Goal: Communication & Community: Answer question/provide support

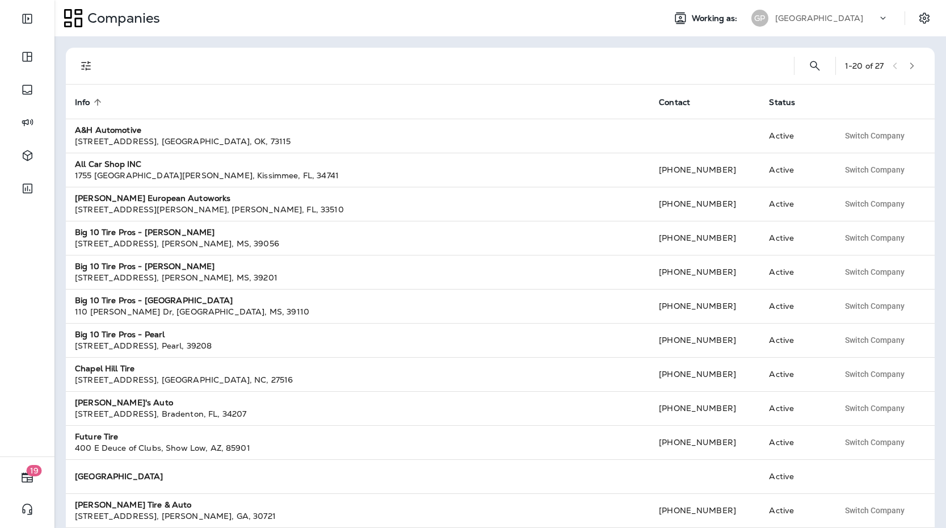
click at [856, 19] on div "[GEOGRAPHIC_DATA]" at bounding box center [827, 18] width 102 height 17
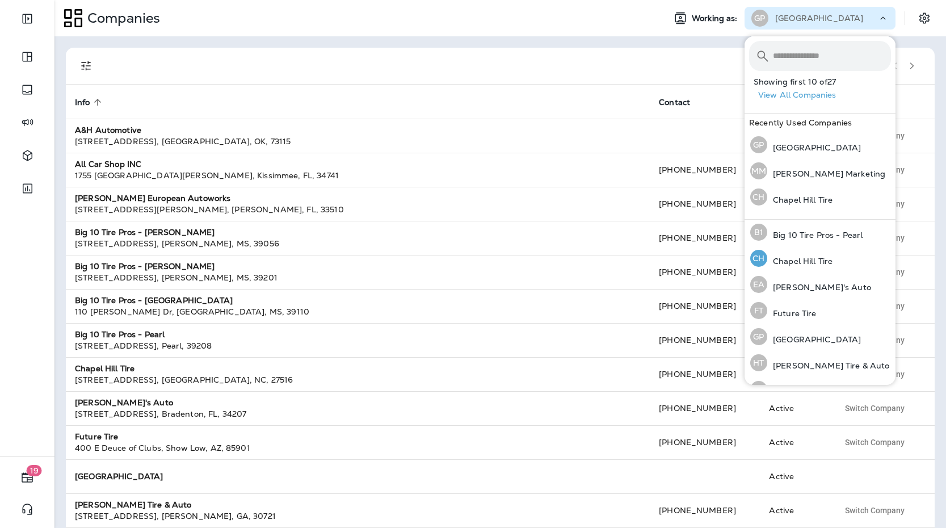
scroll to position [173, 0]
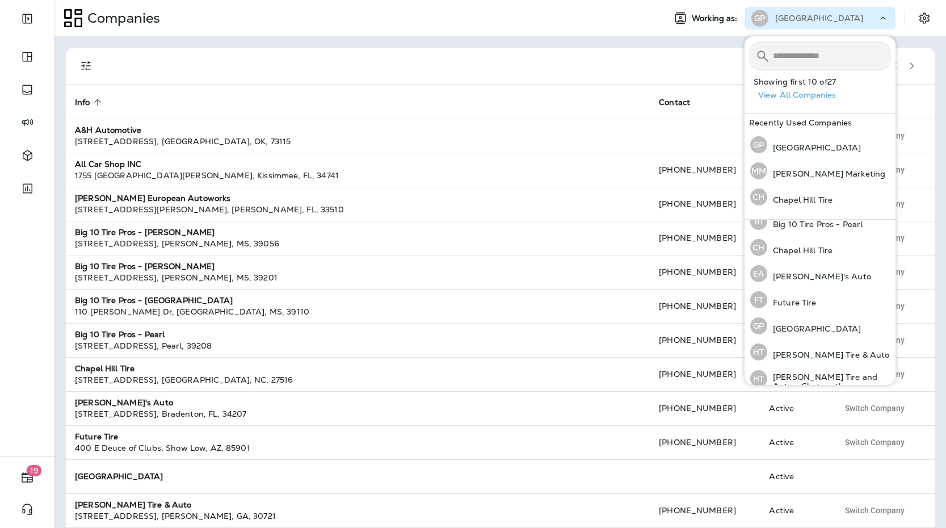
click at [788, 98] on button "View All Companies" at bounding box center [825, 95] width 142 height 18
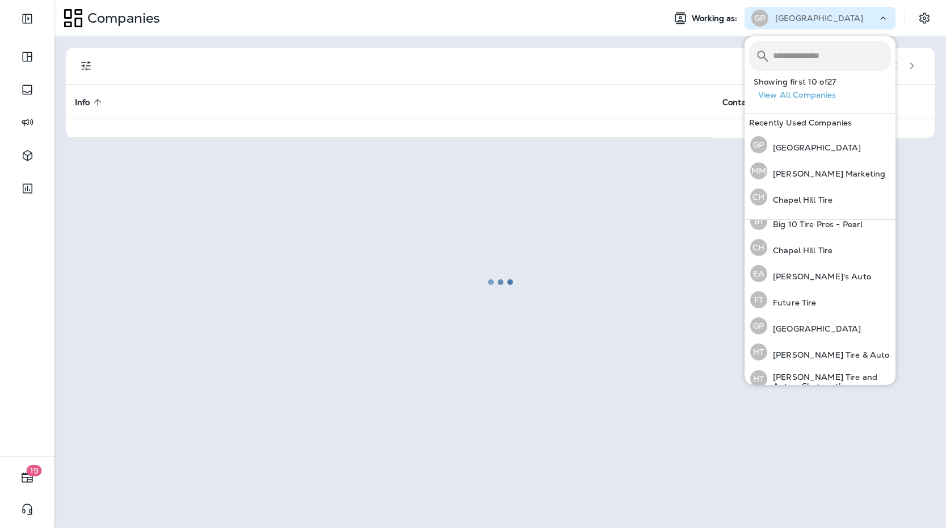
click at [919, 64] on div at bounding box center [501, 281] width 890 height 489
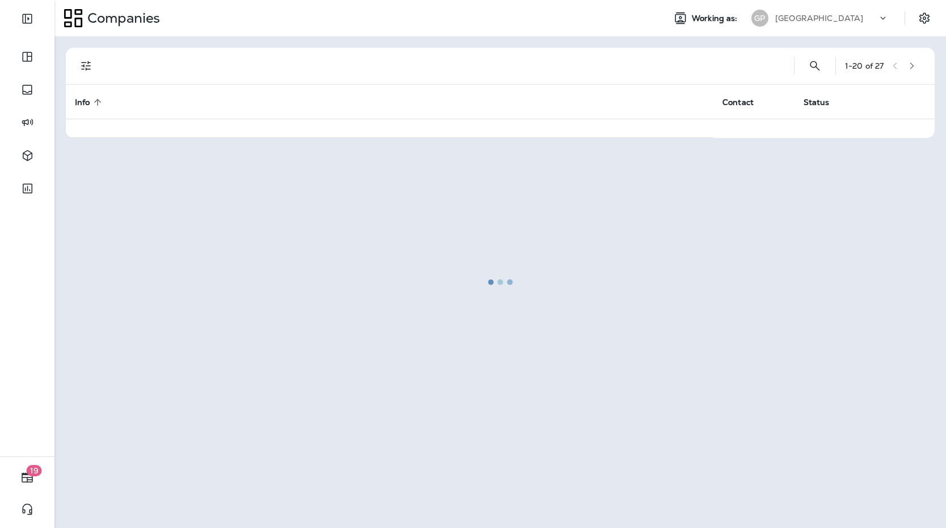
click at [919, 65] on div at bounding box center [501, 281] width 890 height 489
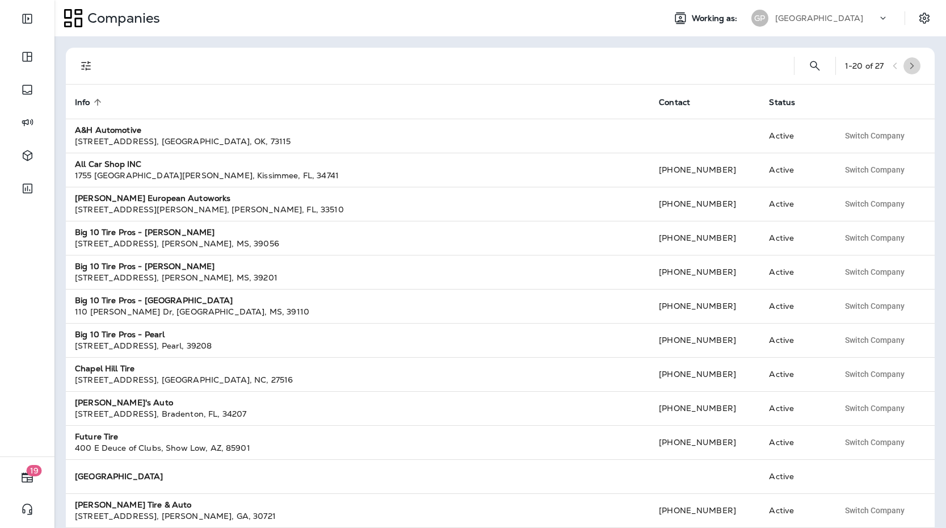
click at [916, 64] on icon "button" at bounding box center [912, 66] width 8 height 8
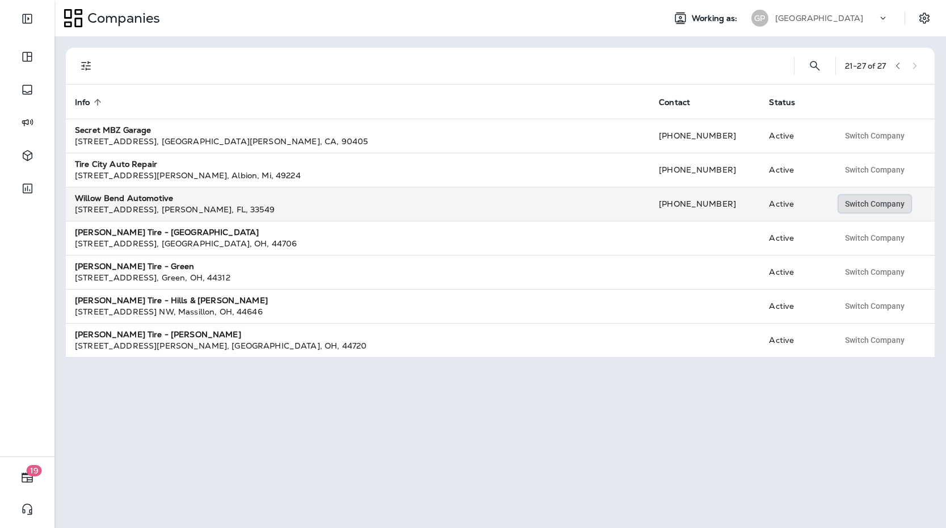
click at [864, 207] on span "Switch Company" at bounding box center [875, 204] width 60 height 8
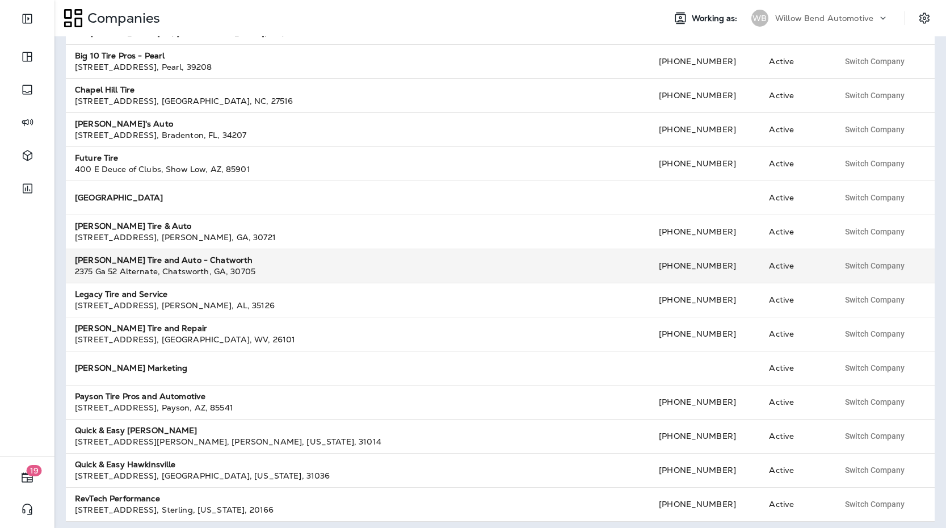
scroll to position [282, 0]
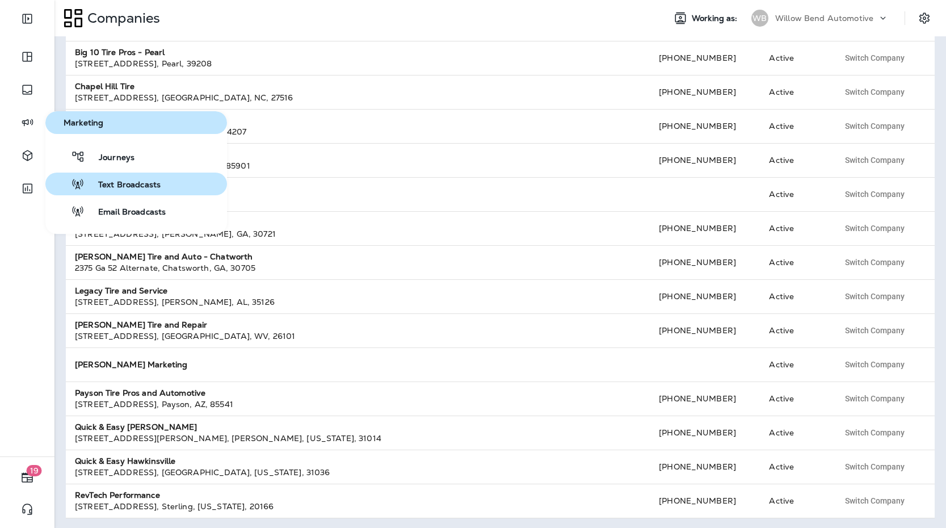
click at [113, 180] on span "Text Broadcasts" at bounding box center [123, 185] width 76 height 11
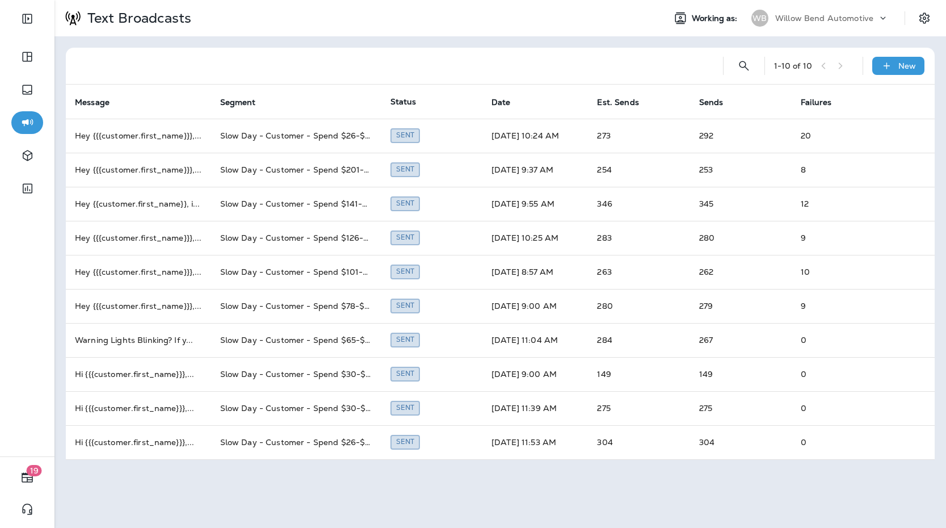
click at [823, 35] on div "Text Broadcasts Working as: WB Willow Bend Automotive" at bounding box center [501, 18] width 892 height 36
click at [821, 16] on p "Willow Bend Automotive" at bounding box center [825, 18] width 98 height 9
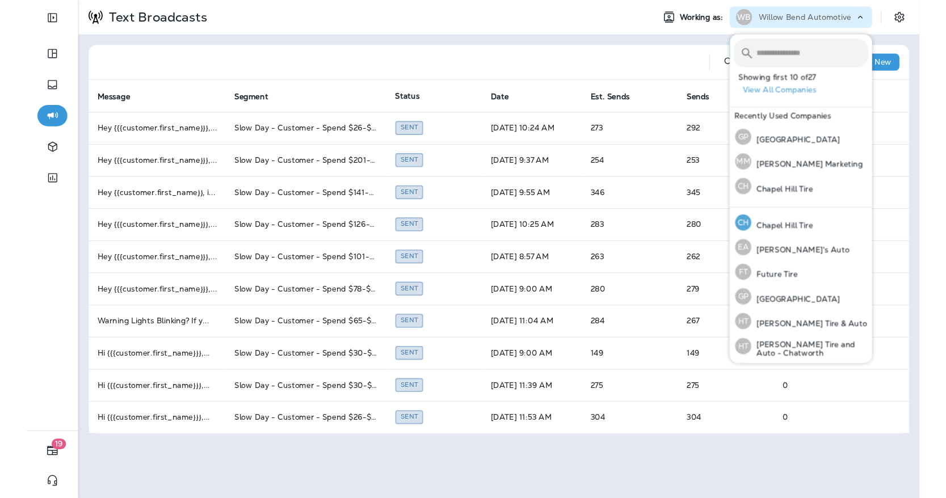
scroll to position [198, 0]
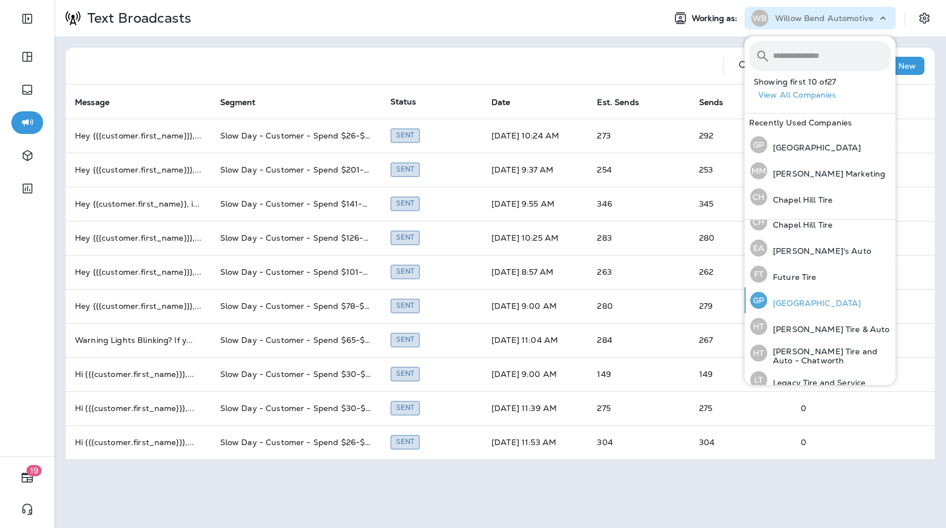
click at [802, 294] on div "GP [GEOGRAPHIC_DATA]" at bounding box center [806, 300] width 120 height 26
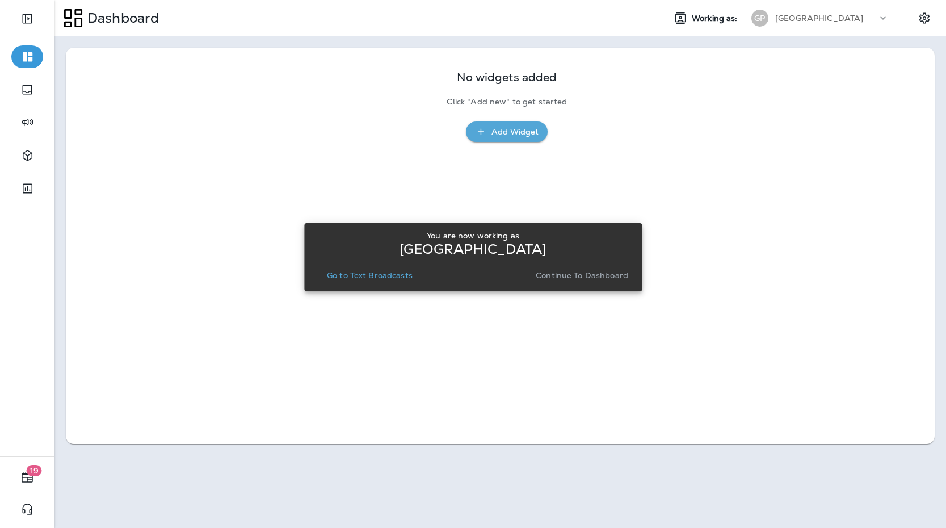
click at [364, 274] on p "Go to Text Broadcasts" at bounding box center [370, 275] width 86 height 9
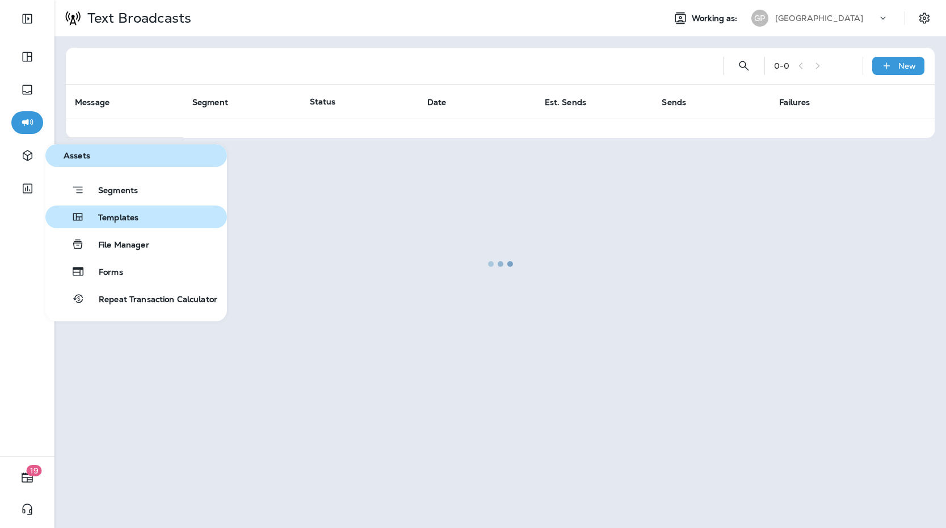
click at [123, 215] on span "Templates" at bounding box center [112, 218] width 54 height 11
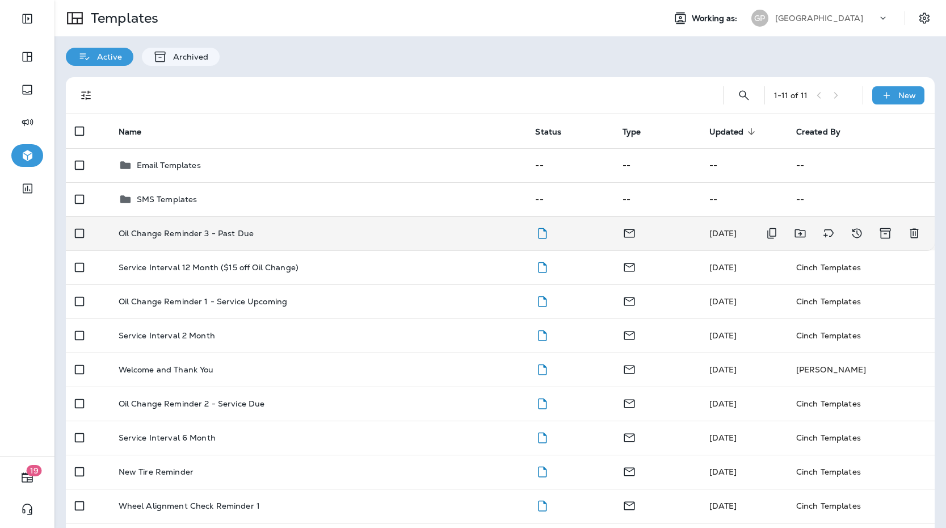
click at [327, 238] on td "Oil Change Reminder 3 - Past Due" at bounding box center [318, 233] width 417 height 34
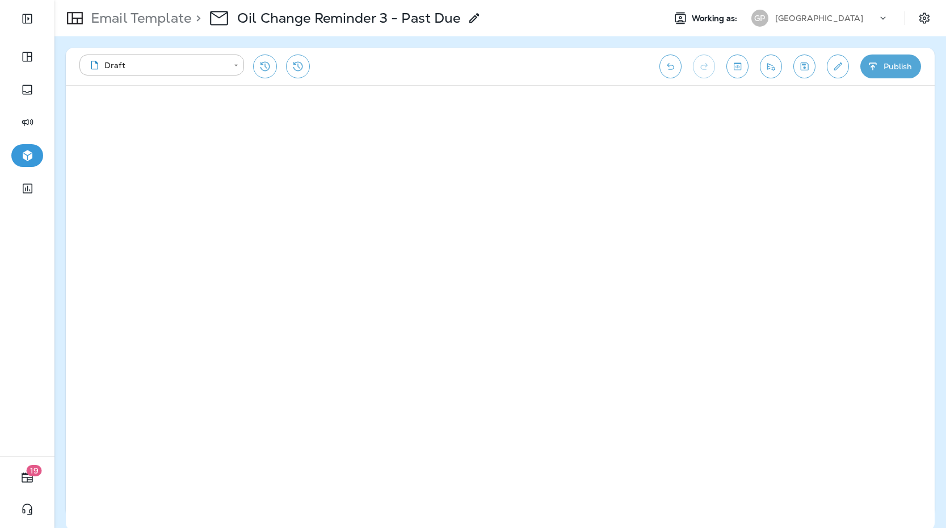
click at [803, 68] on icon "Save" at bounding box center [805, 66] width 12 height 11
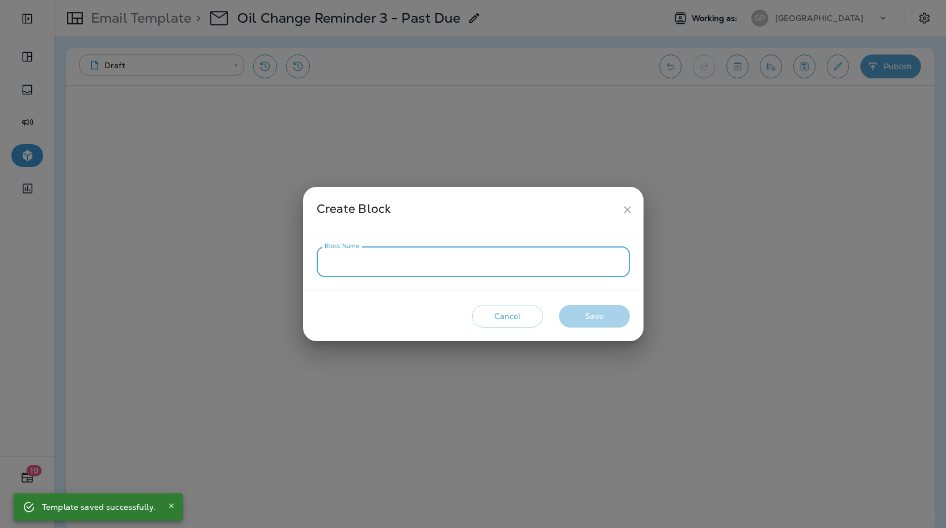
click at [505, 268] on input "Block Name" at bounding box center [473, 262] width 313 height 30
type input "**********"
click at [612, 313] on button "Save" at bounding box center [594, 316] width 71 height 23
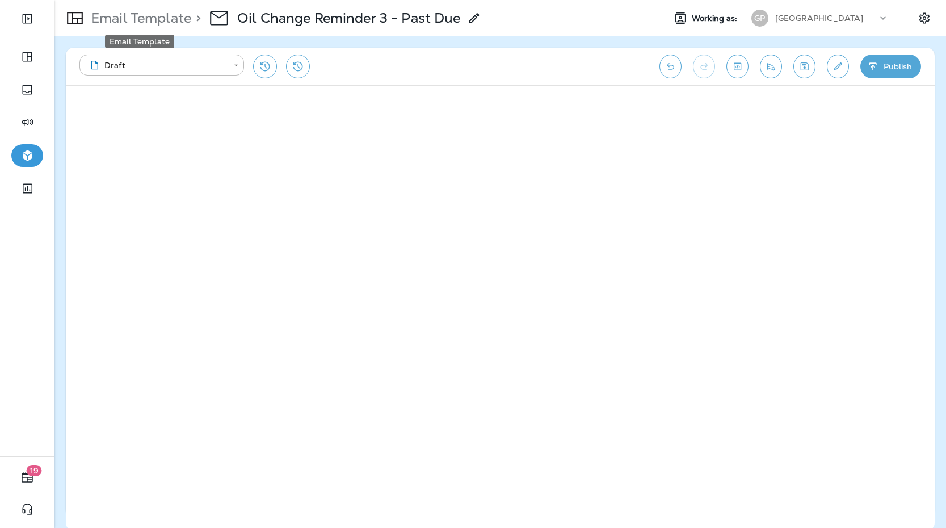
click at [146, 20] on p "Email Template" at bounding box center [138, 18] width 105 height 17
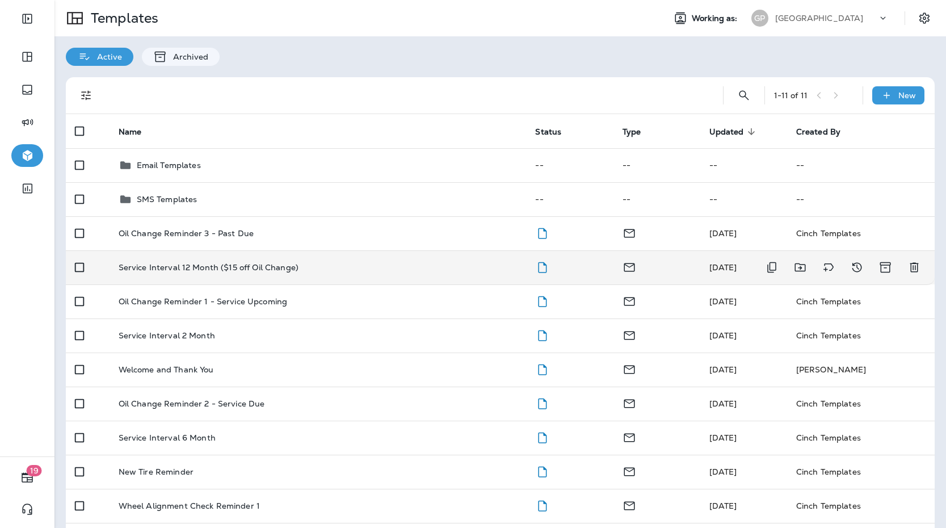
click at [231, 263] on p "Service Interval 12 Month ($15 off Oil Change)" at bounding box center [209, 267] width 180 height 9
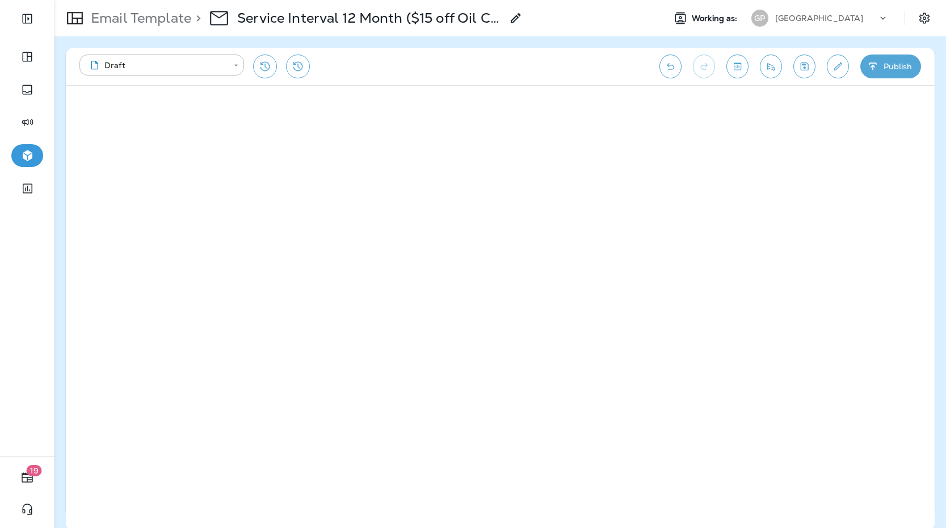
click at [791, 64] on div "**********" at bounding box center [500, 66] width 869 height 37
click at [798, 64] on button "Save" at bounding box center [805, 67] width 22 height 24
click at [810, 68] on icon "Save" at bounding box center [805, 66] width 12 height 11
click at [127, 19] on p "Email Template" at bounding box center [138, 18] width 105 height 17
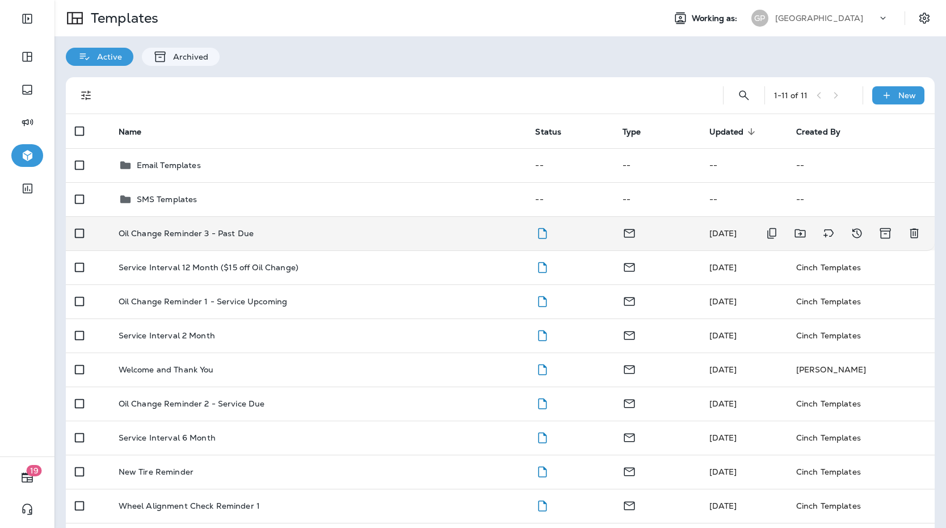
click at [195, 225] on td "Oil Change Reminder 3 - Past Due" at bounding box center [318, 233] width 417 height 34
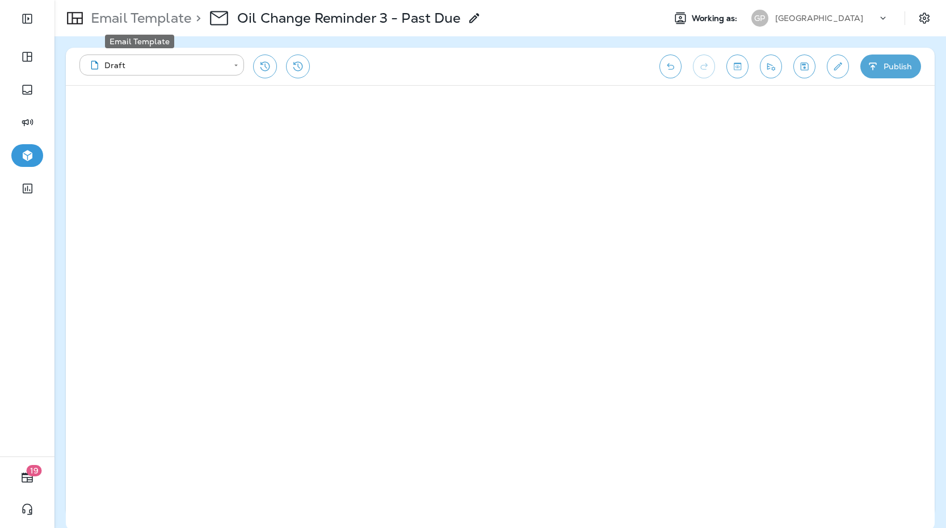
click at [144, 19] on p "Email Template" at bounding box center [138, 18] width 105 height 17
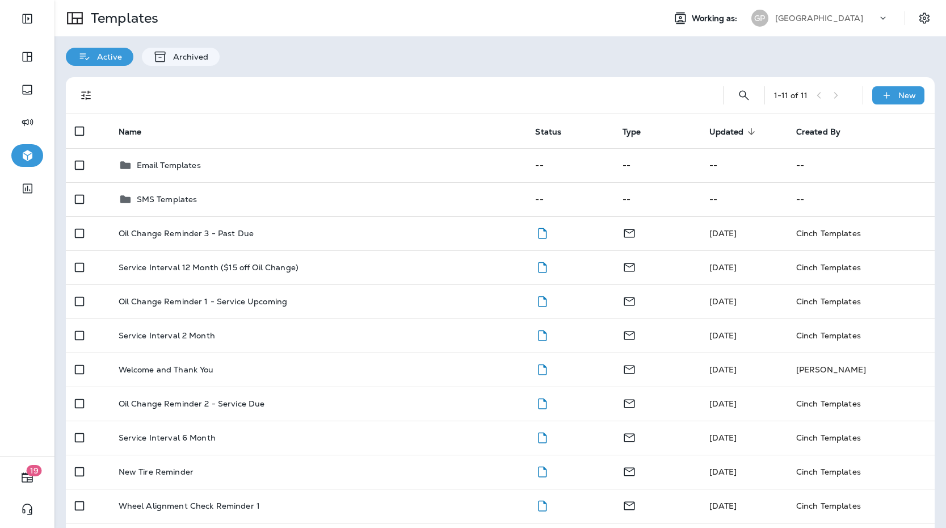
click at [856, 15] on div "[GEOGRAPHIC_DATA]" at bounding box center [827, 18] width 102 height 17
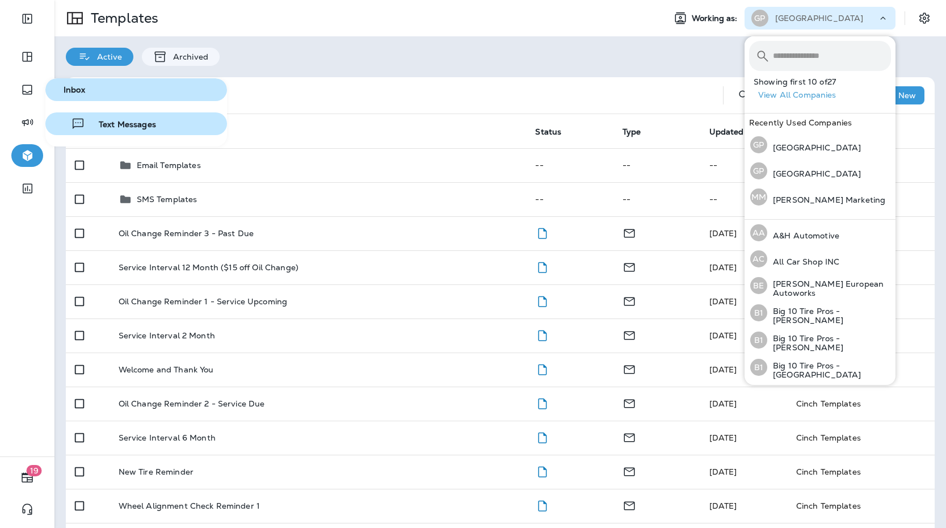
click at [100, 122] on span "Text Messages" at bounding box center [120, 125] width 71 height 11
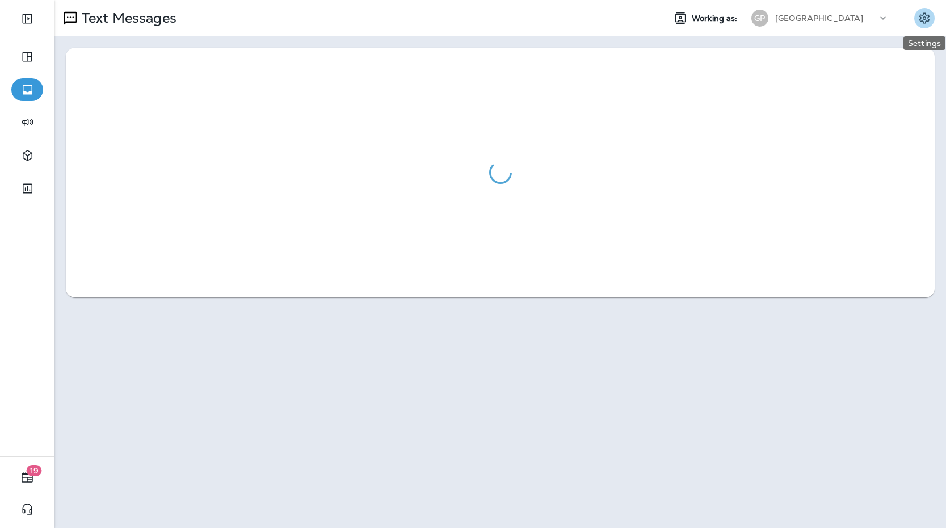
click at [925, 16] on icon "Settings" at bounding box center [925, 18] width 14 height 14
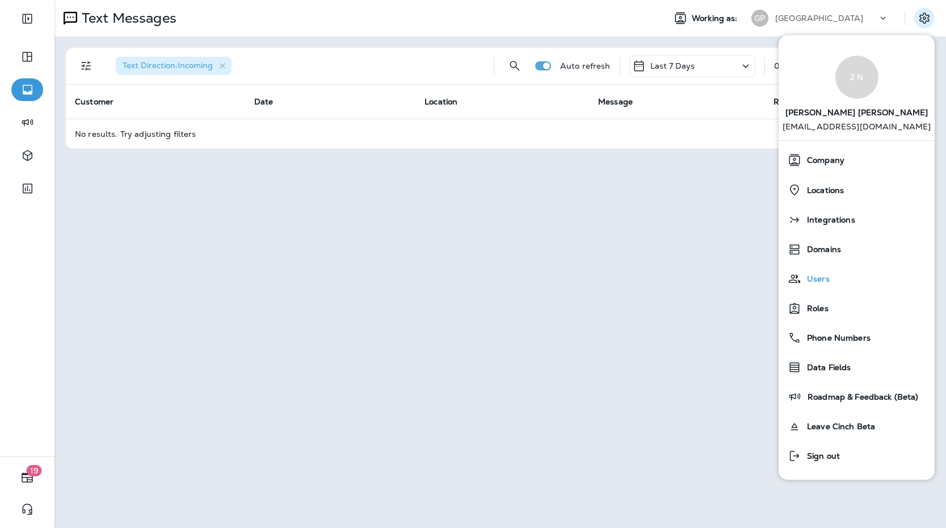
click at [806, 283] on span "Users" at bounding box center [816, 279] width 28 height 10
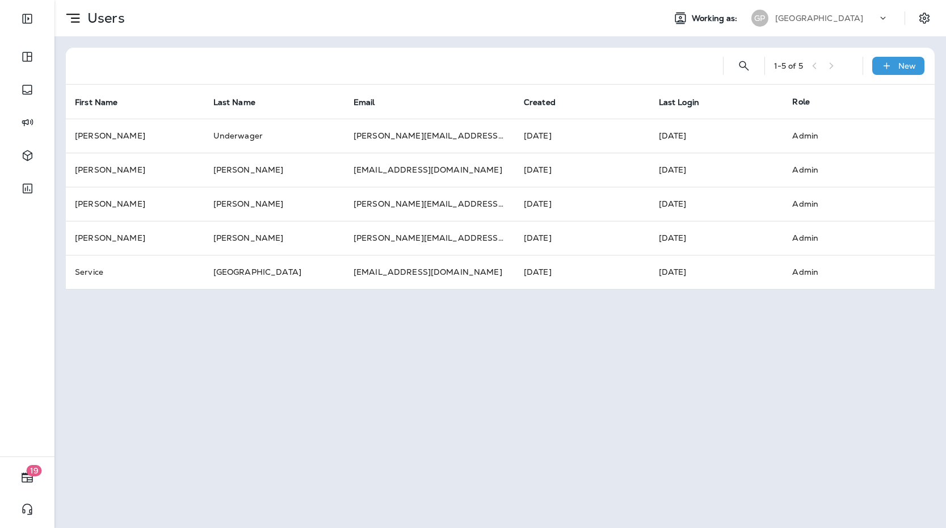
click at [507, 45] on div "1 - 5 of 5 New First Name Last Name Email Created Last Login Role [PERSON_NAME]…" at bounding box center [501, 168] width 892 height 265
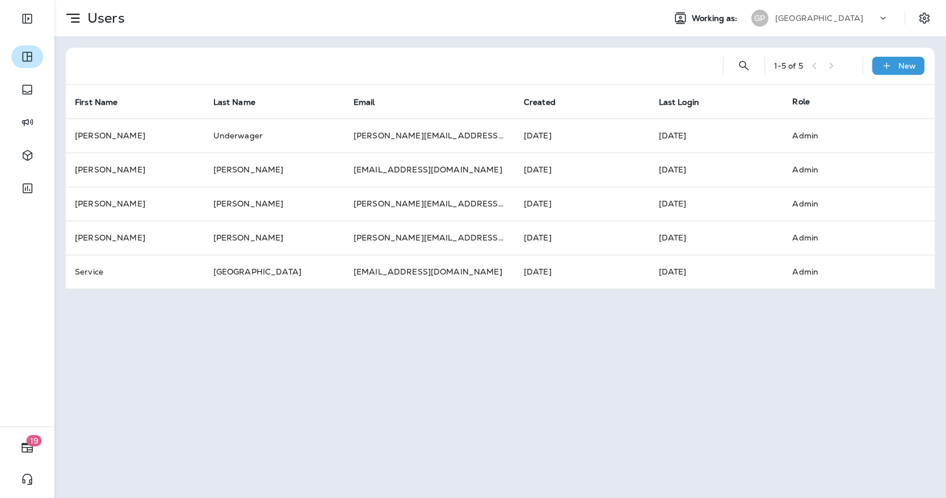
click at [26, 52] on icon "button" at bounding box center [27, 57] width 10 height 10
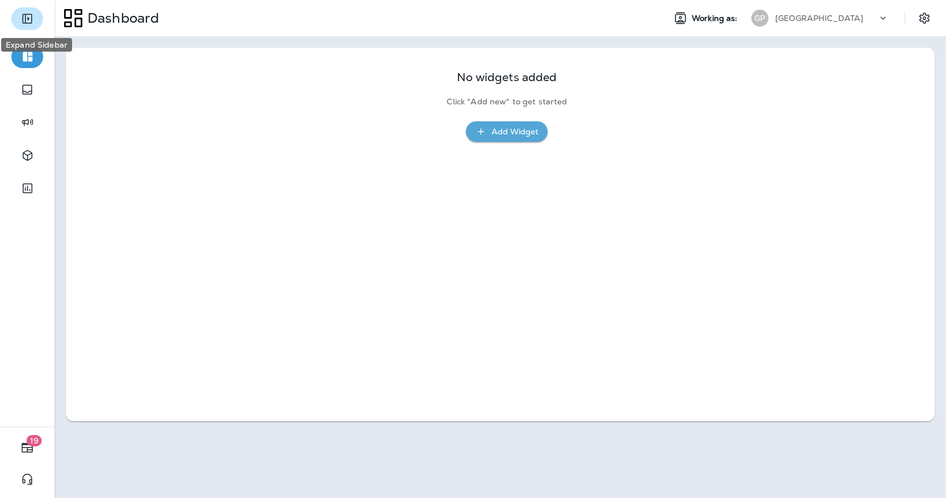
click at [28, 16] on icon "Expand Sidebar" at bounding box center [27, 19] width 14 height 14
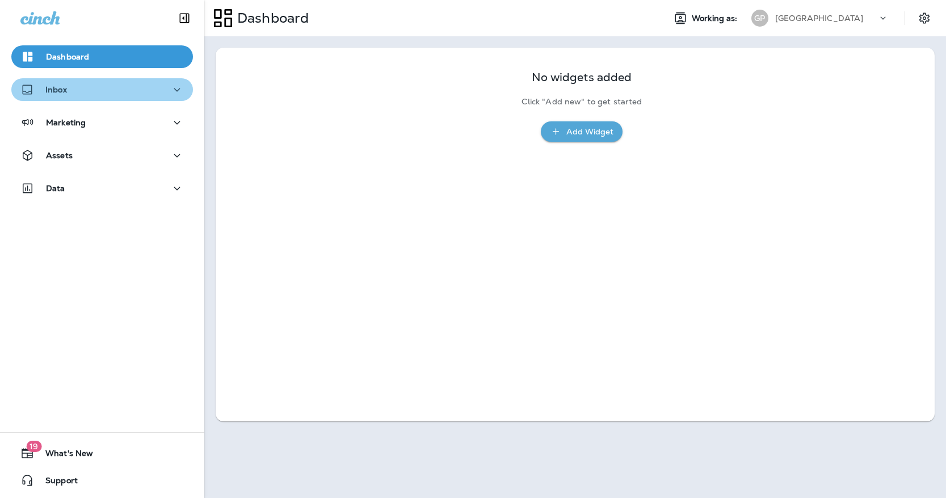
click at [171, 89] on icon "button" at bounding box center [177, 90] width 14 height 14
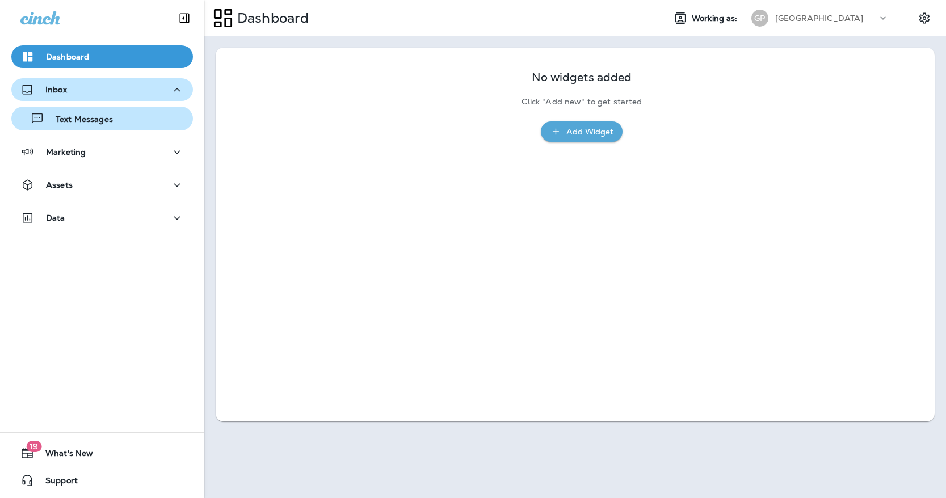
click at [114, 116] on div "Text Messages" at bounding box center [102, 118] width 173 height 17
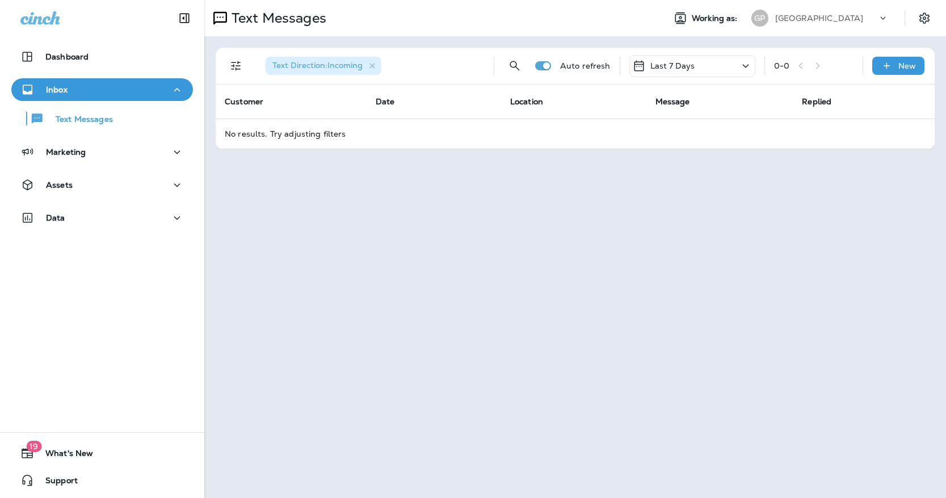
click at [847, 25] on div "[GEOGRAPHIC_DATA]" at bounding box center [827, 18] width 102 height 17
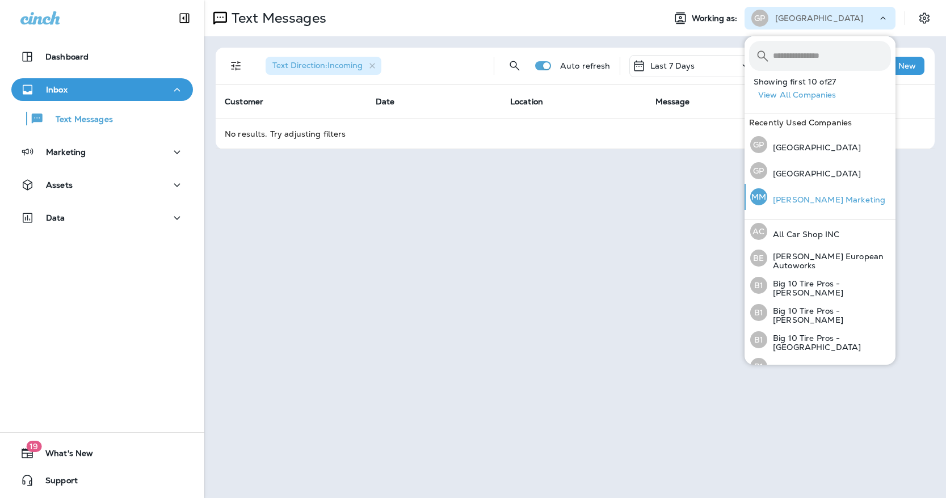
scroll to position [20, 0]
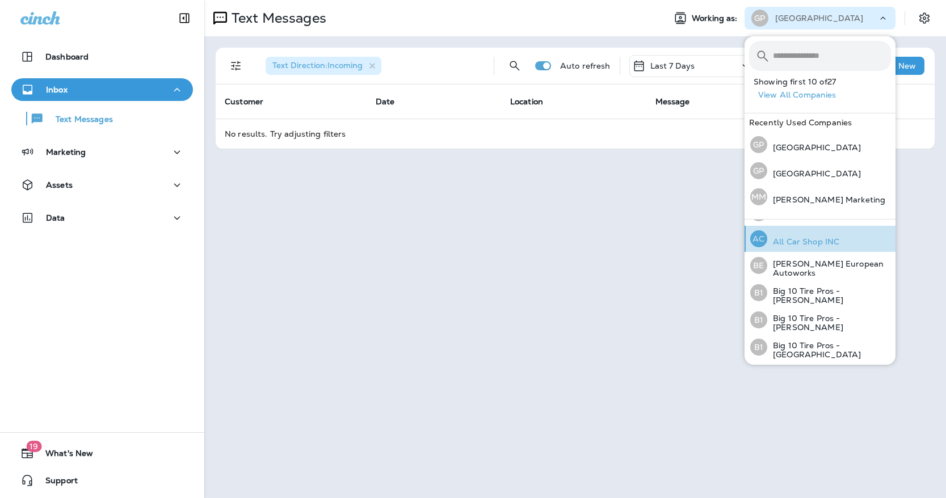
click at [781, 242] on p "All Car Shop INC" at bounding box center [804, 241] width 72 height 9
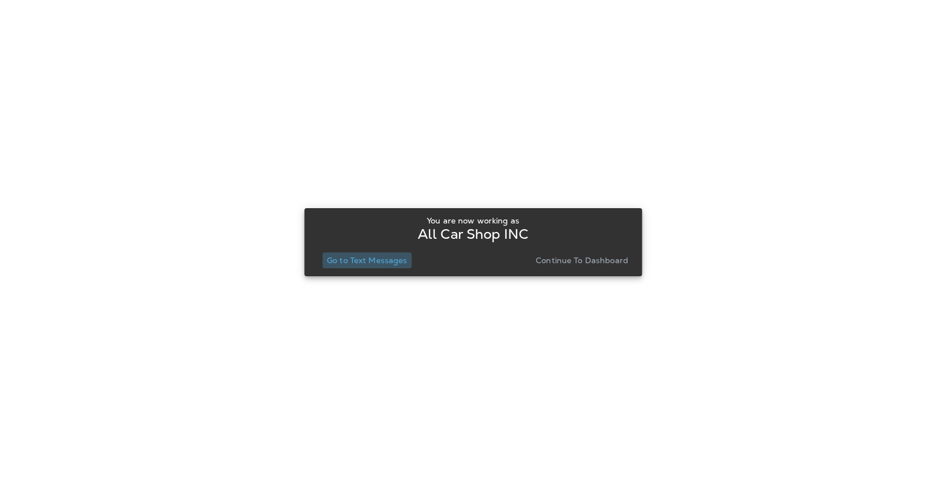
click at [374, 258] on p "Go to Text Messages" at bounding box center [367, 260] width 81 height 9
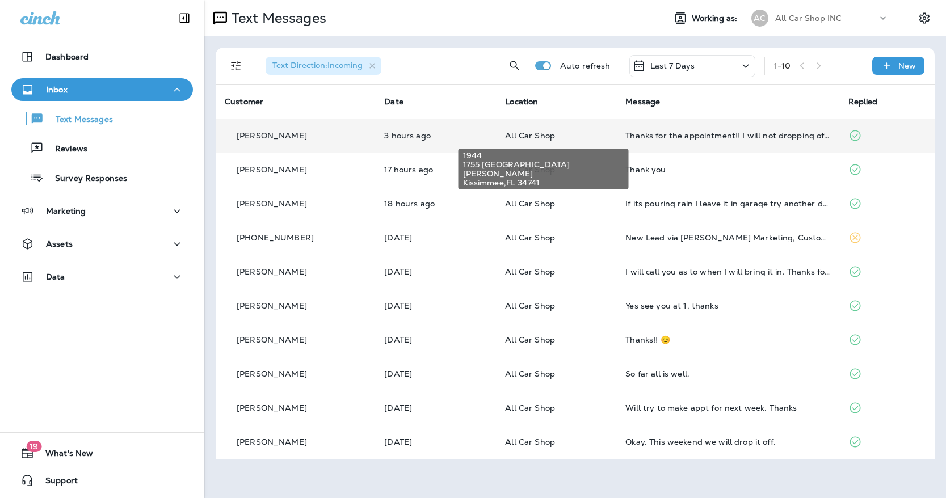
click at [505, 135] on span "All Car Shop" at bounding box center [530, 136] width 50 height 10
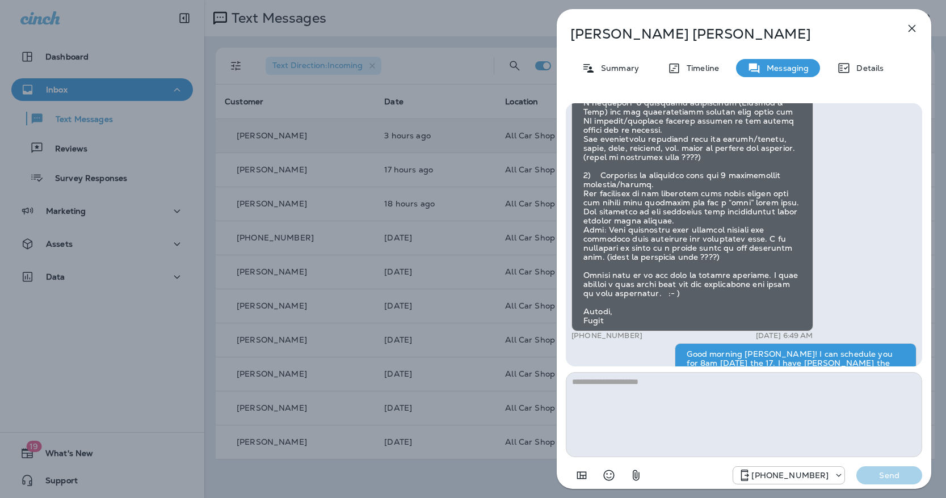
scroll to position [-173, 0]
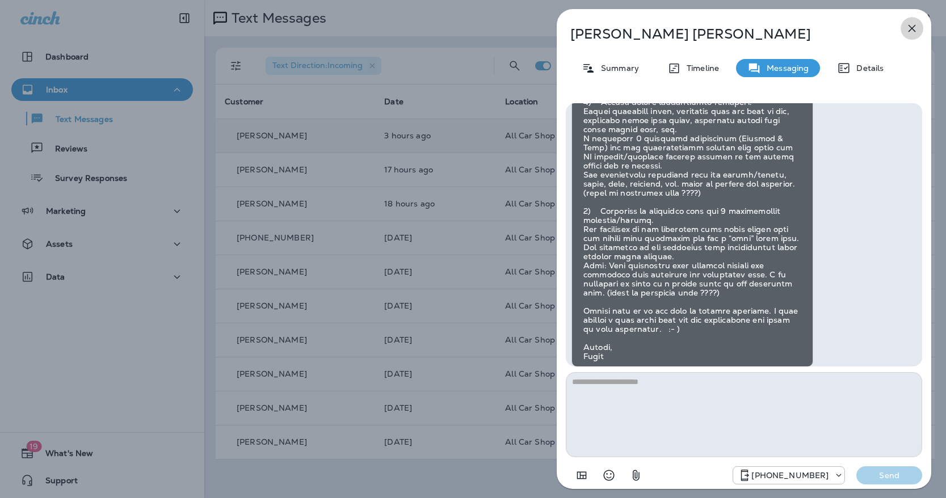
click at [920, 32] on button "button" at bounding box center [912, 28] width 23 height 23
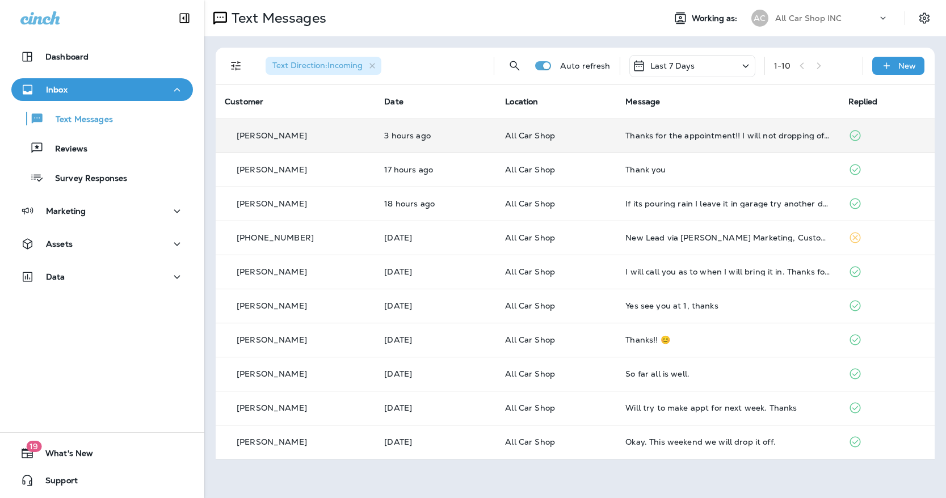
click at [652, 141] on td "Thanks for the appointment!! I will not dropping off because I don't have anyon…" at bounding box center [728, 136] width 223 height 34
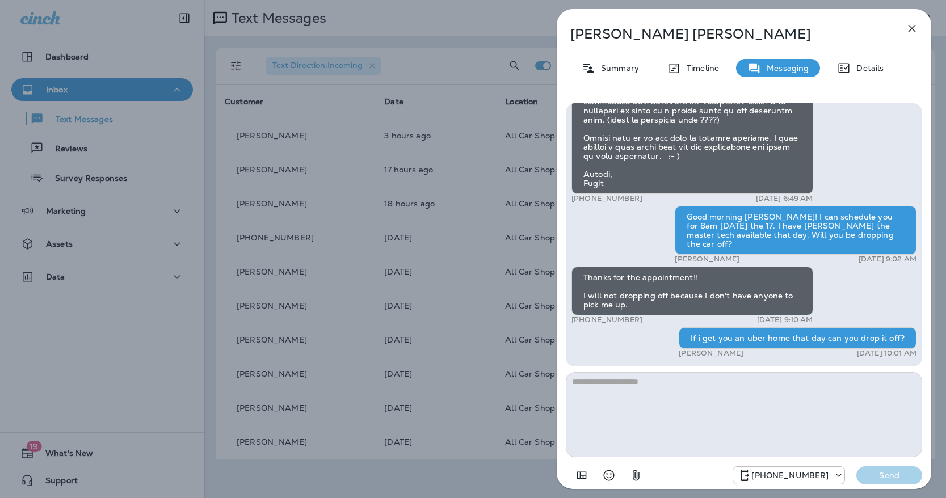
click at [686, 401] on textarea at bounding box center [744, 414] width 357 height 85
click at [911, 34] on icon "button" at bounding box center [913, 29] width 14 height 14
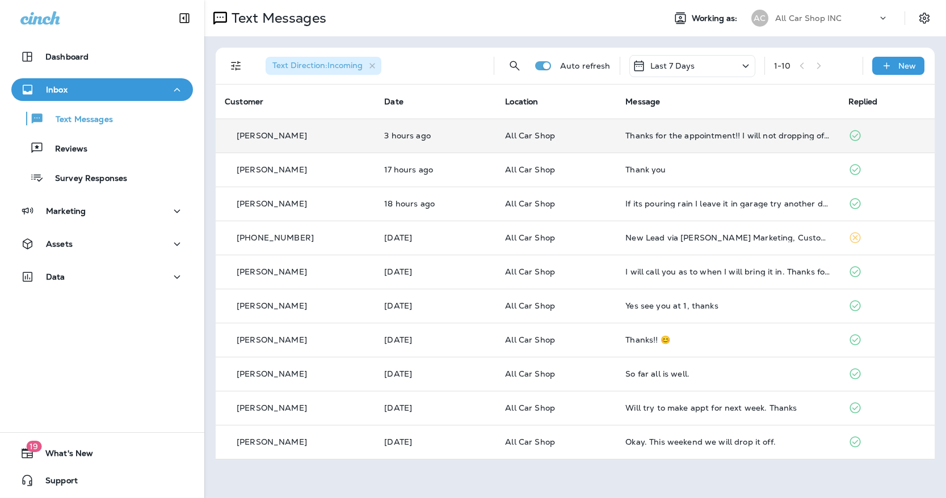
click at [793, 145] on td "Thanks for the appointment!! I will not dropping off because I don't have anyon…" at bounding box center [728, 136] width 223 height 34
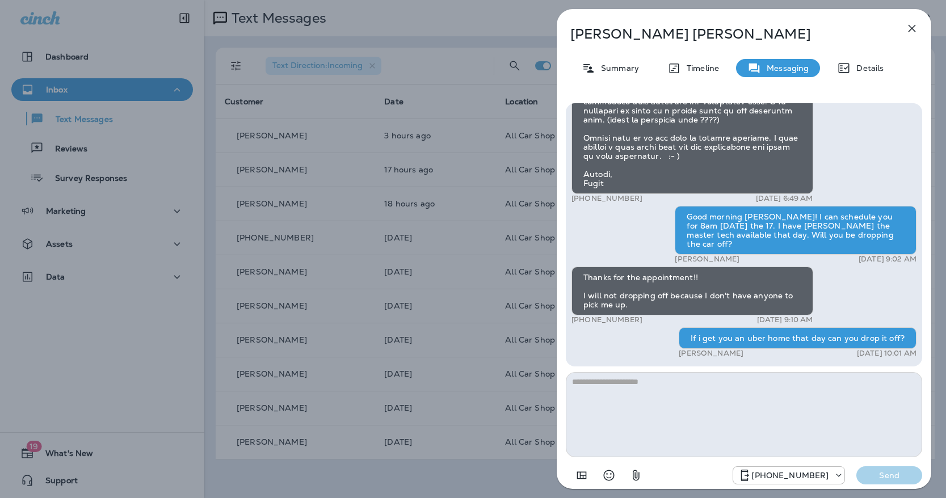
click at [908, 37] on button "button" at bounding box center [912, 28] width 23 height 23
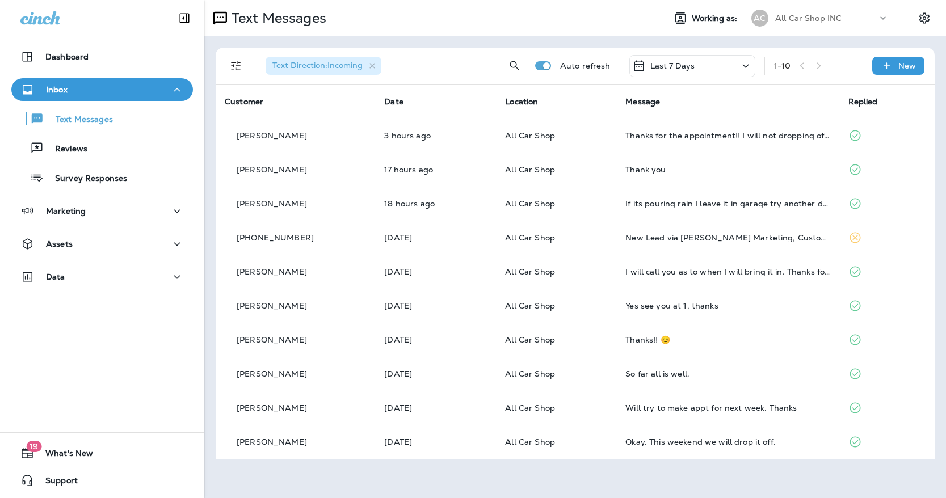
click at [877, 17] on div at bounding box center [473, 249] width 946 height 498
click at [877, 17] on div "All Car Shop INC" at bounding box center [827, 18] width 102 height 17
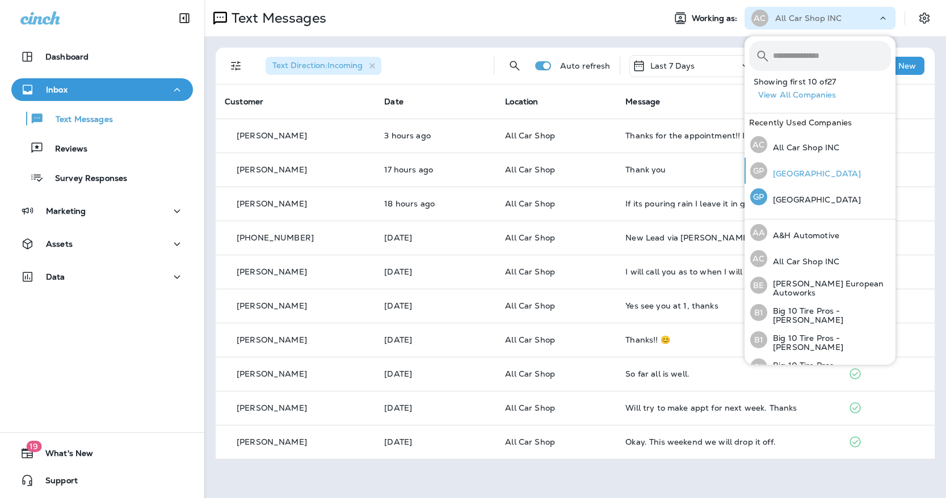
click at [811, 175] on p "[GEOGRAPHIC_DATA]" at bounding box center [815, 173] width 94 height 9
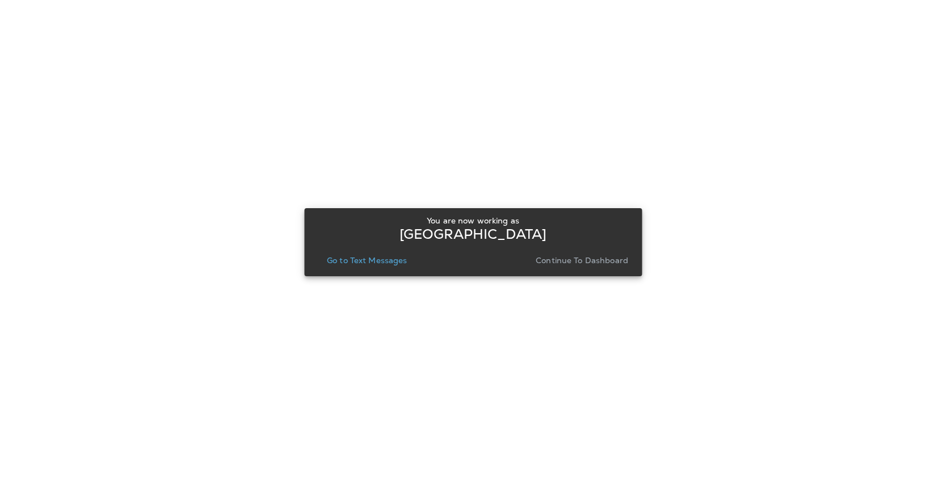
click at [404, 257] on p "Go to Text Messages" at bounding box center [367, 260] width 81 height 9
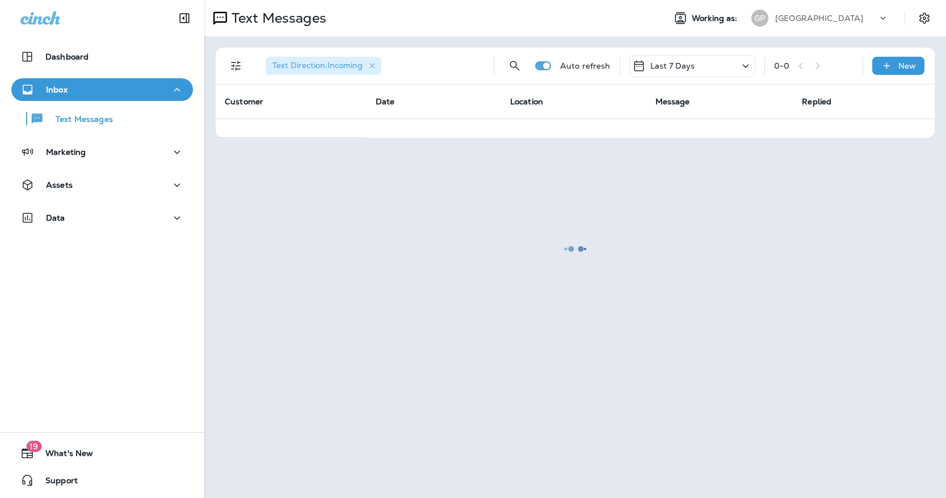
click at [919, 18] on div at bounding box center [576, 249] width 740 height 496
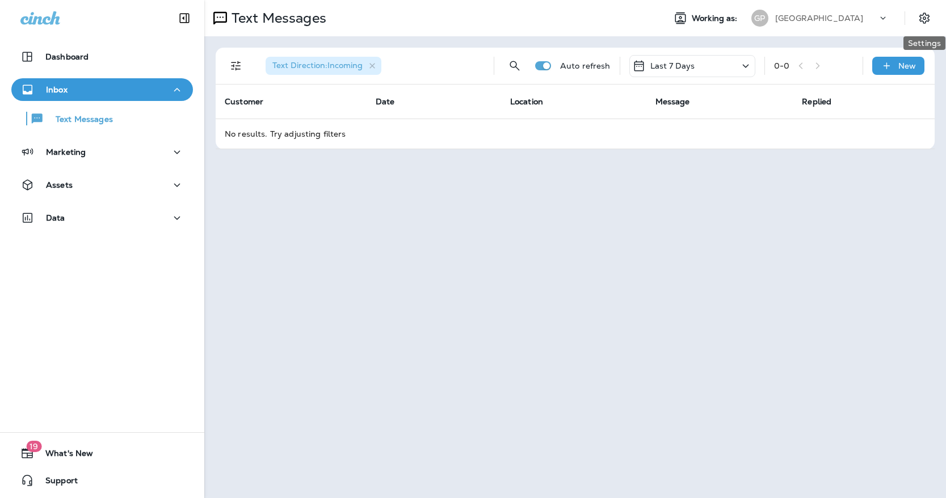
click at [919, 18] on icon "Settings" at bounding box center [925, 18] width 14 height 14
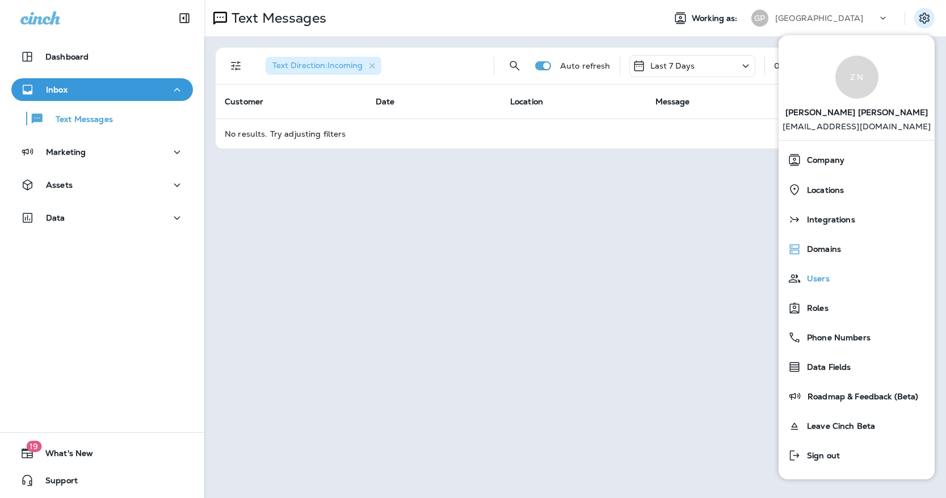
click at [843, 275] on div "Users" at bounding box center [856, 278] width 147 height 23
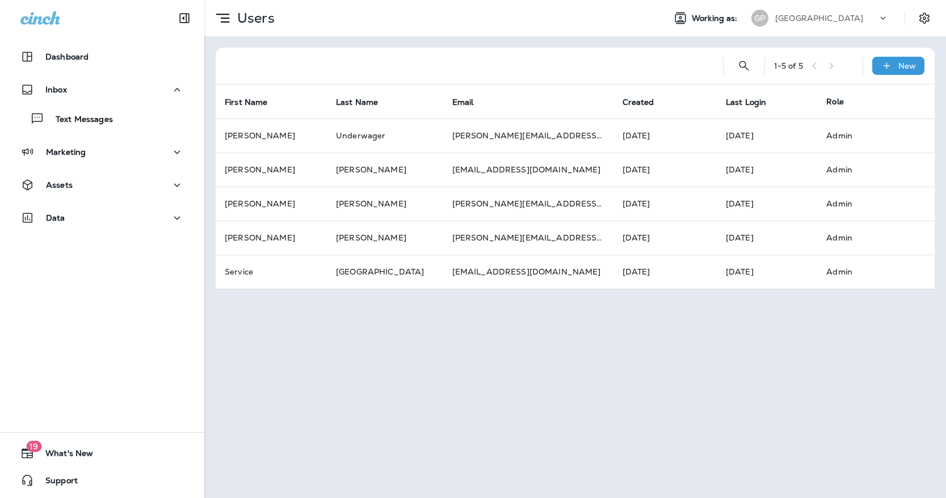
click at [849, 14] on div "[GEOGRAPHIC_DATA]" at bounding box center [827, 18] width 102 height 17
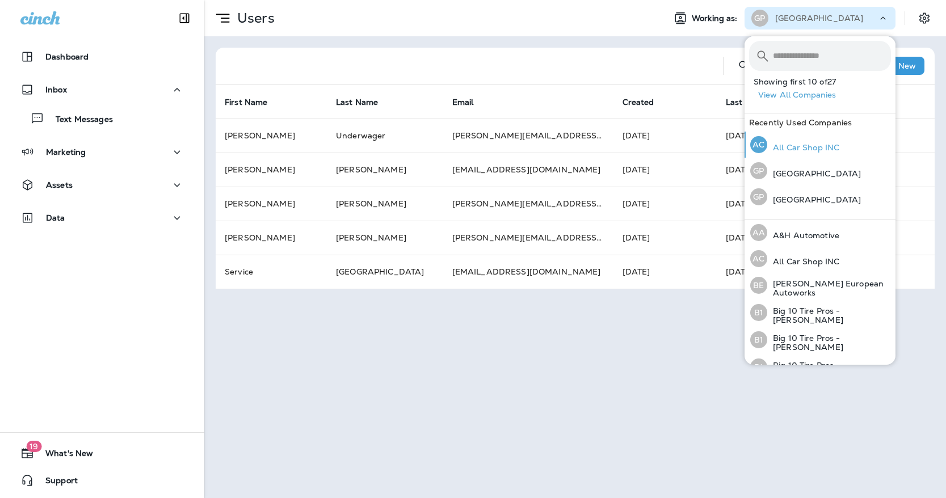
click at [809, 143] on p "All Car Shop INC" at bounding box center [804, 147] width 72 height 9
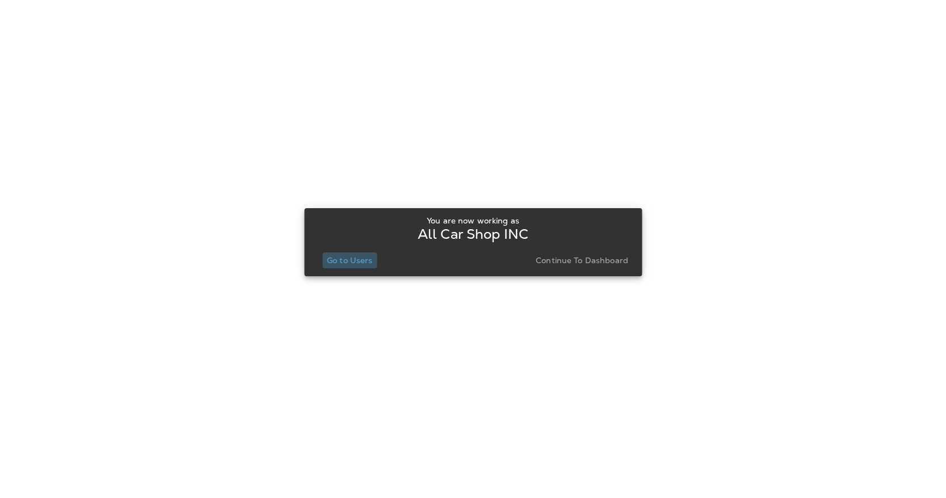
click at [344, 259] on p "Go to Users" at bounding box center [350, 260] width 46 height 9
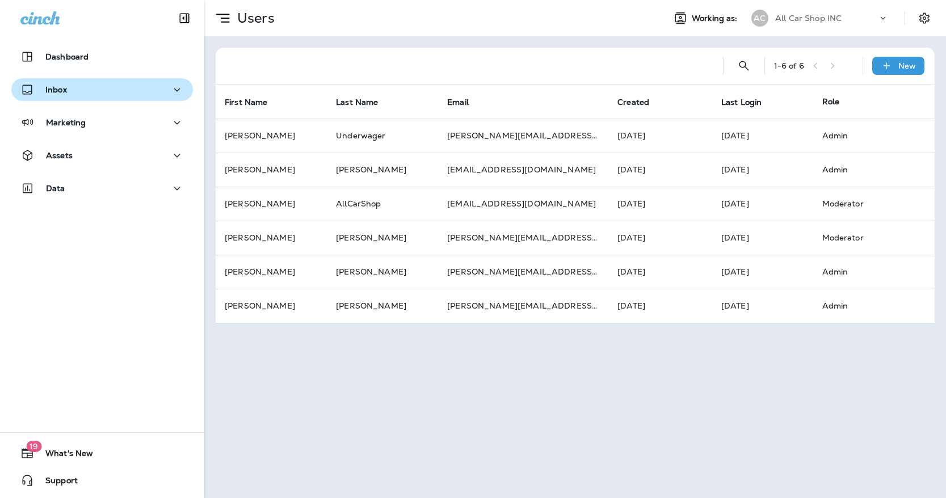
click at [100, 95] on div "Inbox" at bounding box center [102, 90] width 164 height 14
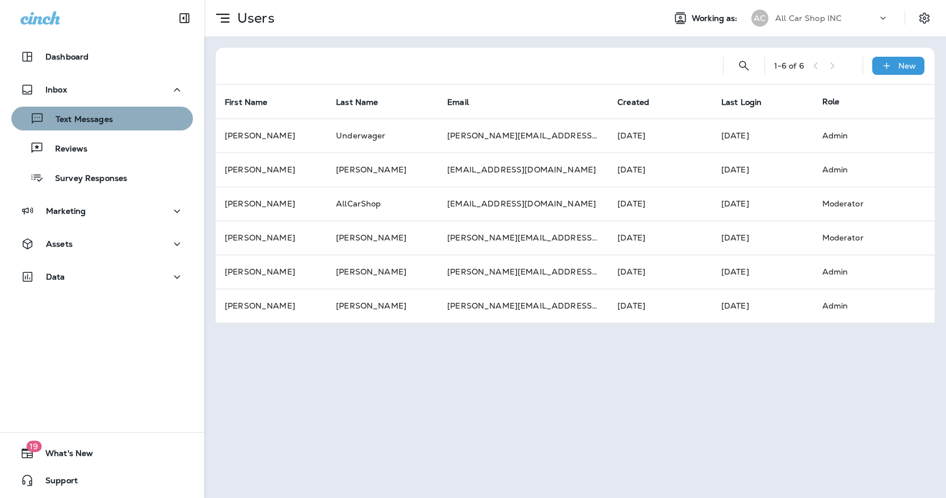
click at [97, 112] on div "Text Messages" at bounding box center [64, 118] width 97 height 17
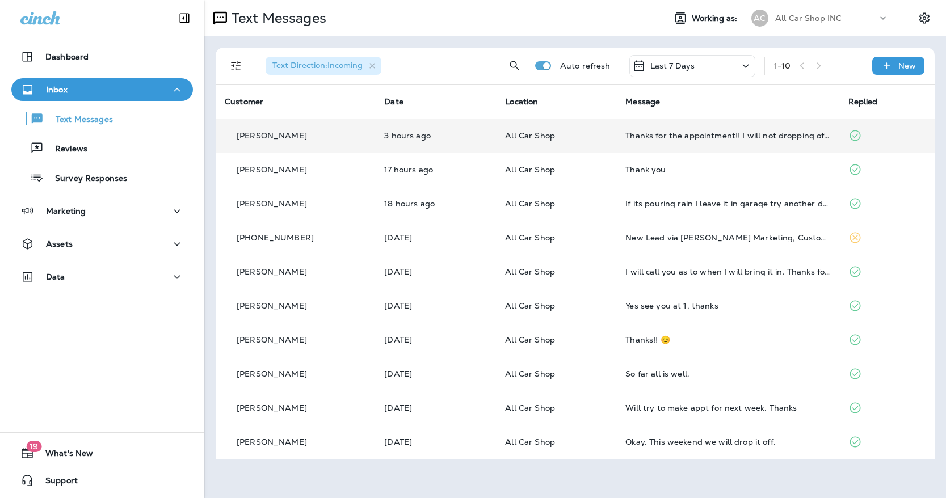
click at [666, 145] on td "Thanks for the appointment!! I will not dropping off because I don't have anyon…" at bounding box center [728, 136] width 223 height 34
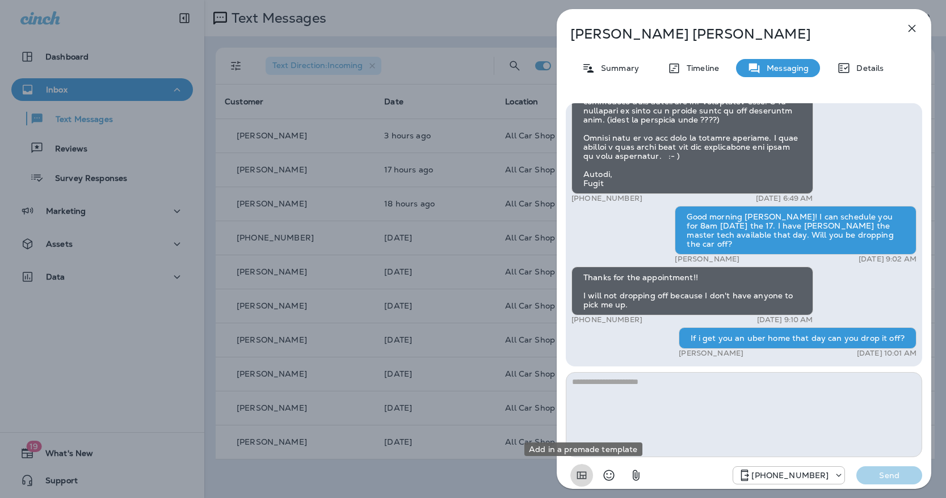
click at [577, 476] on icon "Add in a premade template" at bounding box center [582, 476] width 14 height 14
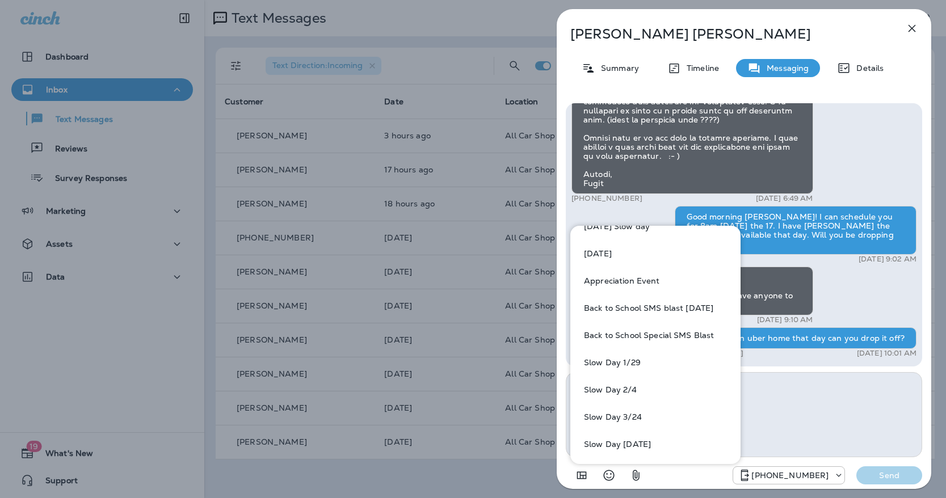
scroll to position [182, 0]
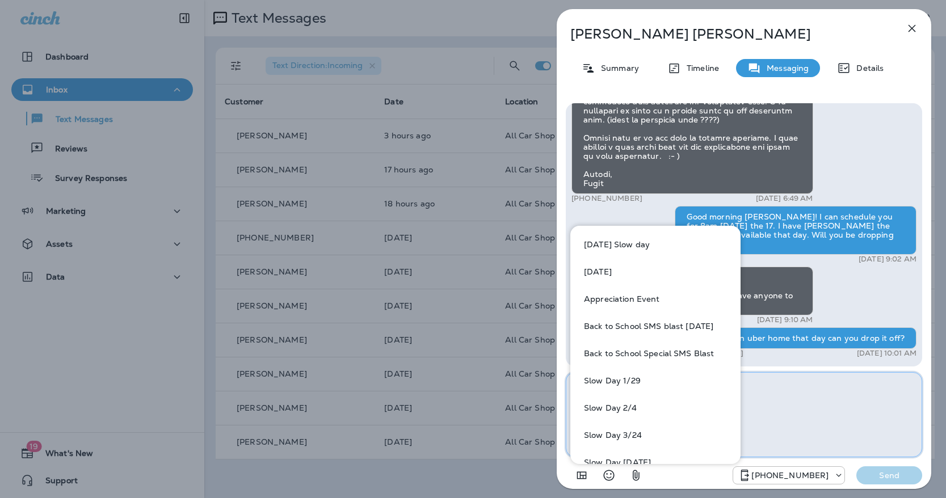
click at [772, 425] on textarea at bounding box center [744, 414] width 357 height 85
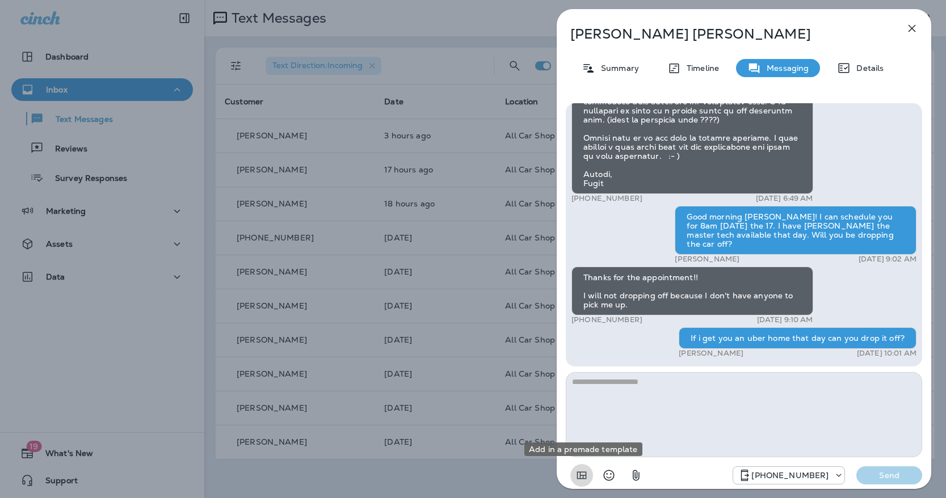
click at [583, 479] on icon "Add in a premade template" at bounding box center [582, 475] width 10 height 7
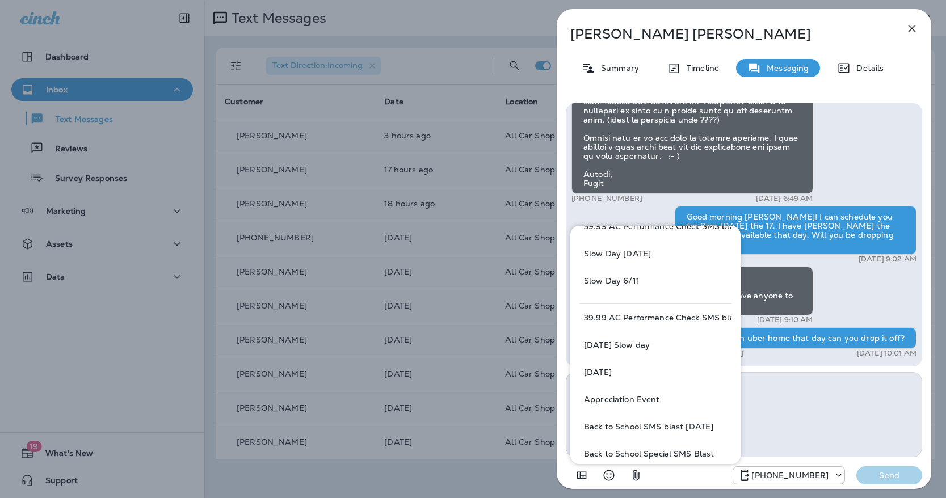
scroll to position [98, 0]
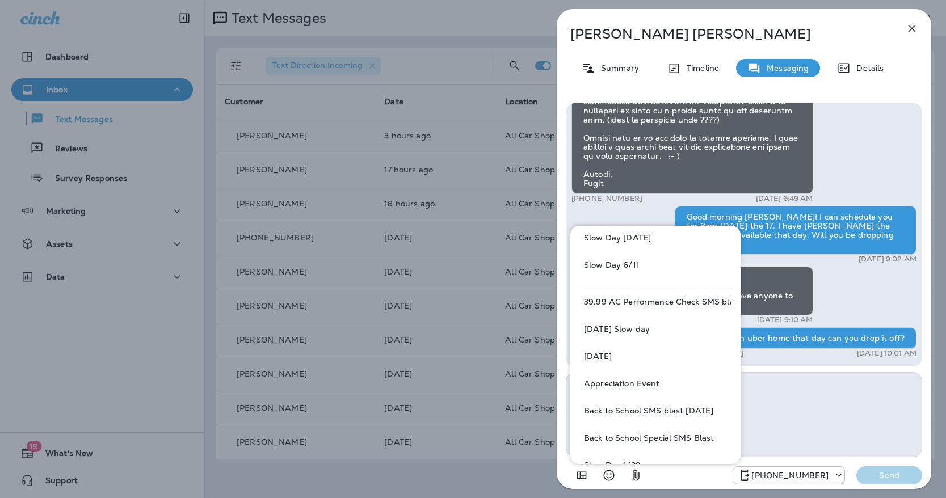
click at [611, 382] on button "Appreciation Event" at bounding box center [656, 383] width 152 height 27
type textarea "**********"
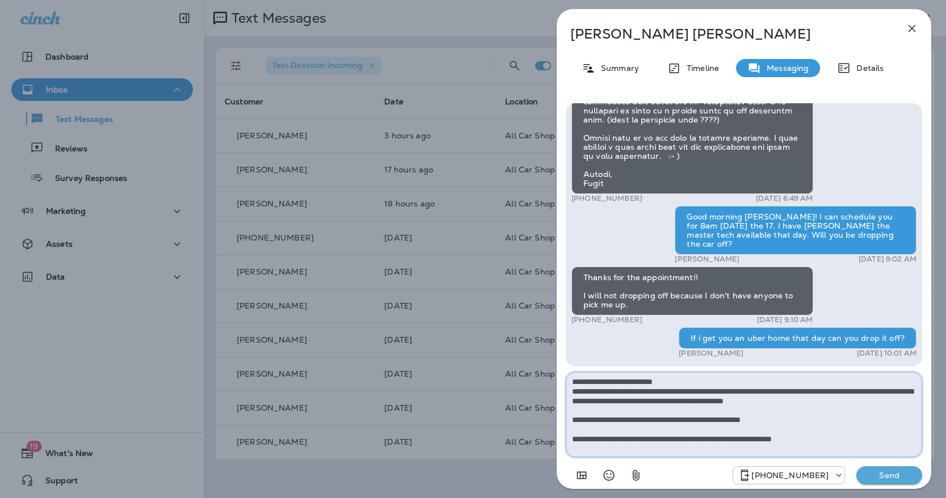
drag, startPoint x: 584, startPoint y: 385, endPoint x: 779, endPoint y: 427, distance: 199.1
click at [779, 427] on textarea "**********" at bounding box center [744, 414] width 357 height 85
drag, startPoint x: 830, startPoint y: 442, endPoint x: 573, endPoint y: 373, distance: 265.7
click at [575, 373] on textarea "**********" at bounding box center [744, 414] width 357 height 85
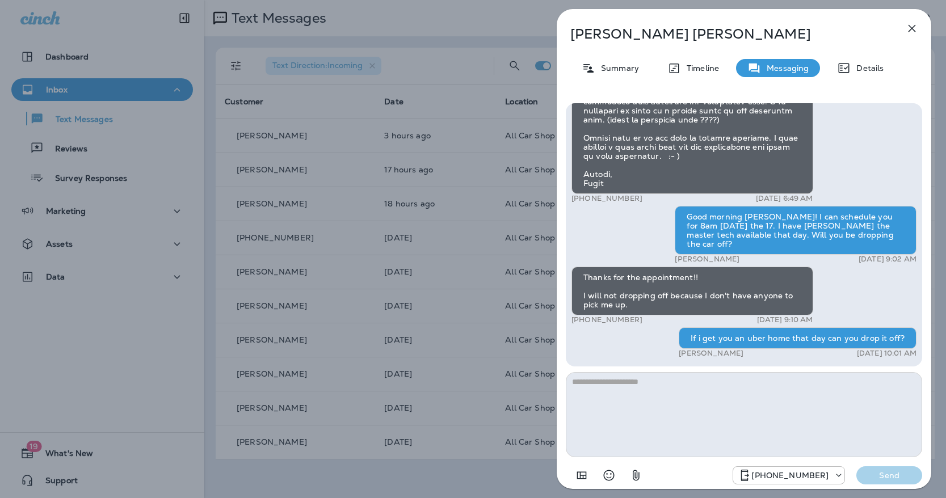
click at [581, 477] on icon "Add in a premade template" at bounding box center [582, 476] width 14 height 14
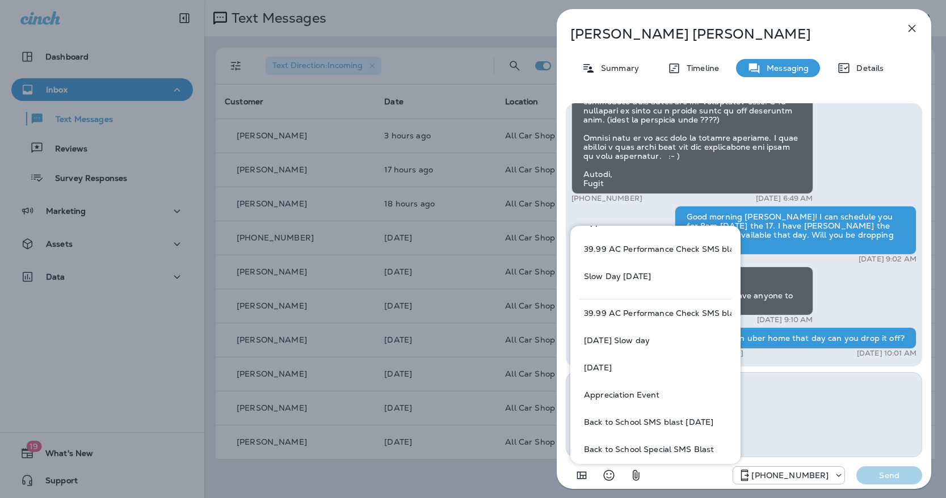
scroll to position [0, 0]
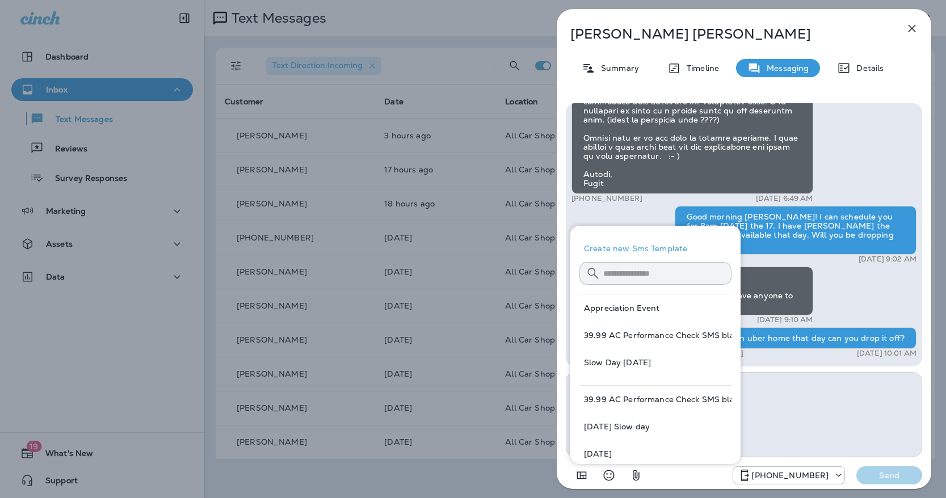
click at [622, 248] on button "Create new Sms Template" at bounding box center [656, 248] width 152 height 27
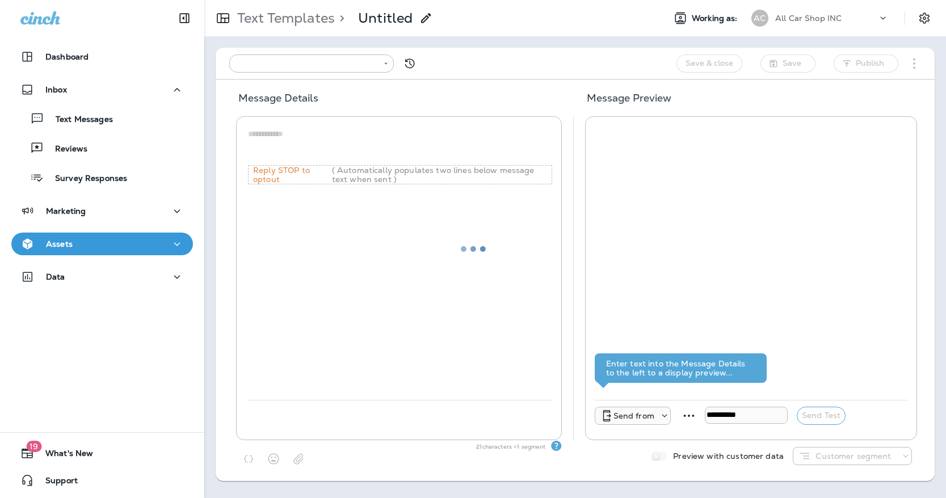
click at [378, 20] on div at bounding box center [473, 249] width 944 height 496
type input "**********"
click at [426, 22] on icon at bounding box center [427, 18] width 14 height 14
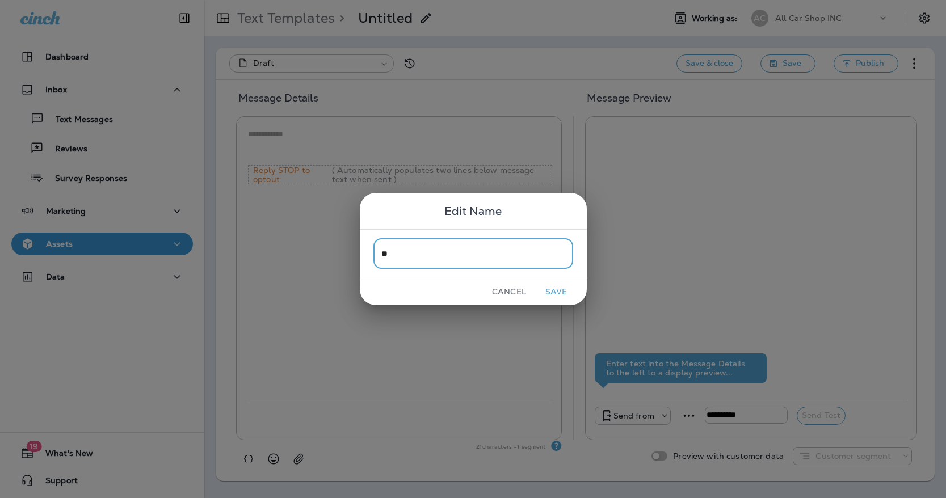
type input "*"
click at [508, 296] on button "Cancel" at bounding box center [509, 292] width 43 height 18
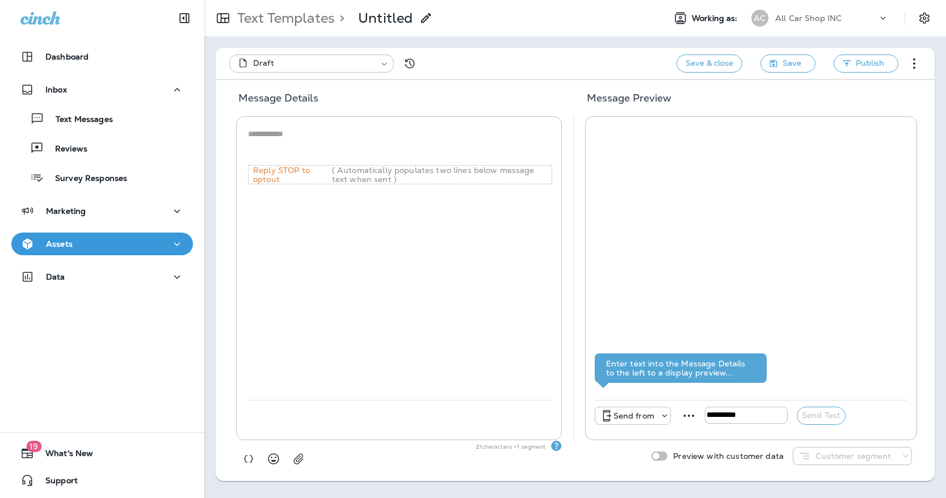
click at [355, 156] on textarea at bounding box center [400, 145] width 304 height 34
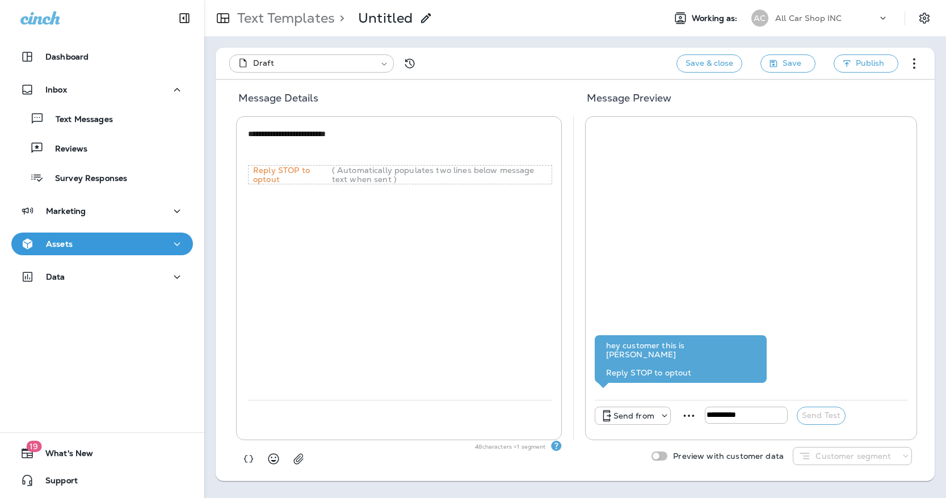
click at [265, 136] on textarea "**********" at bounding box center [400, 145] width 304 height 34
click at [252, 458] on use "button" at bounding box center [248, 458] width 9 height 7
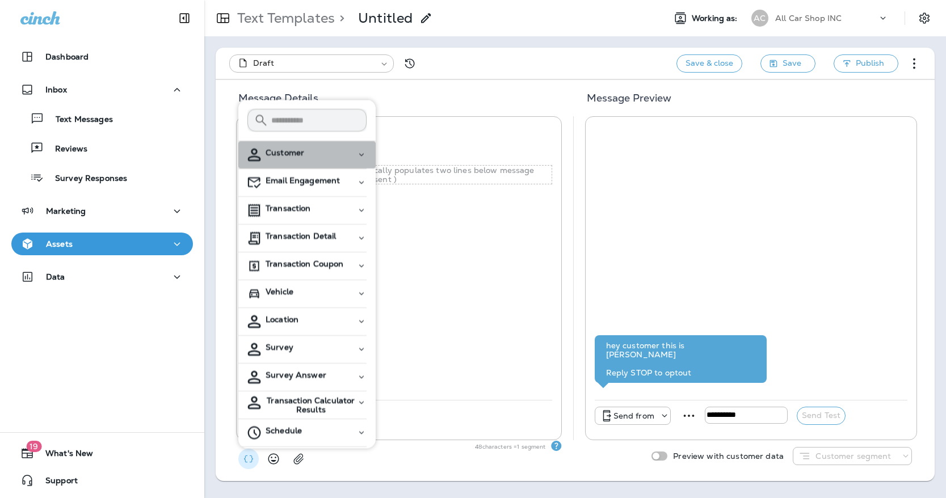
click at [330, 156] on div "Customer" at bounding box center [311, 153] width 91 height 10
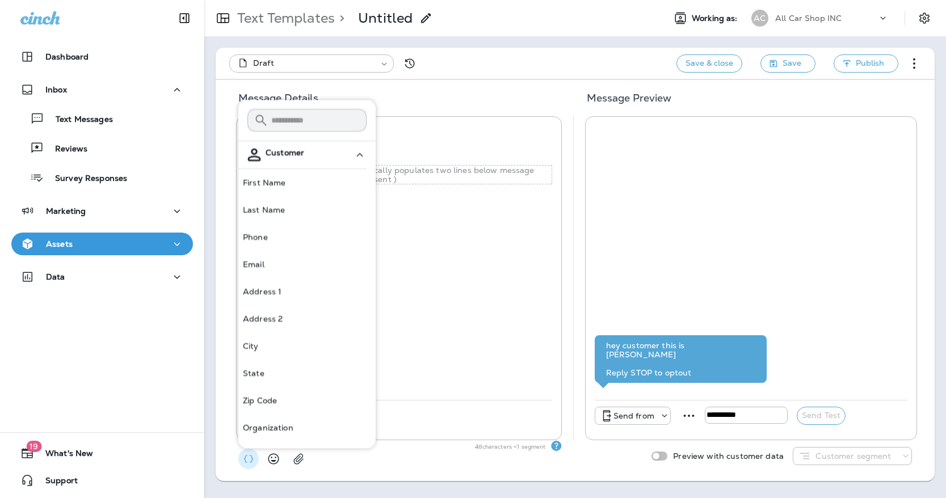
click at [429, 233] on div "**********" at bounding box center [400, 263] width 304 height 274
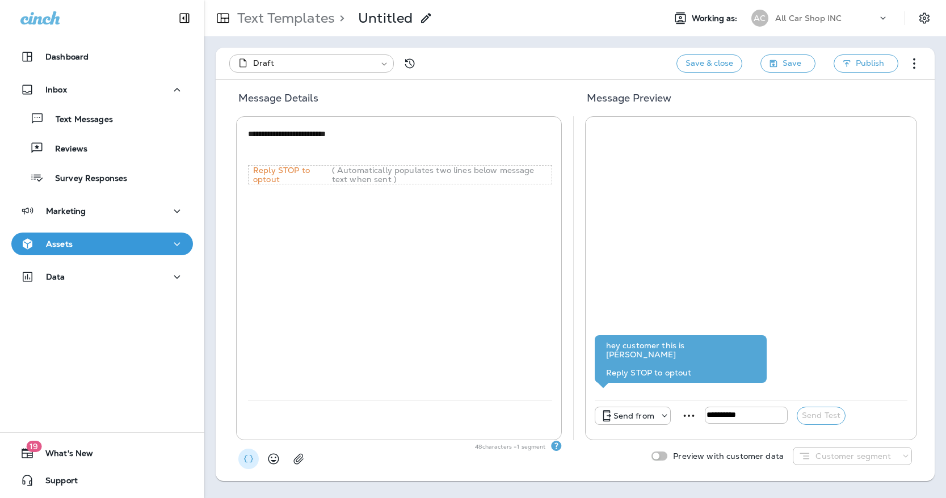
click at [246, 460] on icon "button" at bounding box center [248, 459] width 11 height 11
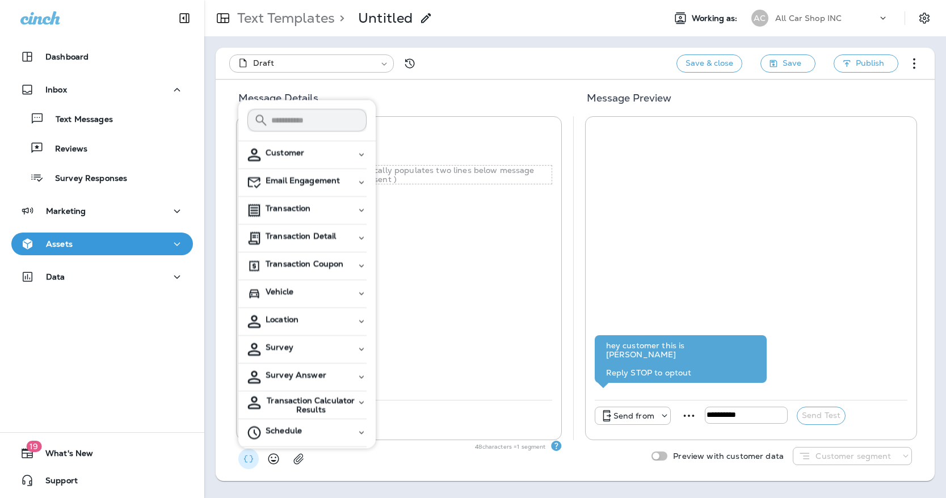
click at [281, 160] on div "Customer" at bounding box center [311, 155] width 91 height 14
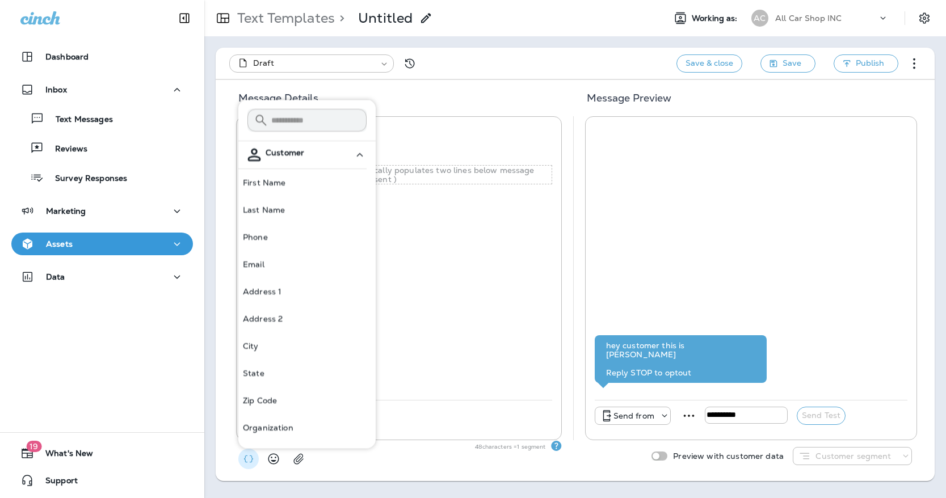
click at [276, 191] on button "First Name" at bounding box center [306, 182] width 137 height 27
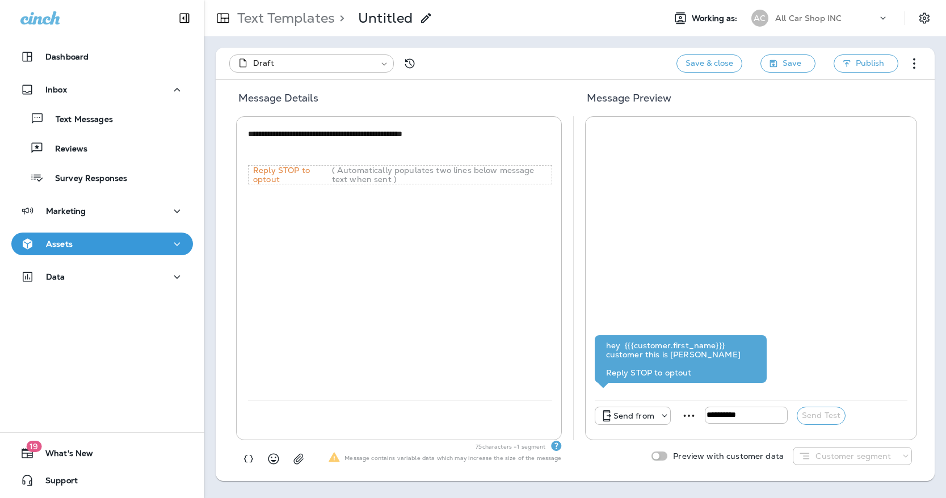
drag, startPoint x: 404, startPoint y: 138, endPoint x: 365, endPoint y: 137, distance: 38.6
click at [365, 137] on textarea "**********" at bounding box center [400, 145] width 304 height 34
type textarea "**********"
click at [829, 461] on p "Customer segment" at bounding box center [854, 456] width 76 height 9
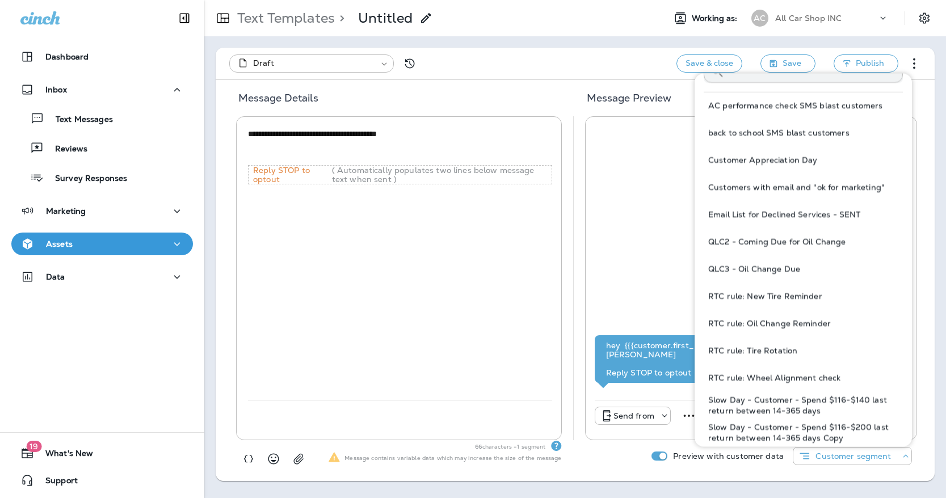
scroll to position [32, 0]
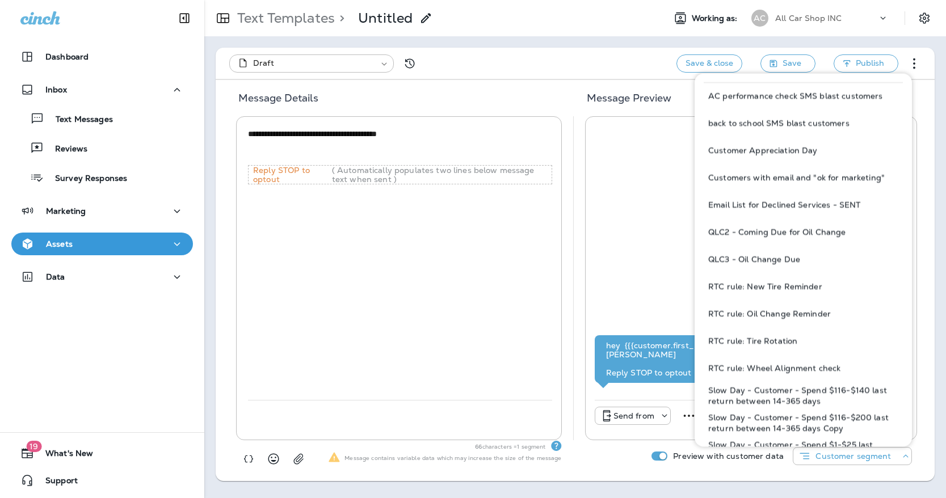
click at [755, 393] on span "Slow Day - Customer - Spend $116-$140 last return between 14-365 days" at bounding box center [804, 396] width 190 height 22
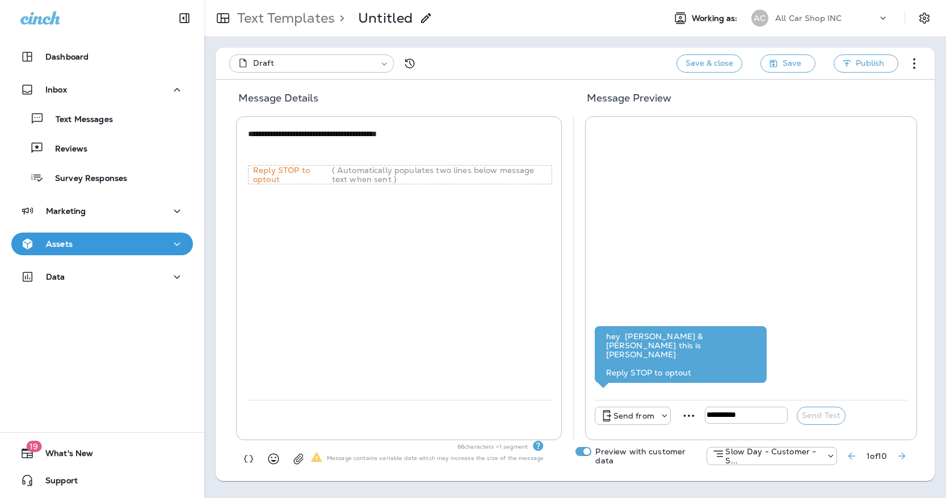
drag, startPoint x: 413, startPoint y: 133, endPoint x: 192, endPoint y: 128, distance: 220.9
click at [192, 128] on div "**********" at bounding box center [473, 249] width 946 height 498
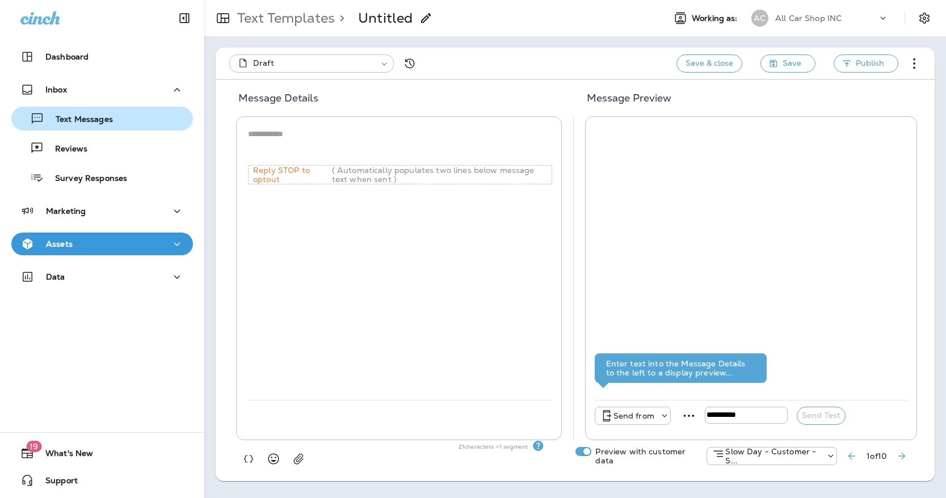
click at [91, 115] on p "Text Messages" at bounding box center [78, 120] width 69 height 11
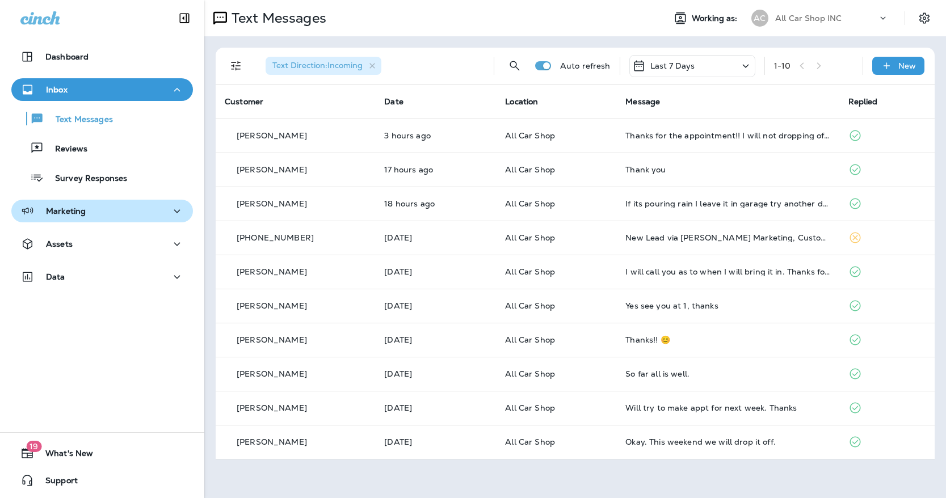
click at [173, 212] on icon "button" at bounding box center [177, 211] width 14 height 14
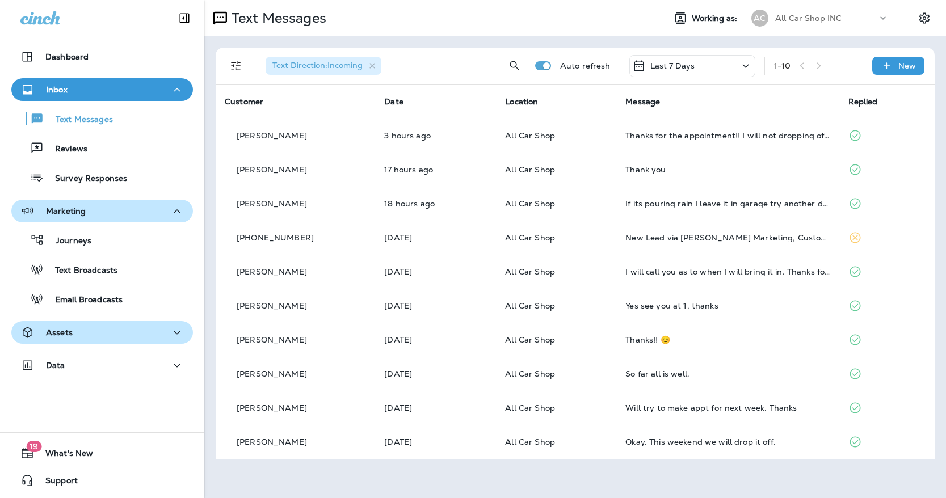
click at [70, 330] on p "Assets" at bounding box center [59, 332] width 27 height 9
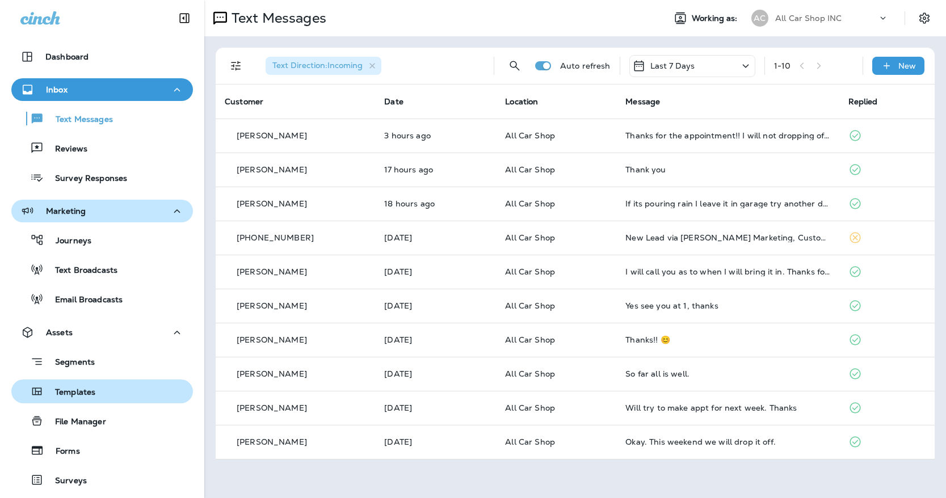
click at [76, 397] on p "Templates" at bounding box center [70, 393] width 52 height 11
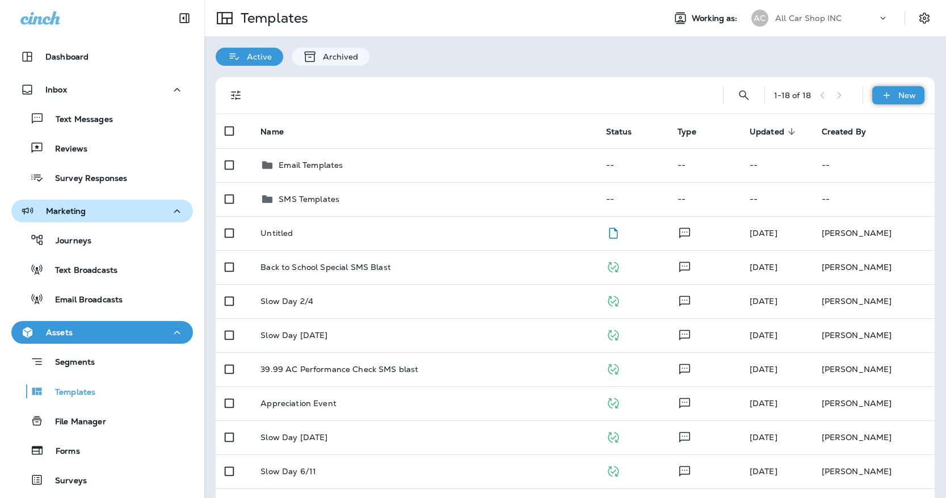
click at [920, 98] on div "New" at bounding box center [899, 95] width 52 height 18
click at [588, 72] on div at bounding box center [473, 249] width 946 height 498
click at [917, 100] on div "New" at bounding box center [899, 95] width 52 height 18
click at [430, 89] on div at bounding box center [473, 249] width 946 height 498
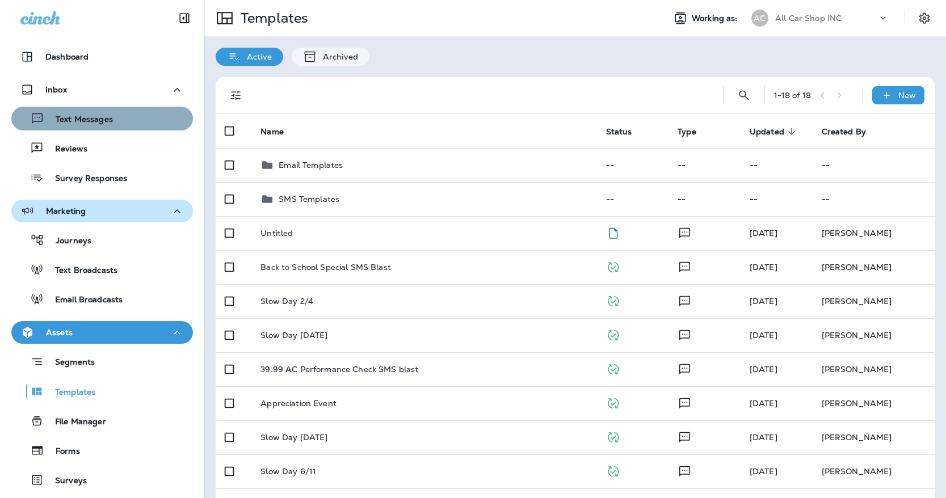
click at [60, 127] on div "Text Messages" at bounding box center [64, 118] width 97 height 17
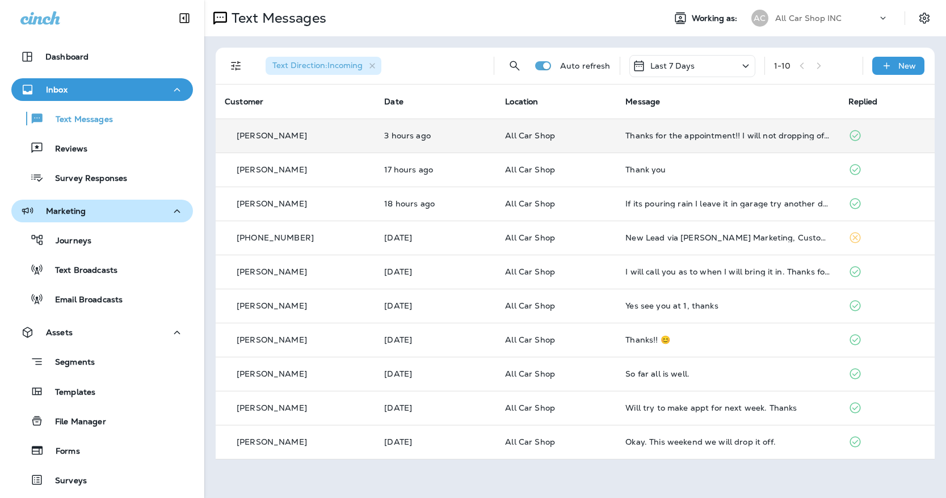
click at [583, 144] on td "All Car Shop" at bounding box center [556, 136] width 120 height 34
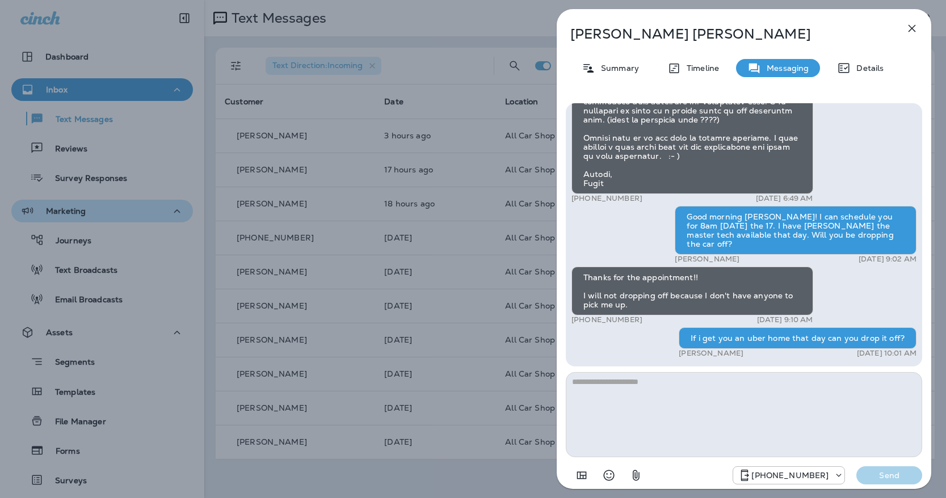
click at [758, 414] on textarea at bounding box center [744, 414] width 357 height 85
click at [638, 473] on icon "button" at bounding box center [637, 476] width 14 height 14
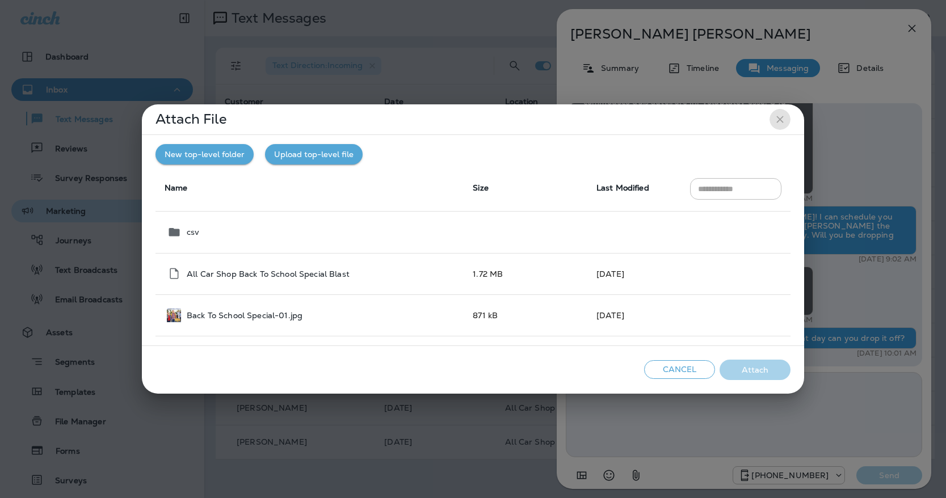
click at [778, 118] on icon "close" at bounding box center [780, 120] width 12 height 12
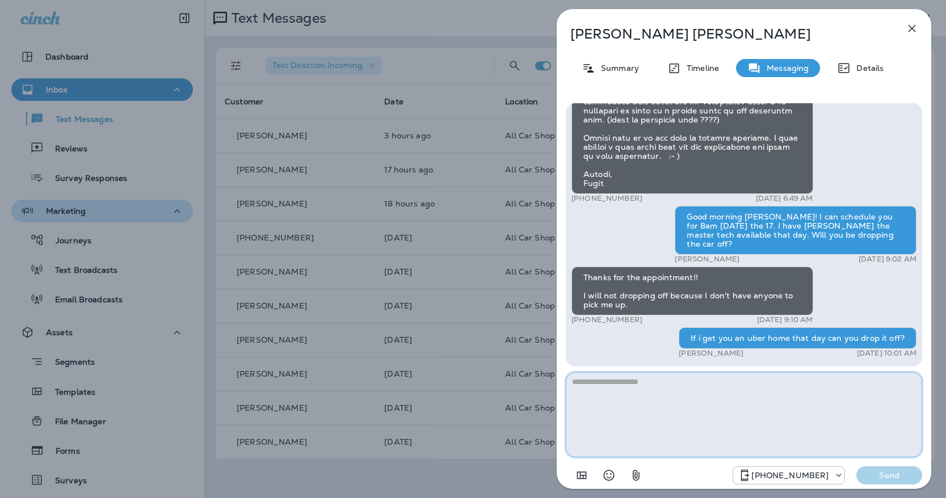
click at [718, 424] on textarea at bounding box center [744, 414] width 357 height 85
click at [634, 62] on div "Summary" at bounding box center [611, 68] width 80 height 18
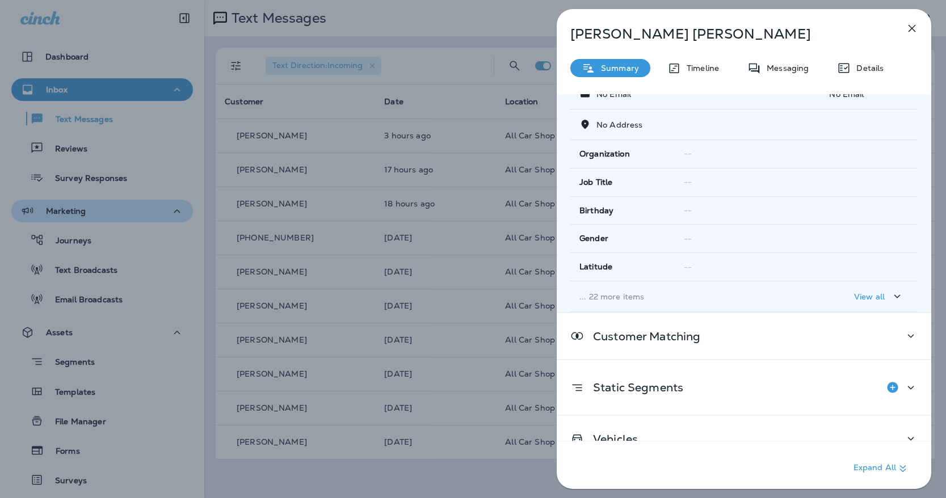
scroll to position [140, 0]
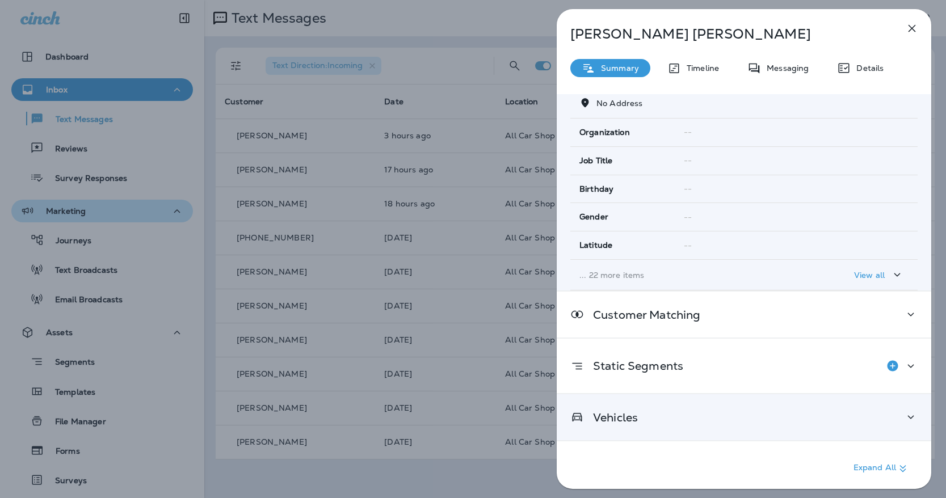
click at [642, 416] on div "Vehicles" at bounding box center [744, 417] width 347 height 14
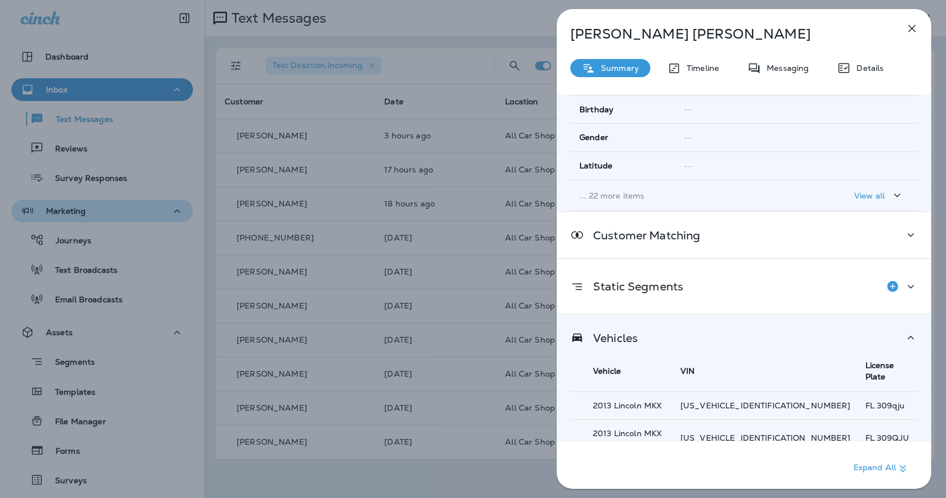
scroll to position [242, 0]
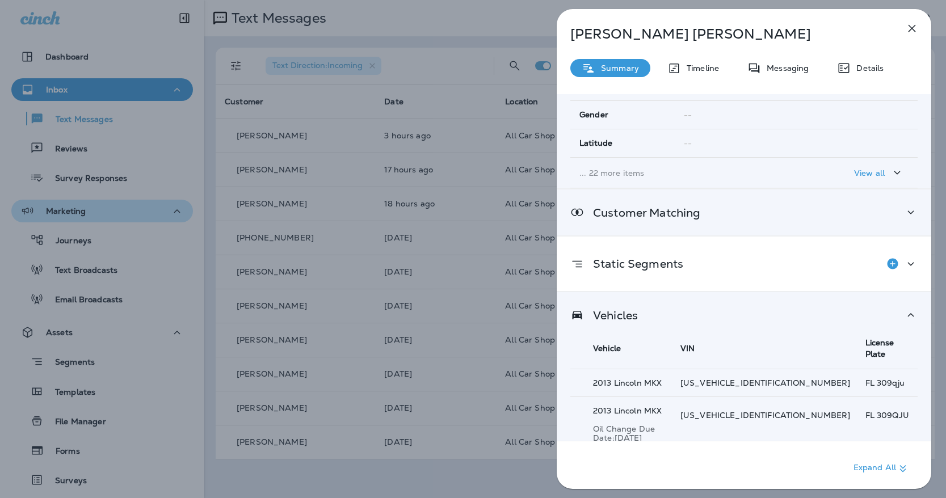
click at [811, 210] on div "Customer Matching" at bounding box center [744, 213] width 347 height 14
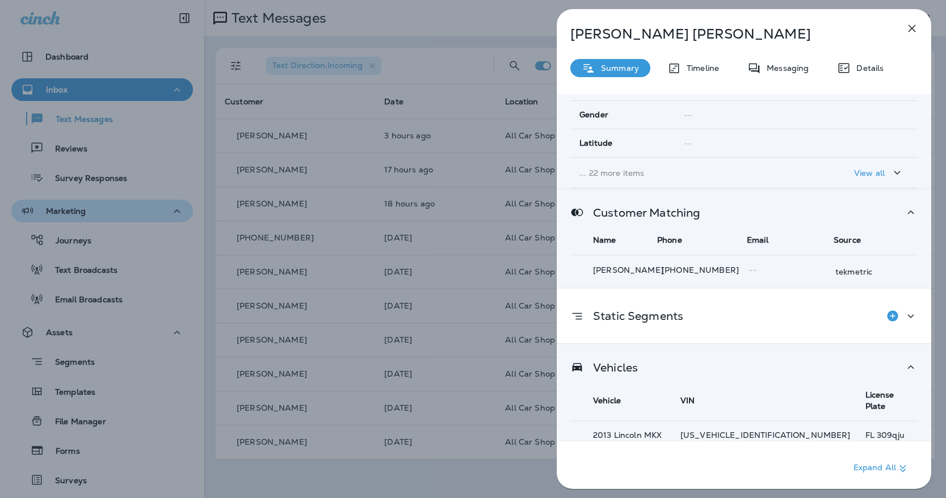
click at [811, 210] on div "Customer Matching" at bounding box center [744, 213] width 347 height 14
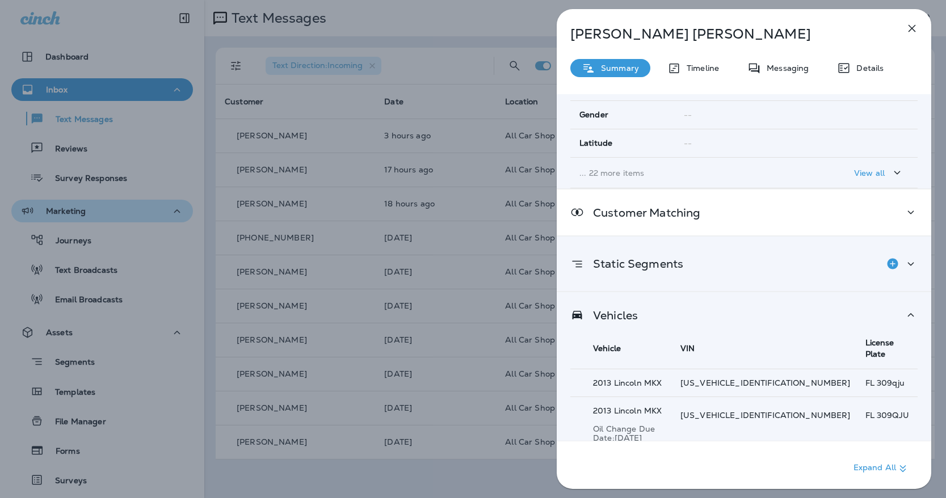
click at [772, 252] on div "Static Segments" at bounding box center [744, 264] width 375 height 55
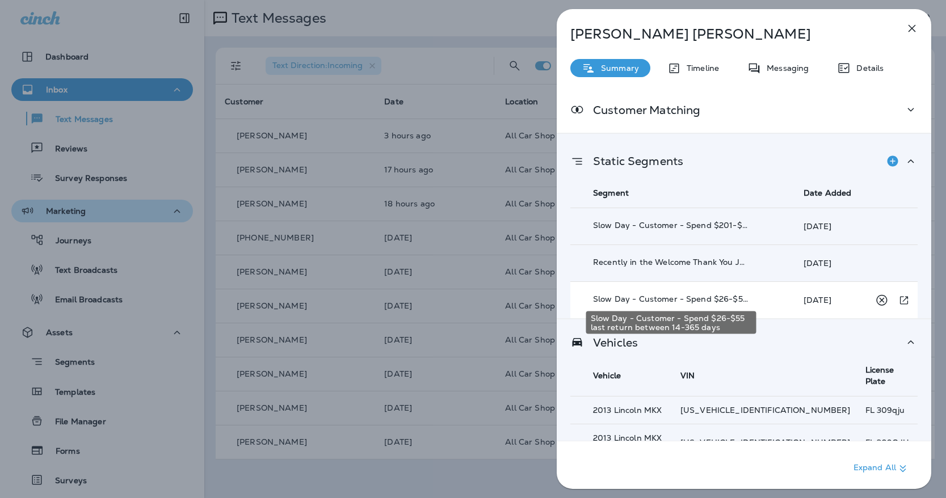
scroll to position [372, 0]
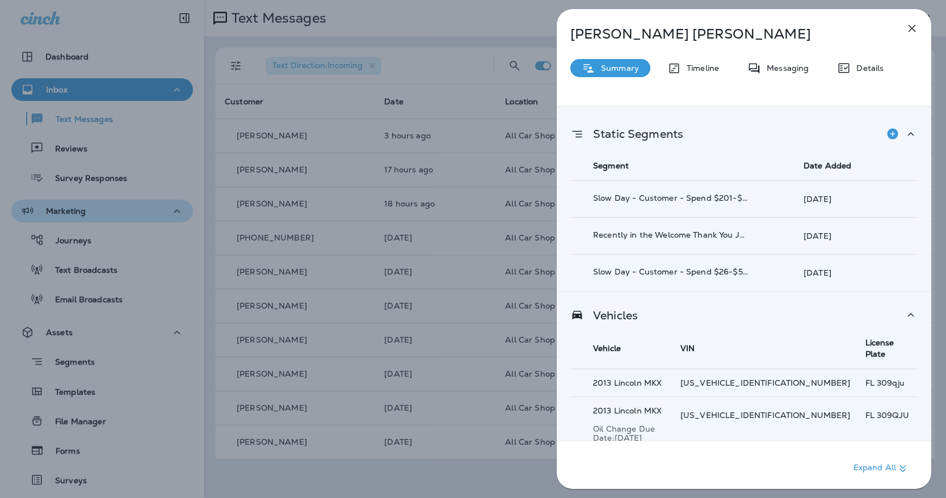
click at [915, 141] on div at bounding box center [900, 134] width 36 height 23
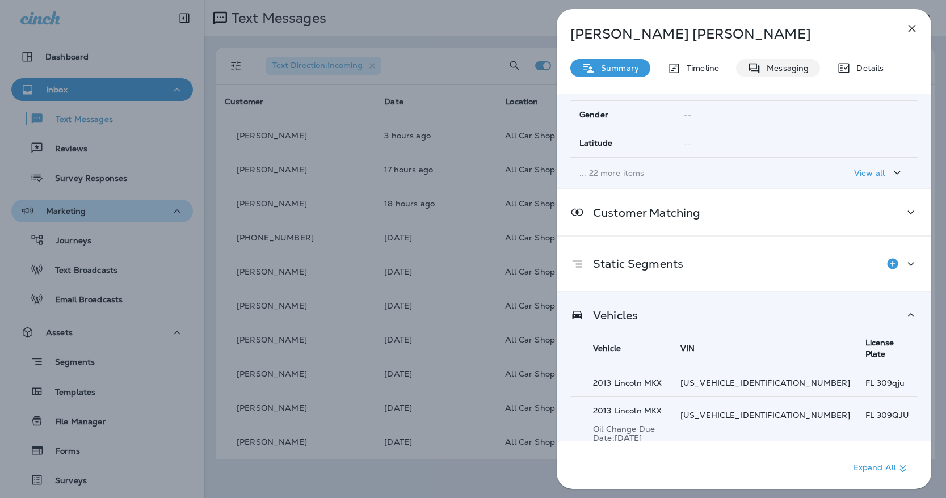
click at [766, 62] on div "Messaging" at bounding box center [778, 68] width 84 height 18
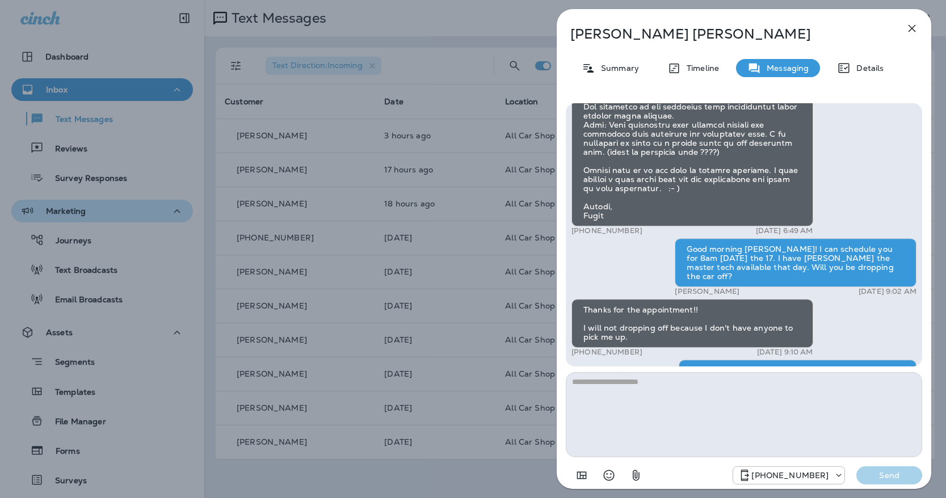
click at [693, 64] on p "Timeline" at bounding box center [700, 68] width 38 height 9
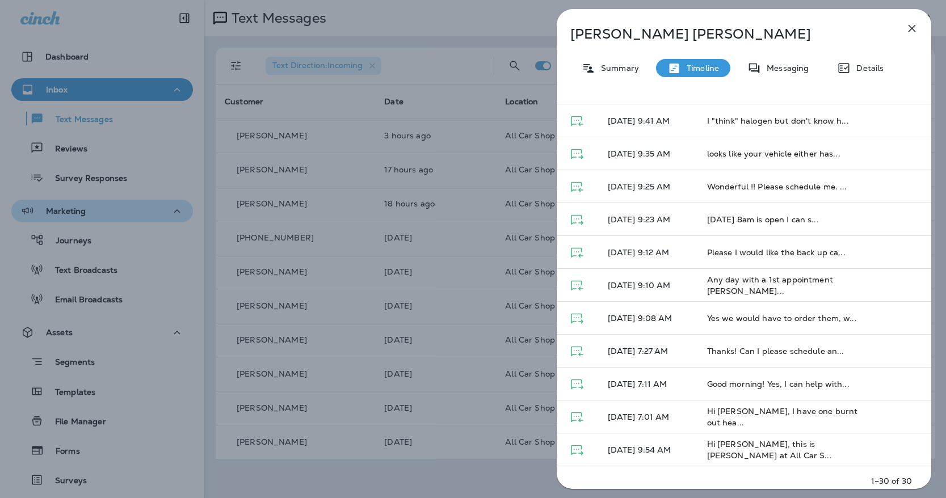
scroll to position [672, 0]
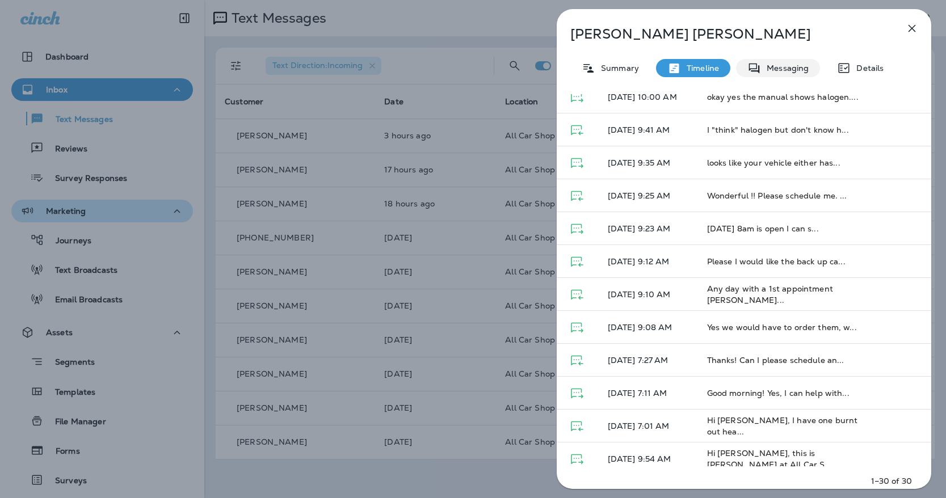
click at [758, 73] on icon at bounding box center [755, 68] width 14 height 14
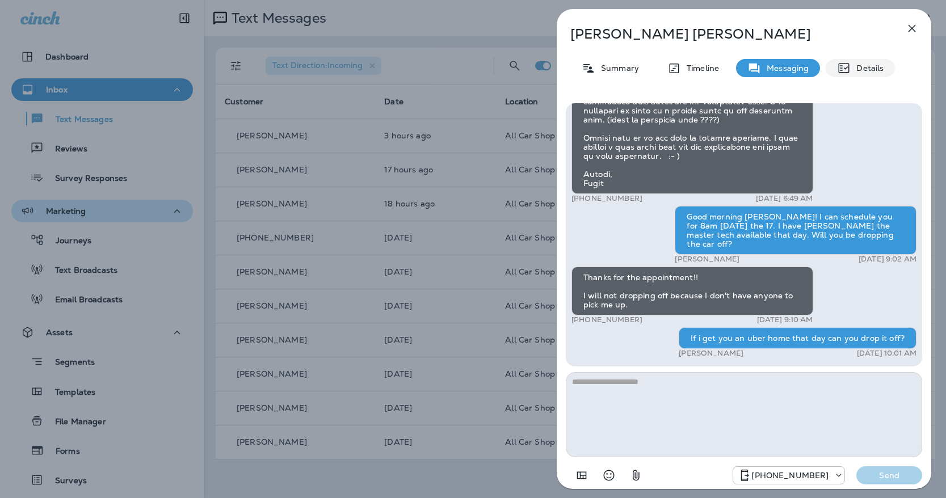
click at [838, 73] on icon at bounding box center [844, 68] width 14 height 14
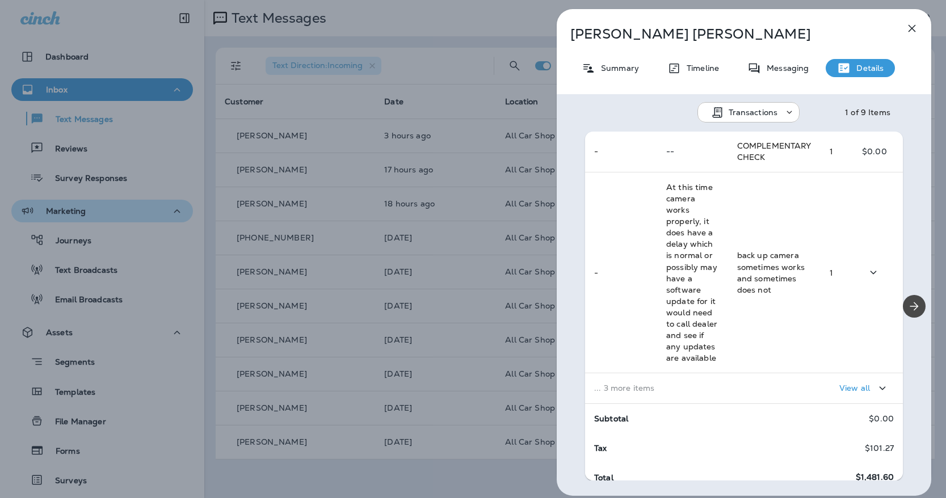
scroll to position [523, 0]
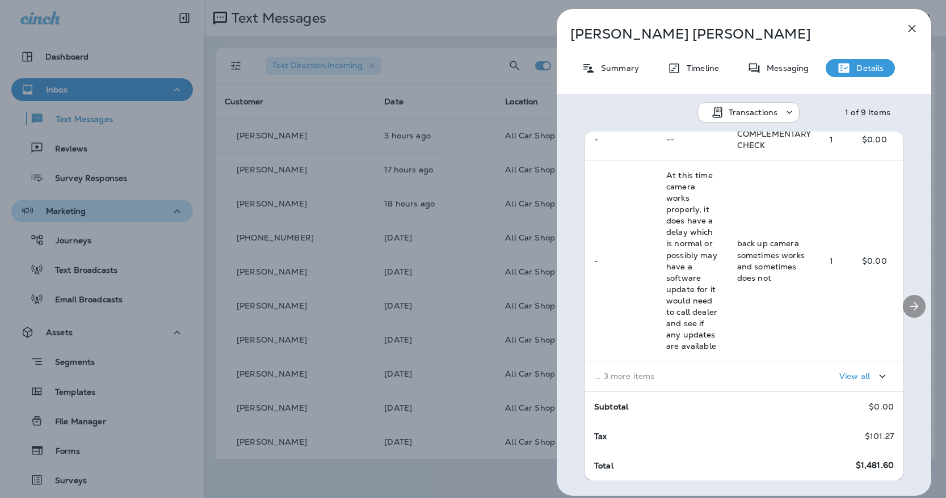
click at [914, 309] on icon "Next" at bounding box center [915, 306] width 9 height 9
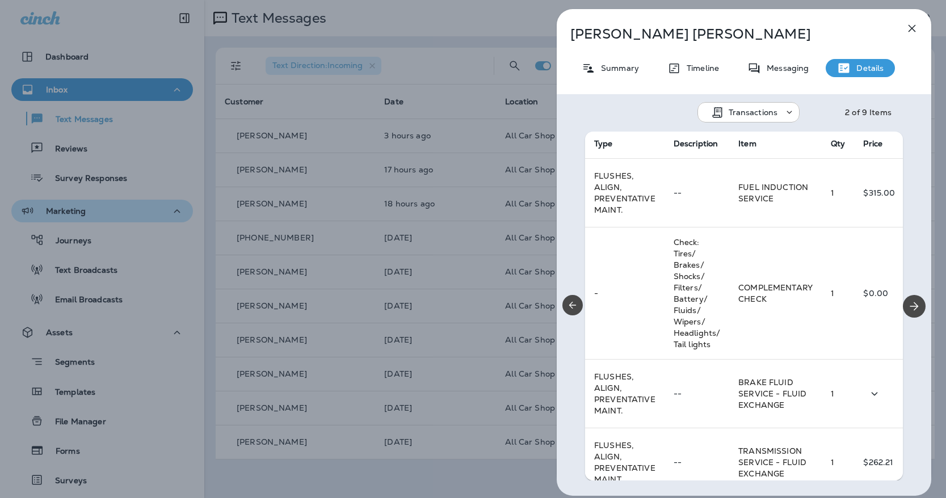
scroll to position [204, 0]
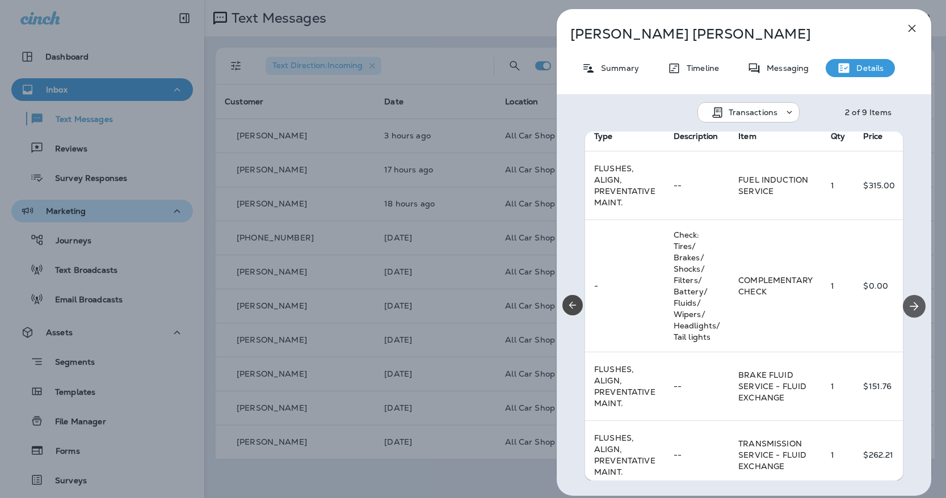
click at [911, 304] on icon "Next" at bounding box center [915, 307] width 14 height 14
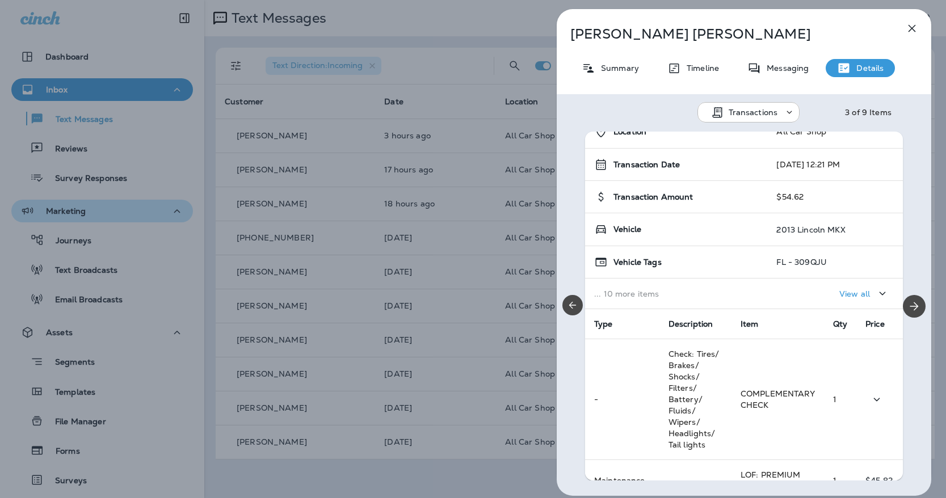
scroll to position [4, 0]
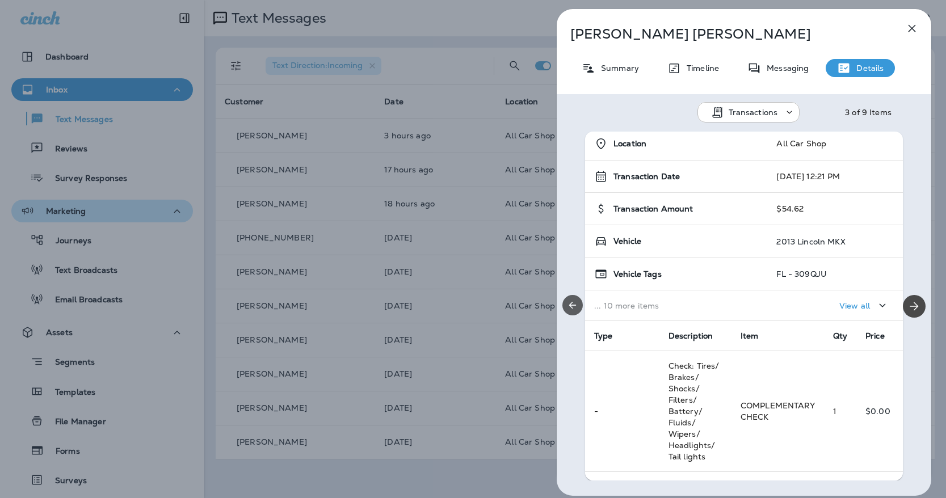
click at [568, 308] on icon "Previous" at bounding box center [572, 305] width 11 height 11
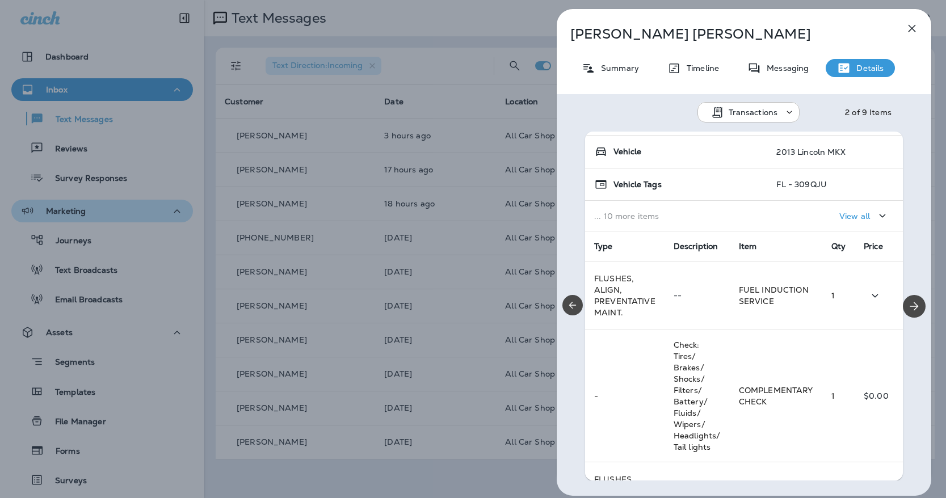
scroll to position [0, 0]
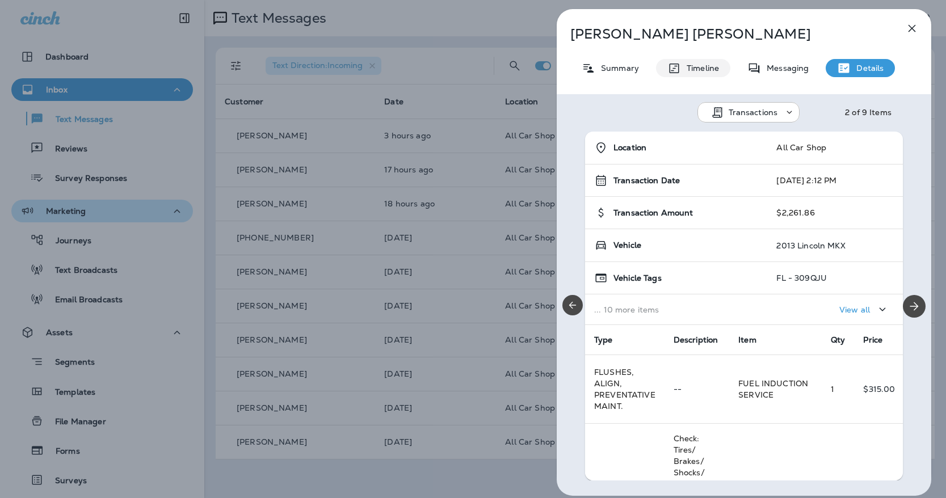
click at [713, 66] on p "Timeline" at bounding box center [700, 68] width 38 height 9
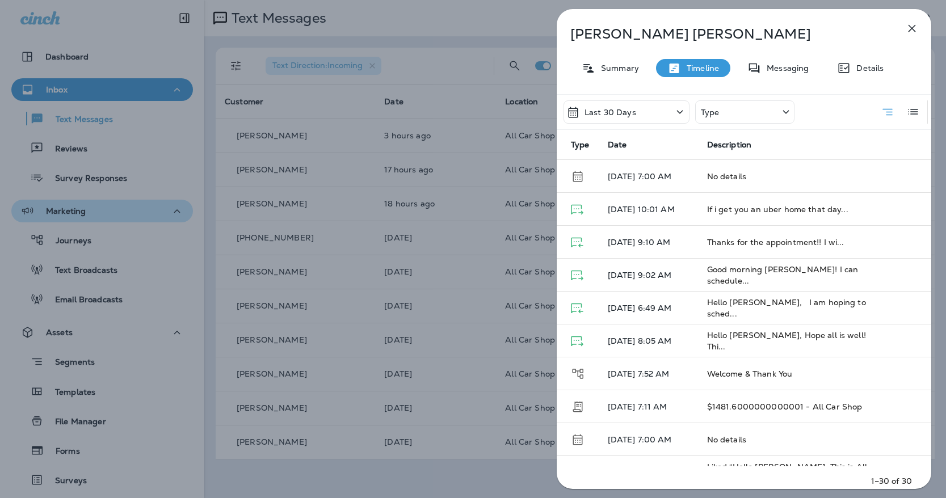
click at [908, 28] on icon "button" at bounding box center [913, 29] width 14 height 14
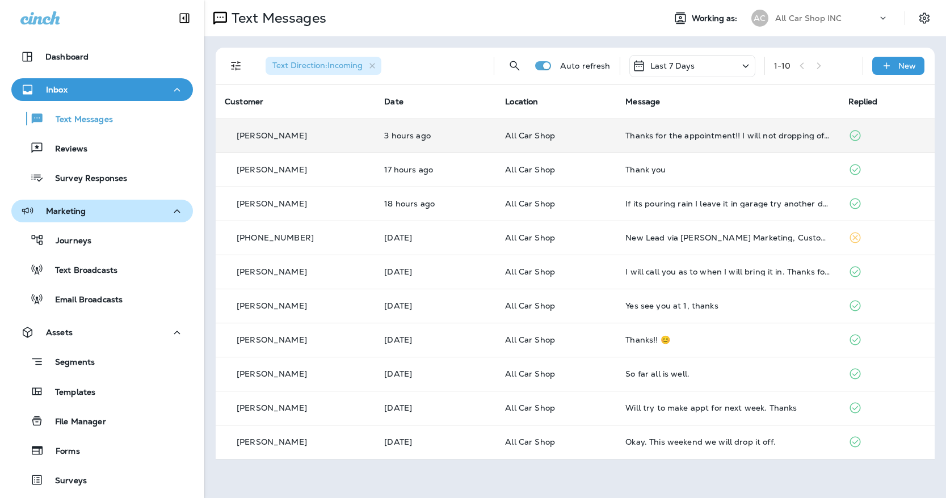
click at [431, 145] on td "3 hours ago" at bounding box center [435, 136] width 121 height 34
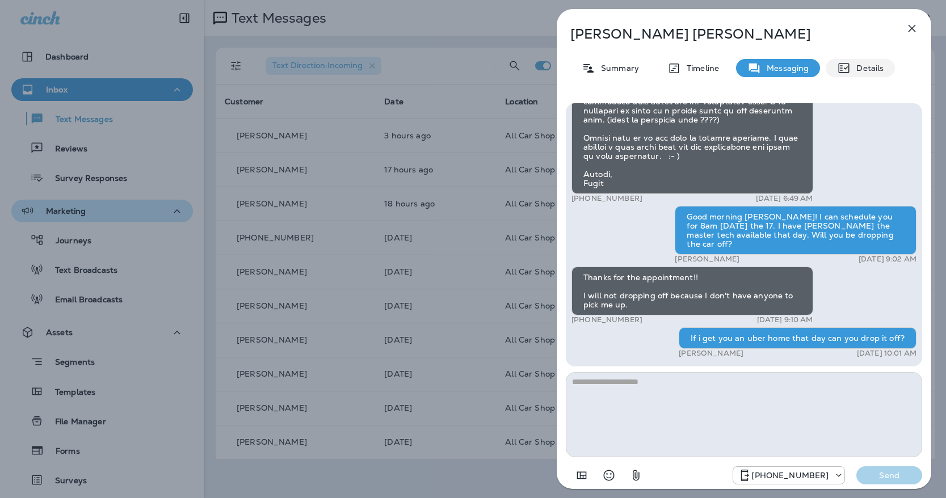
click at [860, 61] on div "Details" at bounding box center [860, 68] width 69 height 18
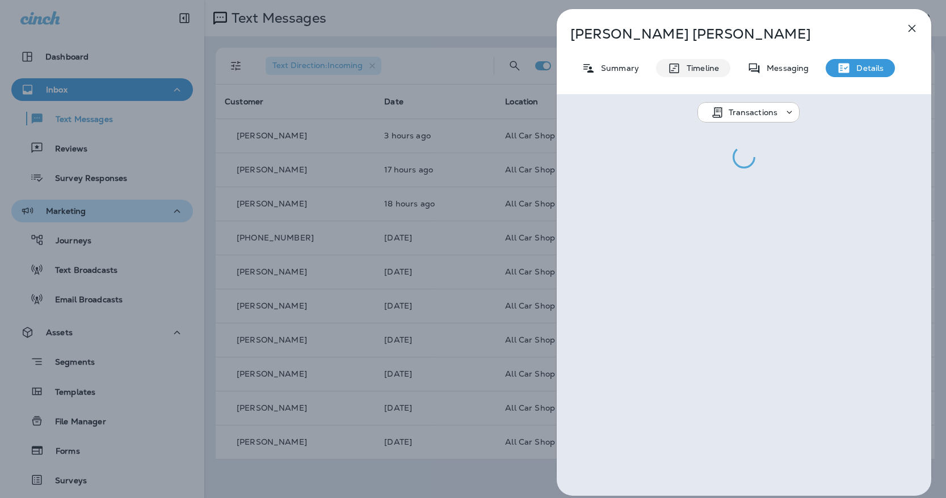
click at [722, 65] on div "Timeline" at bounding box center [693, 68] width 74 height 18
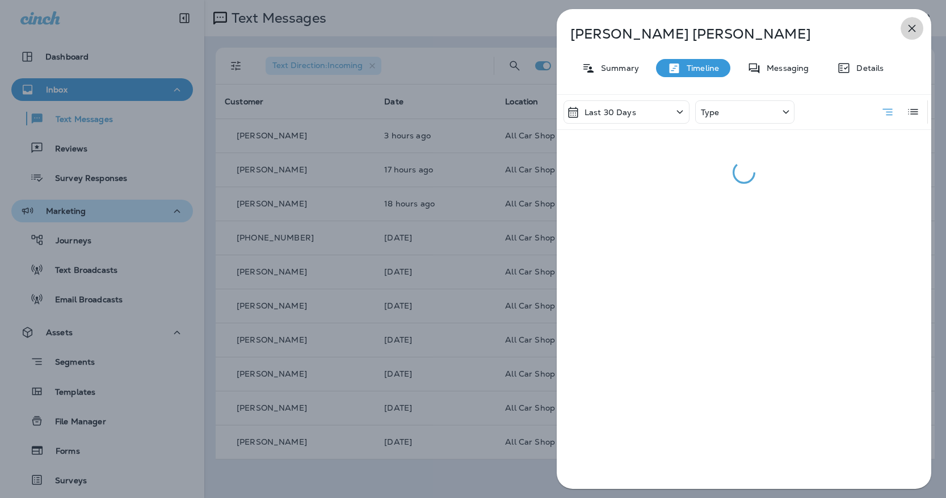
click at [911, 32] on icon "button" at bounding box center [913, 29] width 14 height 14
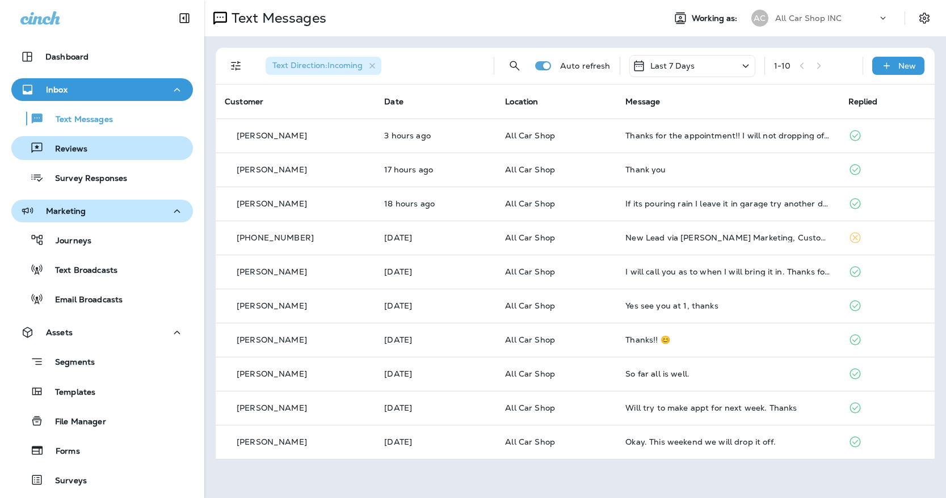
click at [107, 156] on div "Reviews" at bounding box center [102, 148] width 173 height 17
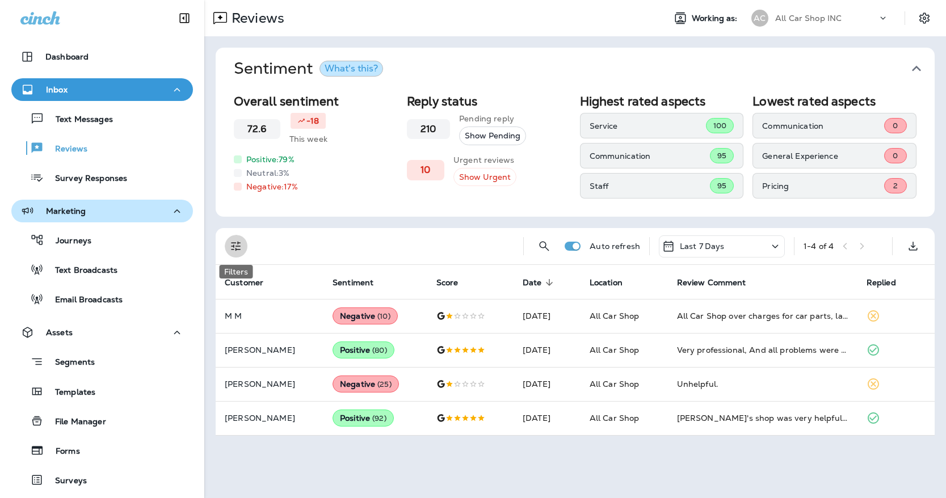
click at [230, 244] on icon "Filters" at bounding box center [236, 247] width 14 height 14
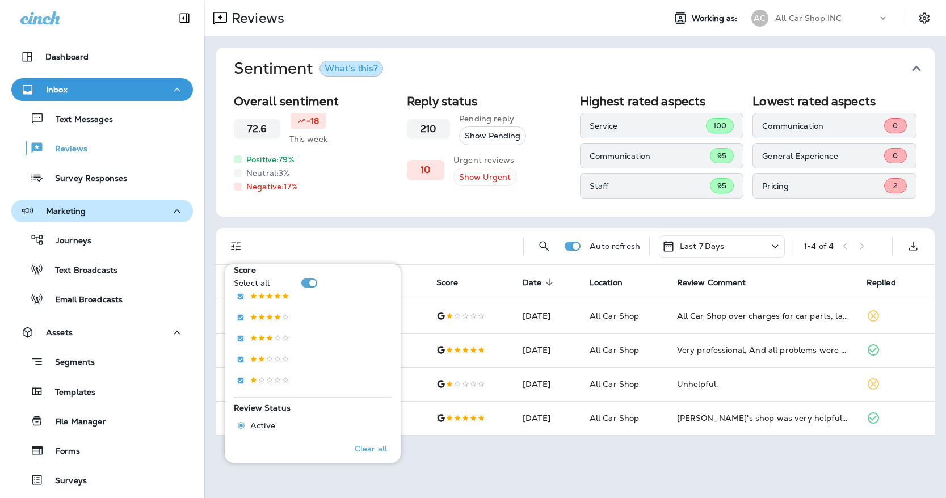
scroll to position [199, 0]
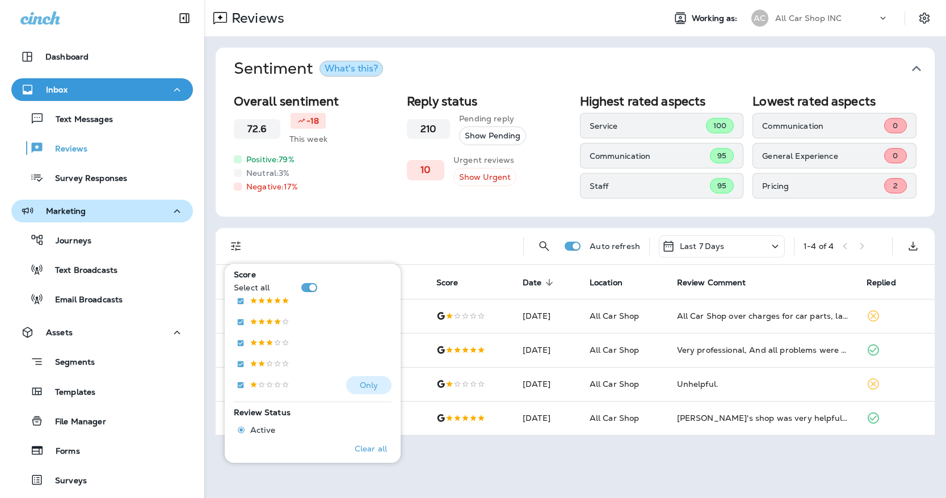
click at [363, 385] on p "Only" at bounding box center [369, 385] width 19 height 9
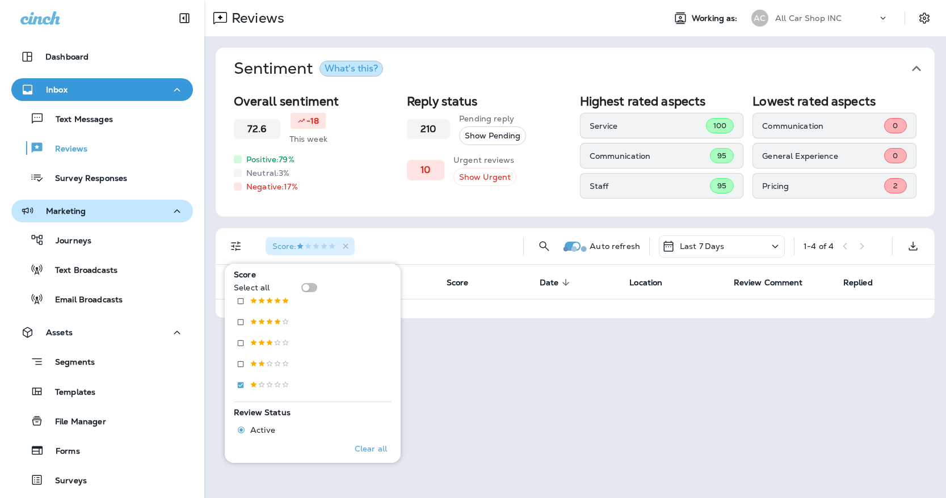
click at [593, 389] on div at bounding box center [576, 249] width 740 height 496
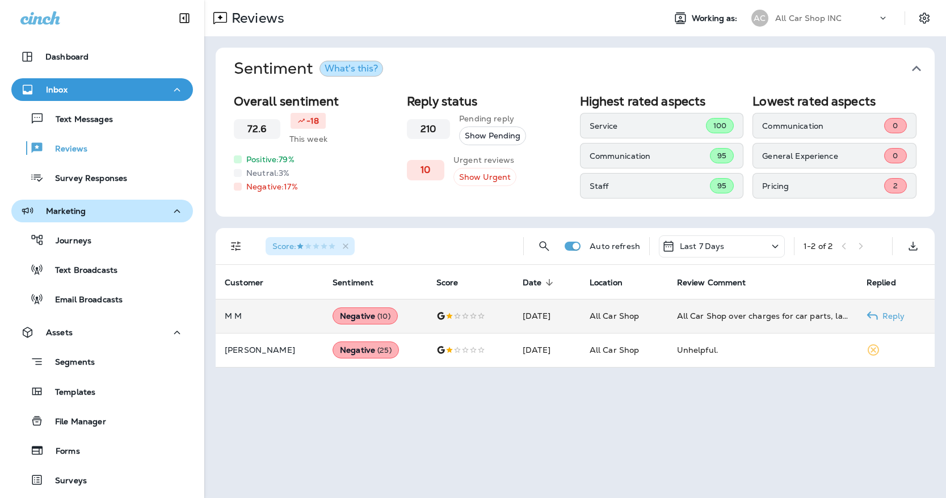
click at [473, 326] on td at bounding box center [471, 316] width 86 height 34
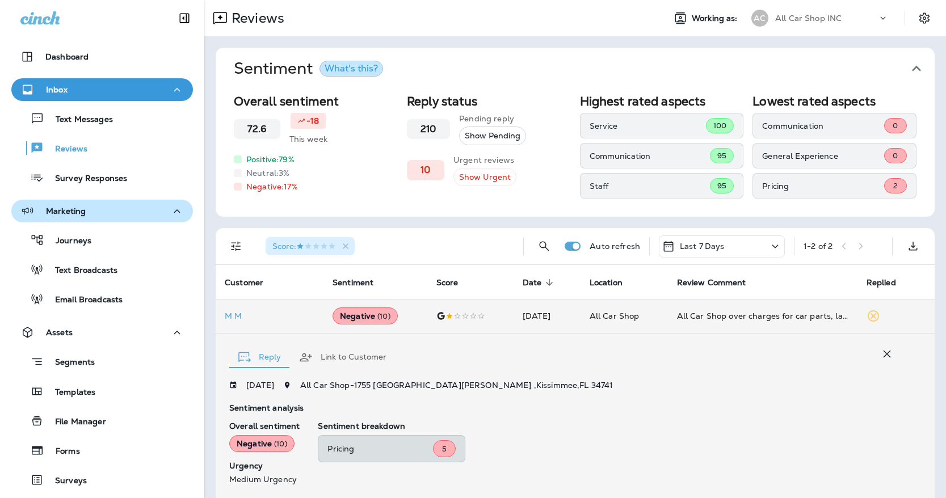
scroll to position [179, 0]
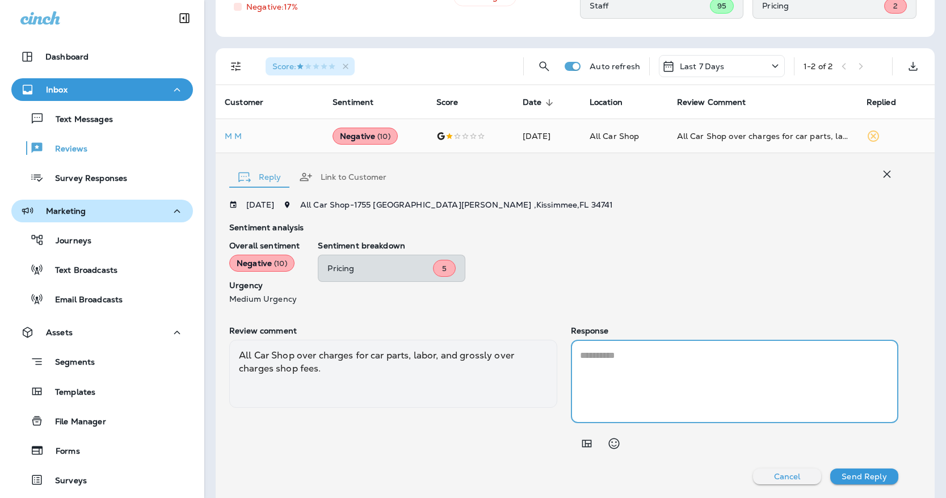
click at [617, 351] on textarea at bounding box center [735, 381] width 310 height 65
click at [616, 439] on icon "Select an emoji" at bounding box center [614, 444] width 14 height 14
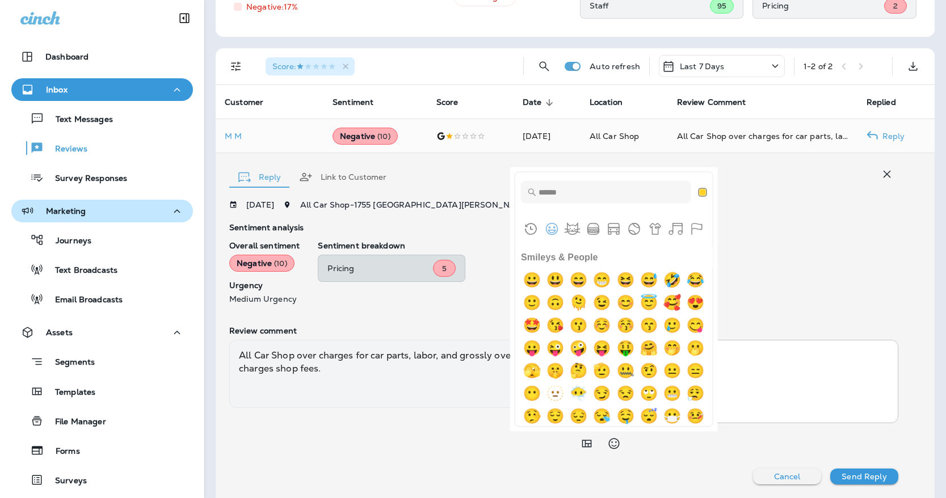
click at [753, 154] on div "Reply Link to Customer [DATE] All Car Shop - [STREET_ADDRESS][PERSON_NAME] Sent…" at bounding box center [575, 325] width 719 height 345
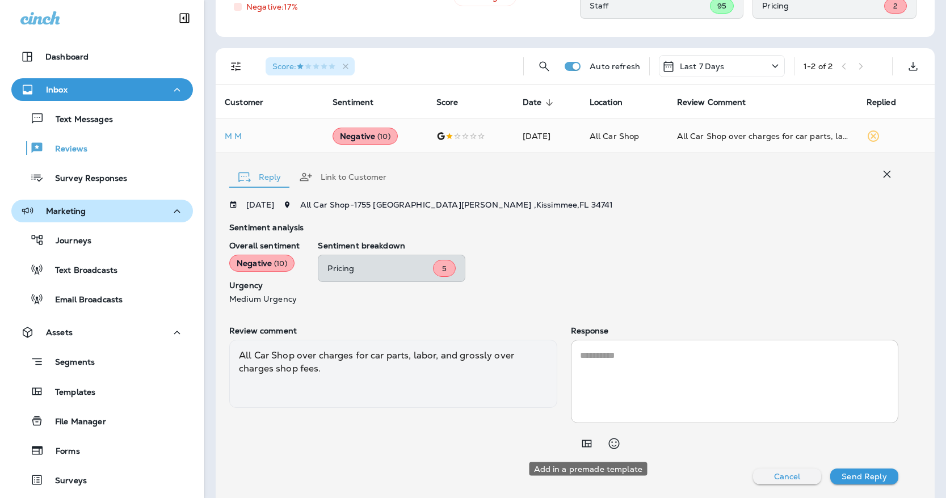
click at [583, 438] on icon "Add in a premade template" at bounding box center [587, 444] width 14 height 14
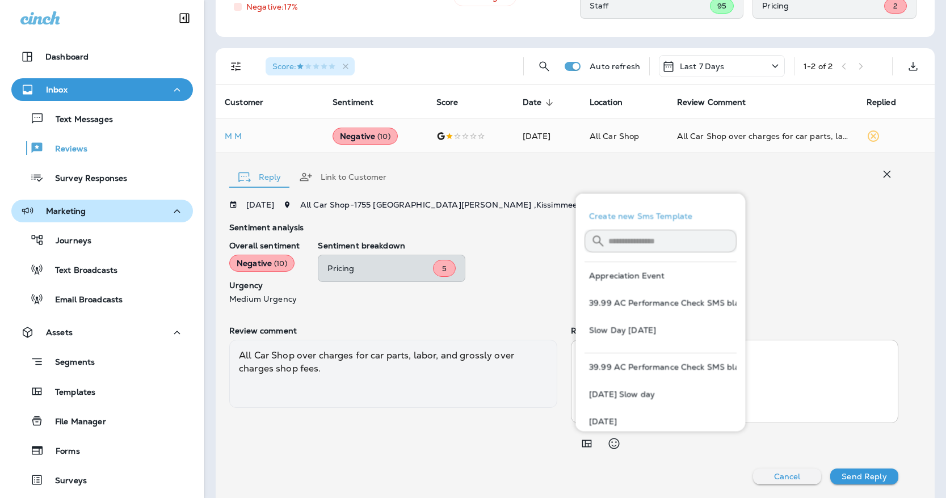
click at [794, 266] on div "Pricing 5" at bounding box center [608, 268] width 581 height 27
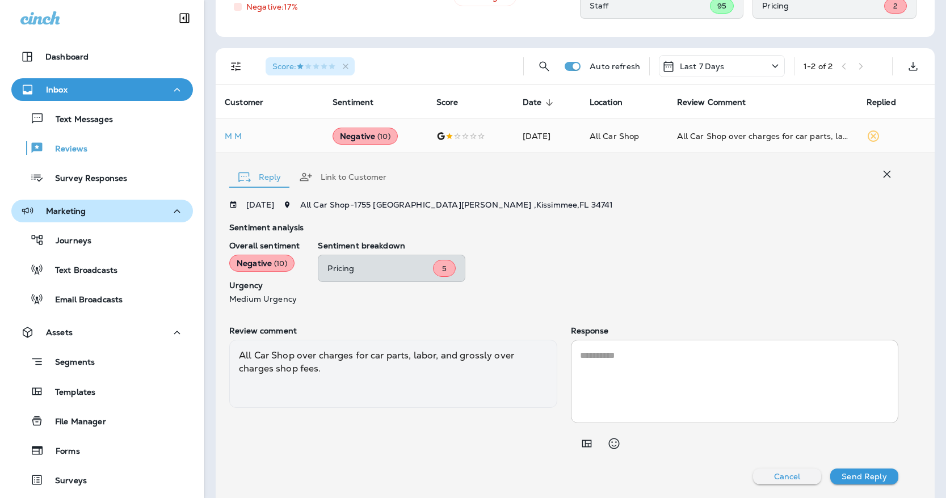
click at [886, 182] on button "button" at bounding box center [887, 174] width 23 height 23
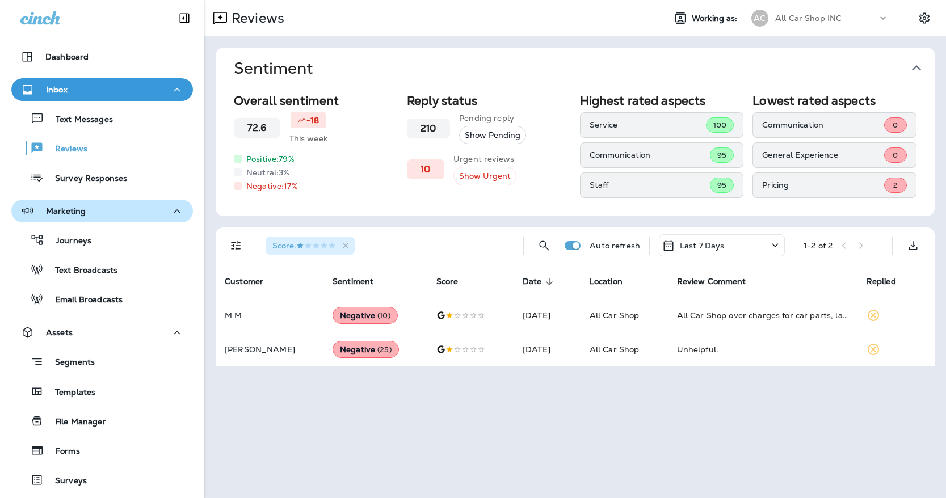
scroll to position [0, 0]
click at [228, 244] on button "Filters" at bounding box center [236, 246] width 23 height 23
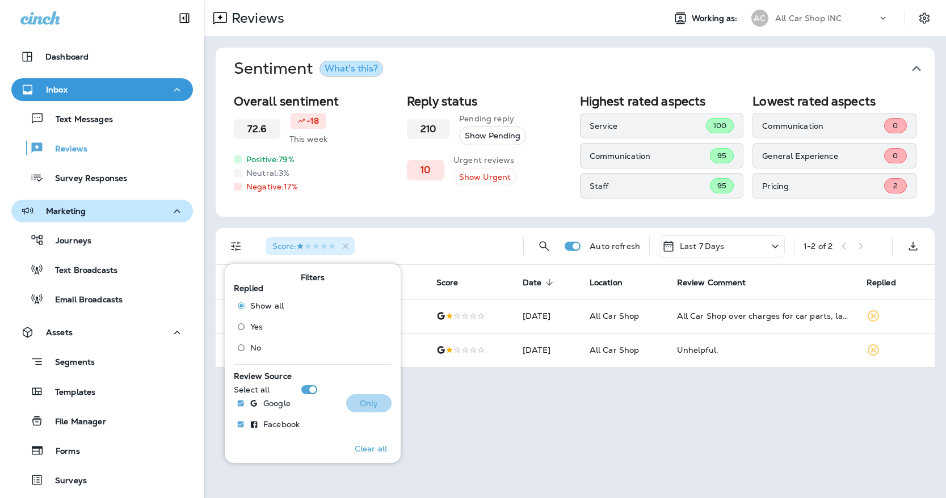
click at [377, 408] on p "Only" at bounding box center [369, 403] width 19 height 9
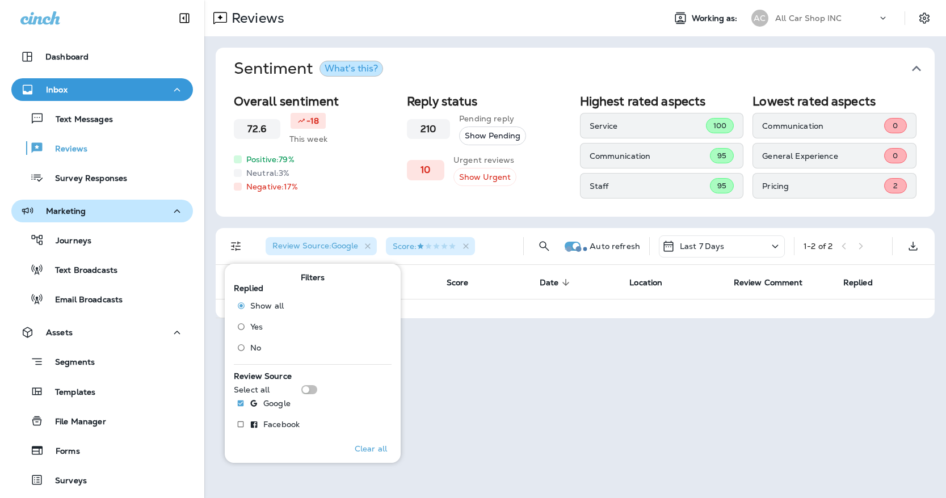
click at [513, 248] on div at bounding box center [576, 249] width 740 height 496
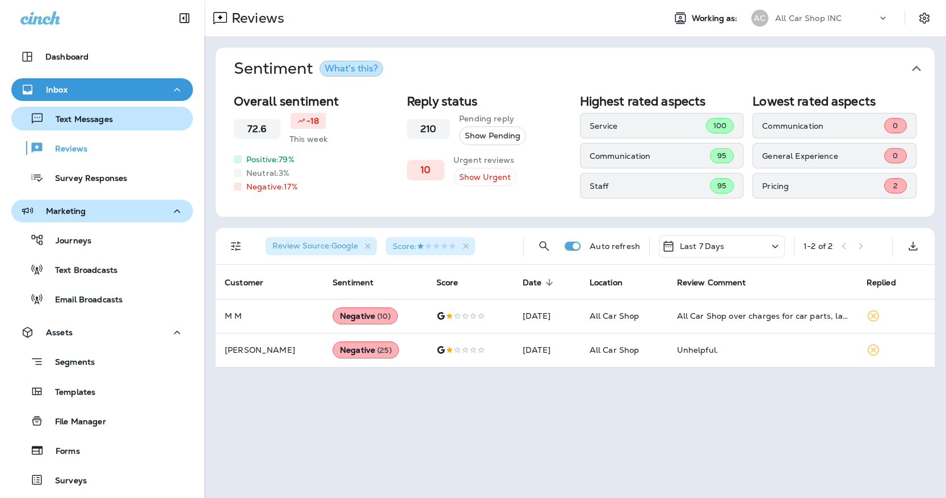
click at [128, 120] on div "Text Messages" at bounding box center [102, 118] width 173 height 17
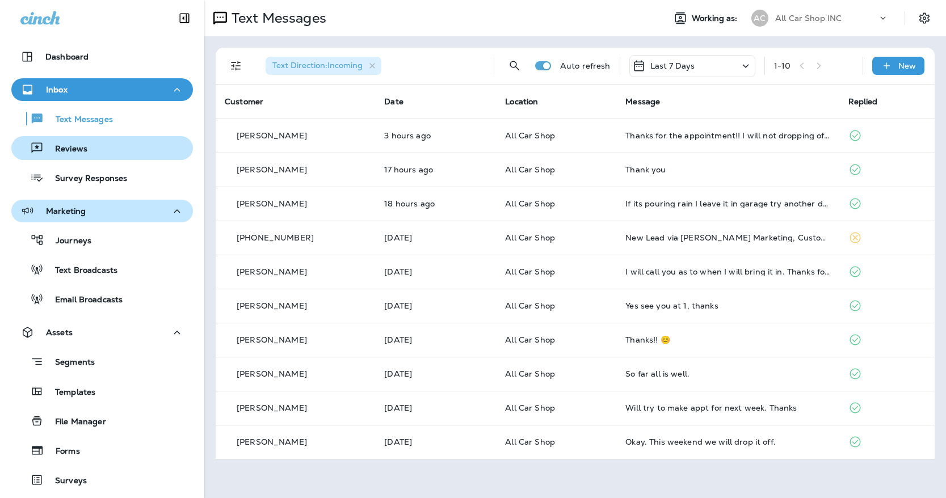
click at [107, 144] on div "Reviews" at bounding box center [102, 148] width 173 height 17
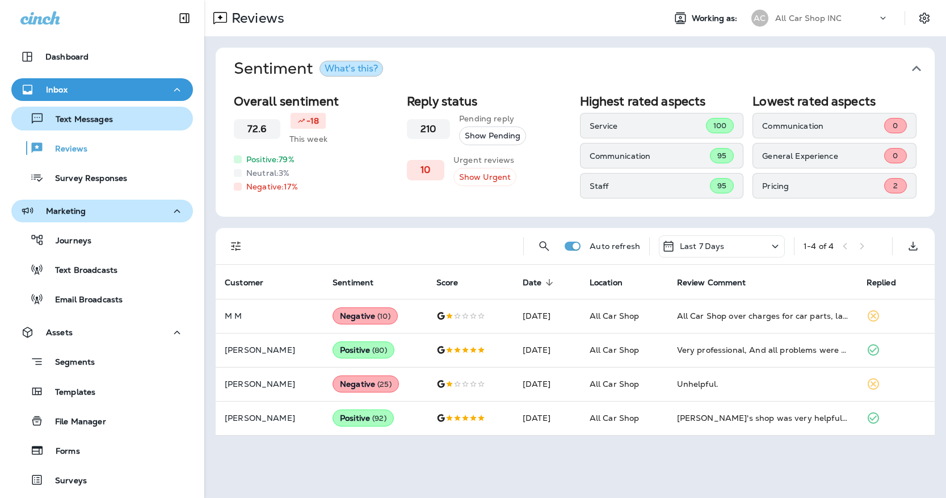
click at [85, 125] on div "Text Messages" at bounding box center [64, 118] width 97 height 17
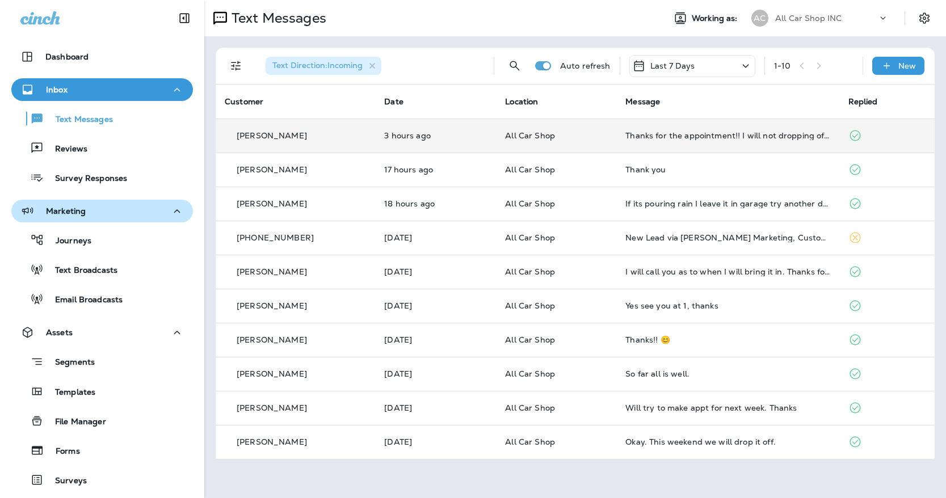
click at [588, 145] on td "All Car Shop" at bounding box center [556, 136] width 120 height 34
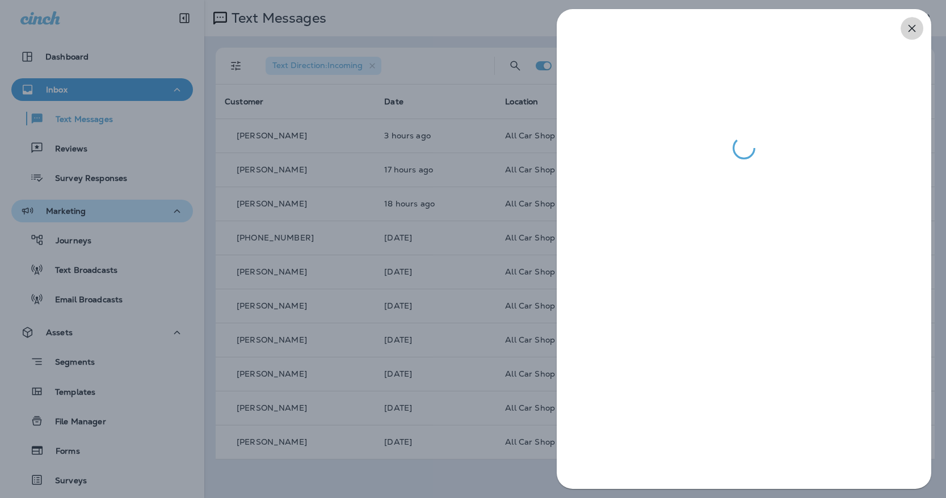
click at [908, 29] on icon "button" at bounding box center [913, 29] width 14 height 14
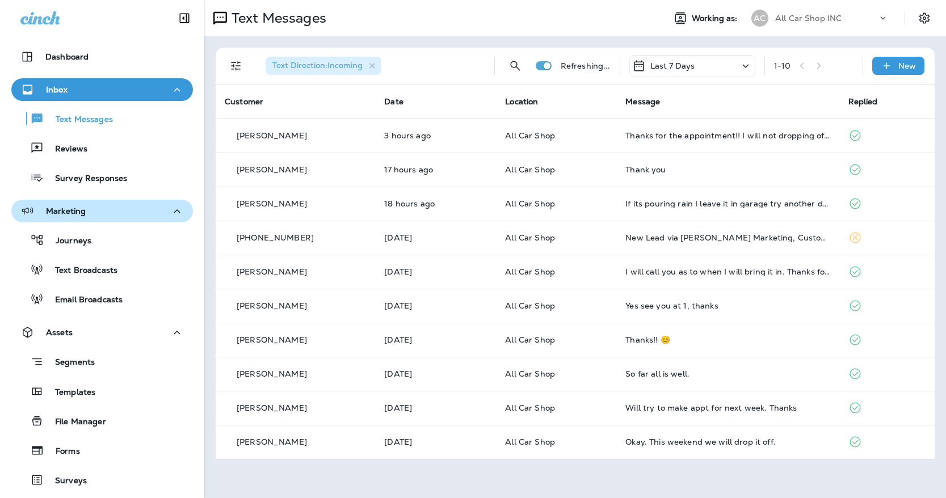
click at [170, 92] on icon "button" at bounding box center [177, 90] width 14 height 14
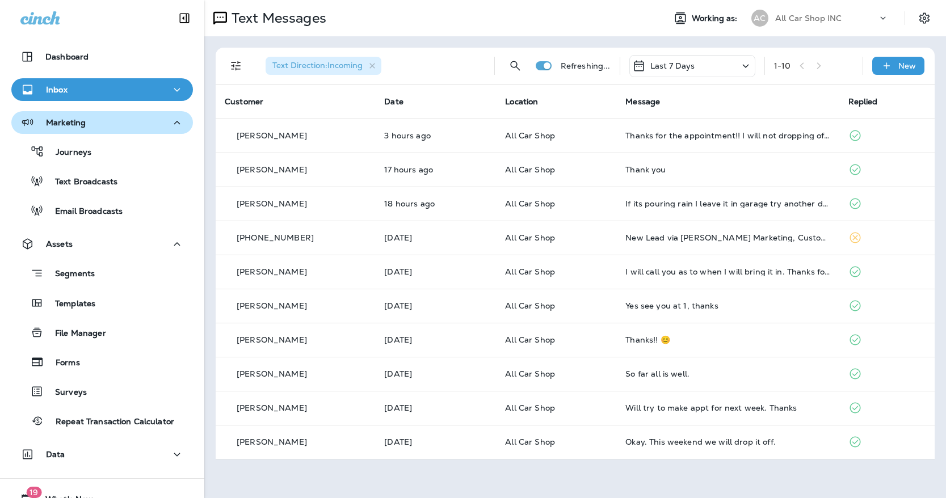
click at [175, 119] on icon "button" at bounding box center [177, 123] width 14 height 14
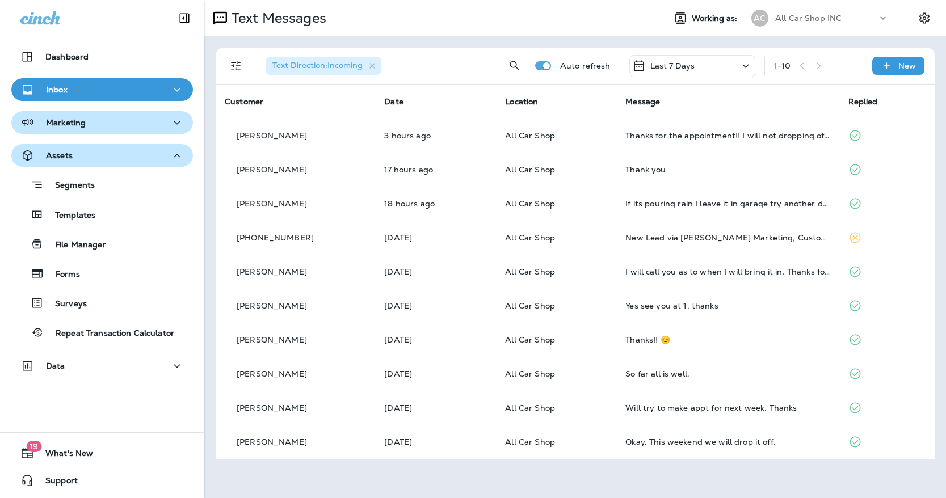
click at [175, 153] on icon "button" at bounding box center [177, 156] width 14 height 14
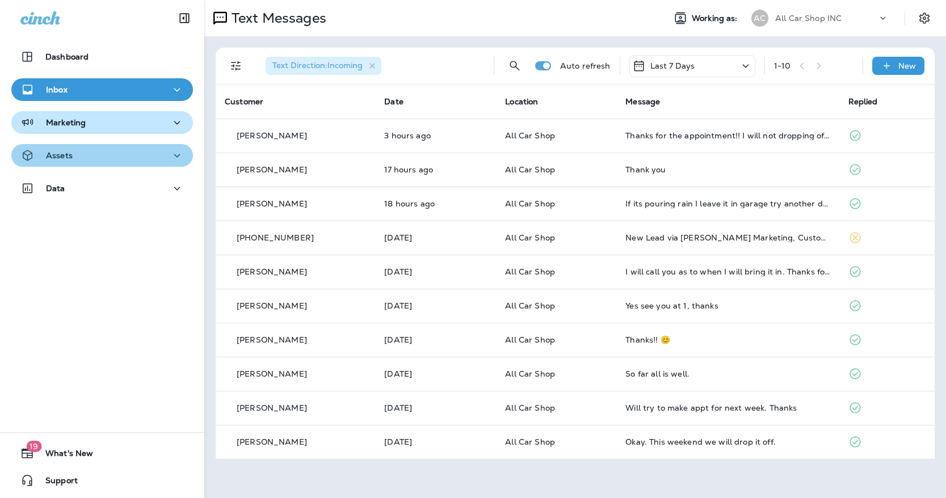
click at [175, 153] on icon "button" at bounding box center [177, 156] width 14 height 14
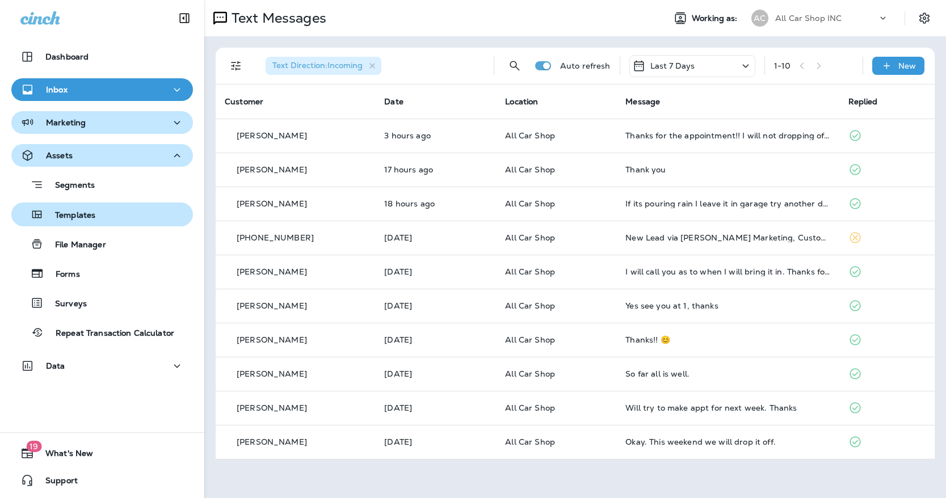
click at [120, 224] on button "Templates" at bounding box center [102, 215] width 182 height 24
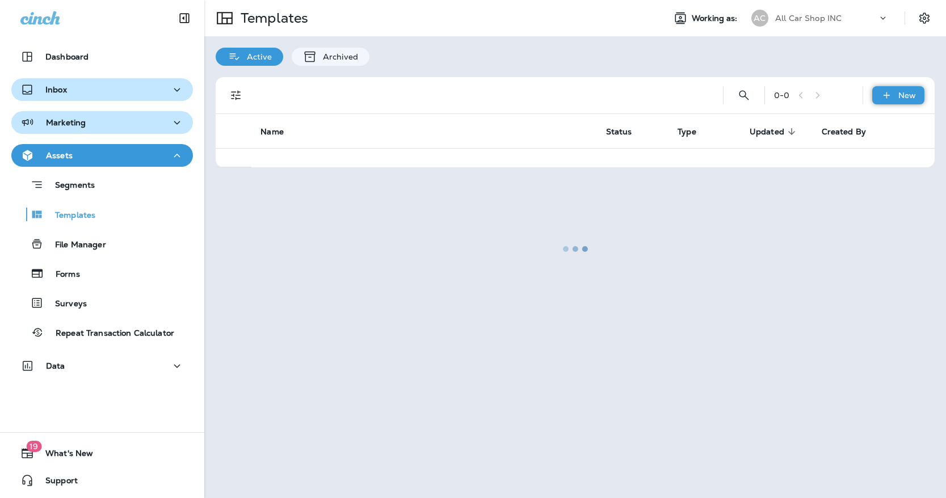
click at [887, 97] on icon at bounding box center [886, 95] width 6 height 6
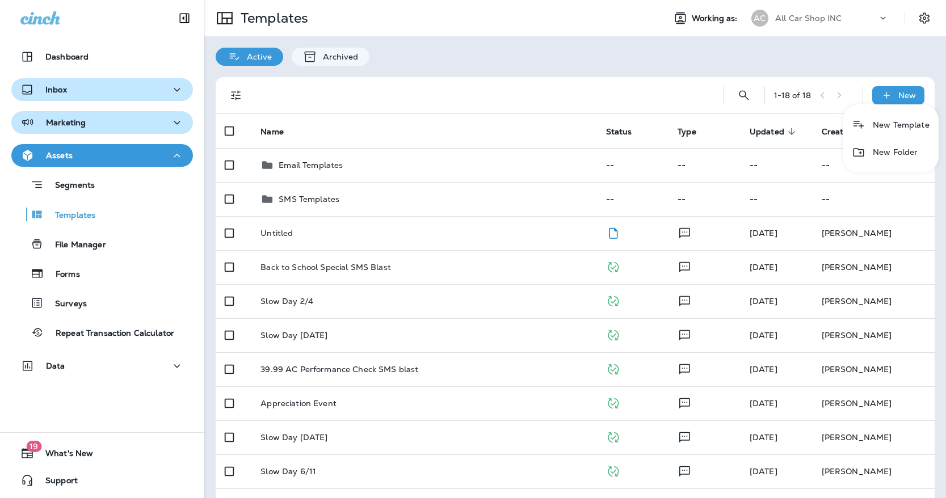
click at [879, 133] on li "New Template" at bounding box center [891, 124] width 96 height 27
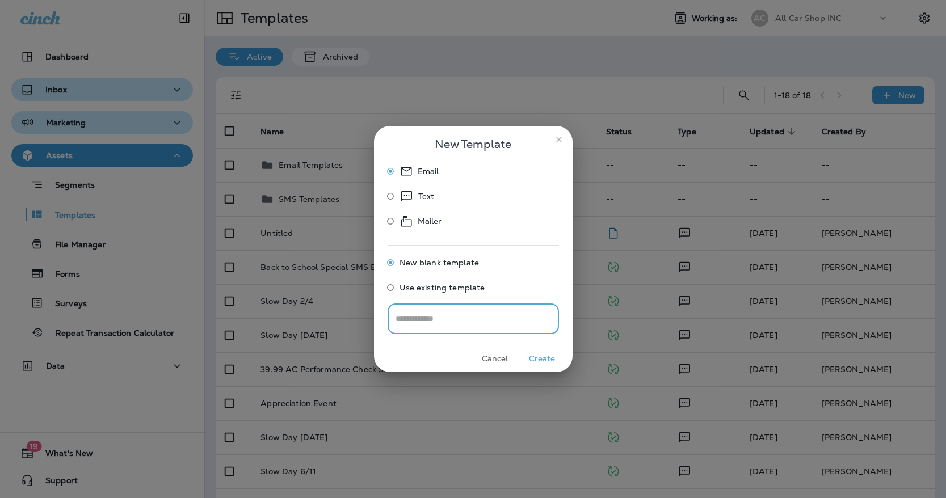
click at [421, 200] on p "Text" at bounding box center [426, 197] width 16 height 14
click at [429, 317] on input "text" at bounding box center [473, 319] width 171 height 30
type input "**********"
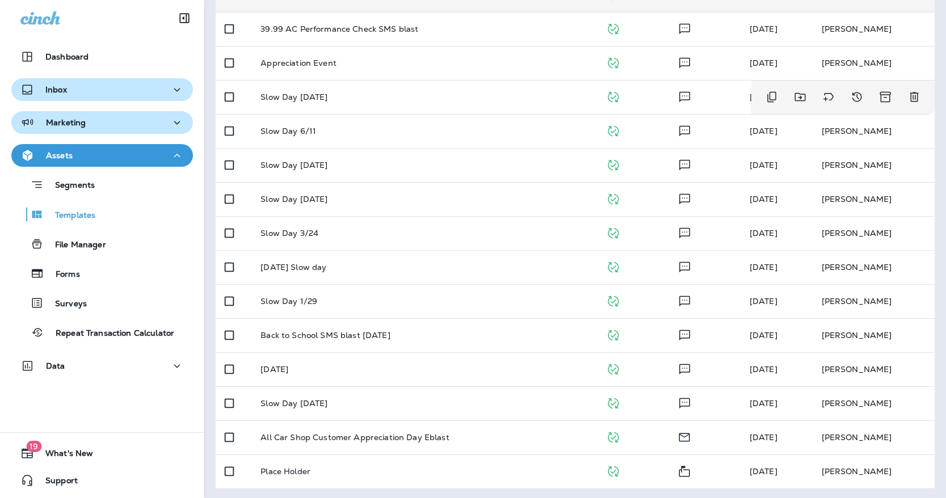
scroll to position [342, 0]
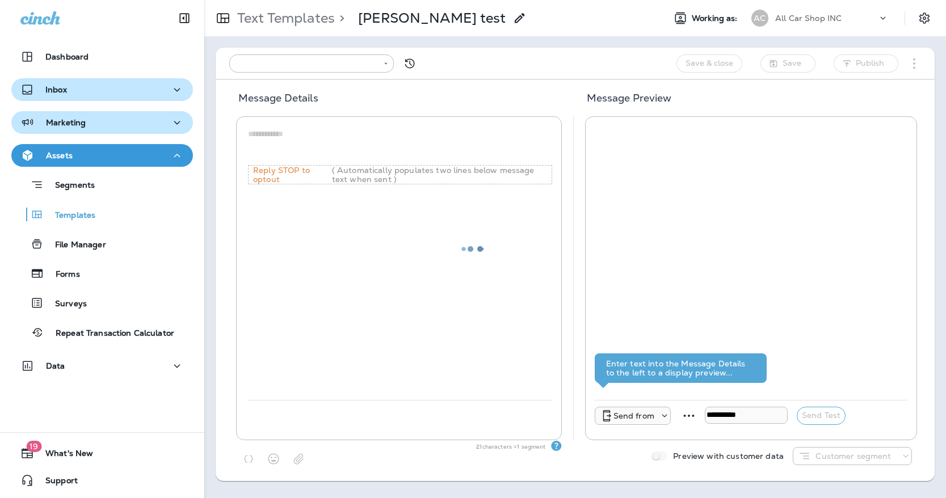
type input "**********"
click at [288, 132] on textarea at bounding box center [400, 145] width 304 height 34
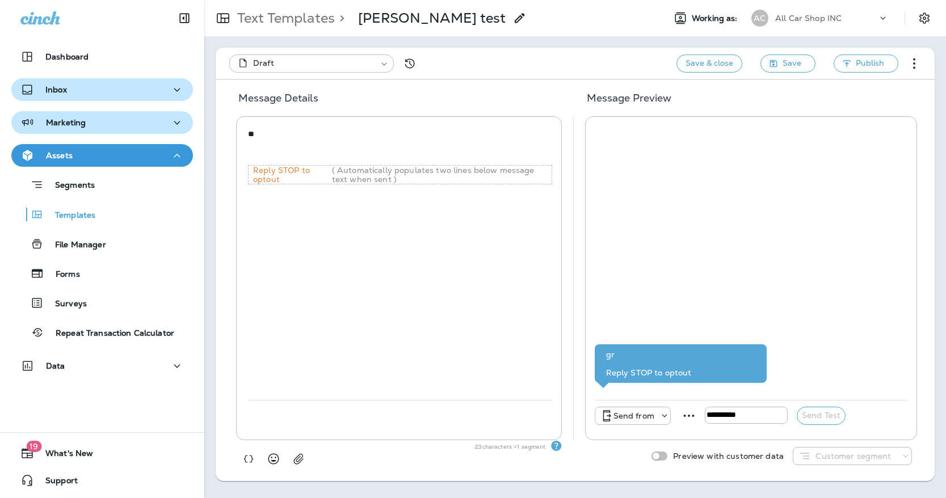
type textarea "**"
click at [288, 17] on p "Text Templates" at bounding box center [284, 18] width 102 height 17
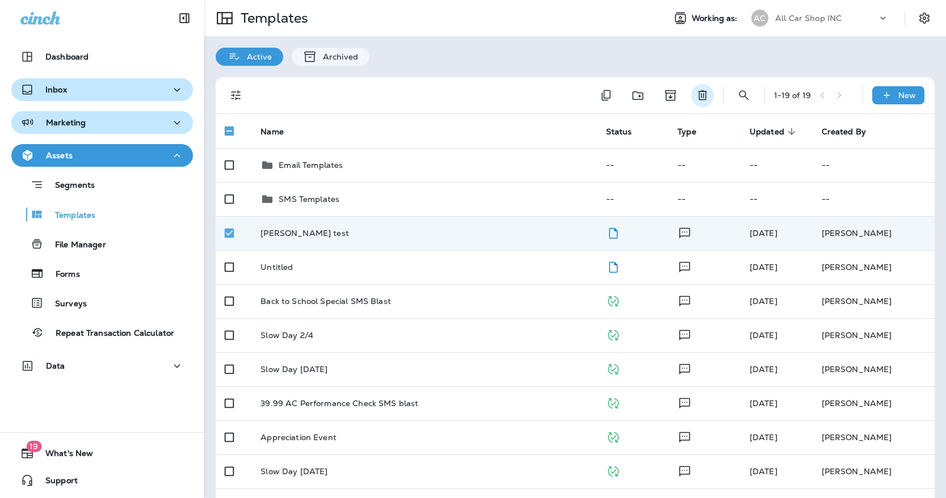
click at [703, 106] on button "Delete" at bounding box center [702, 95] width 23 height 23
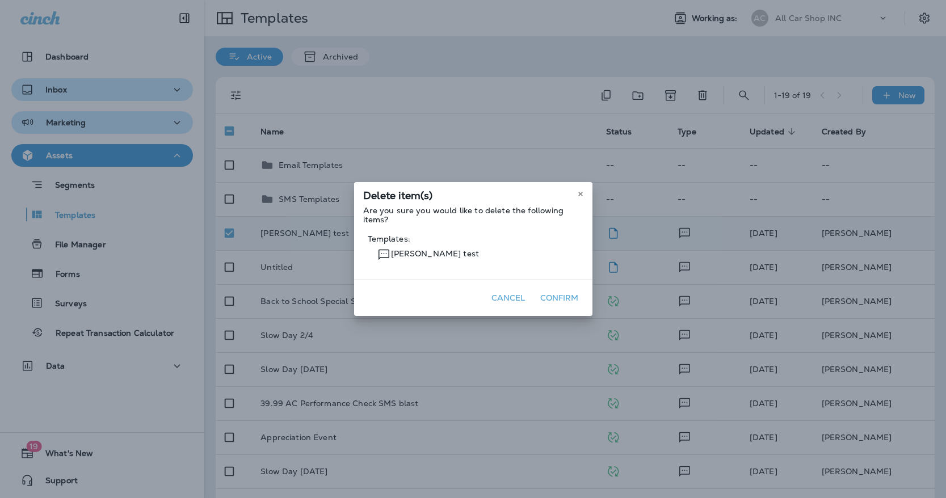
click at [557, 303] on button "Confirm" at bounding box center [560, 299] width 48 height 18
click at [564, 296] on button "Confirm" at bounding box center [560, 299] width 48 height 18
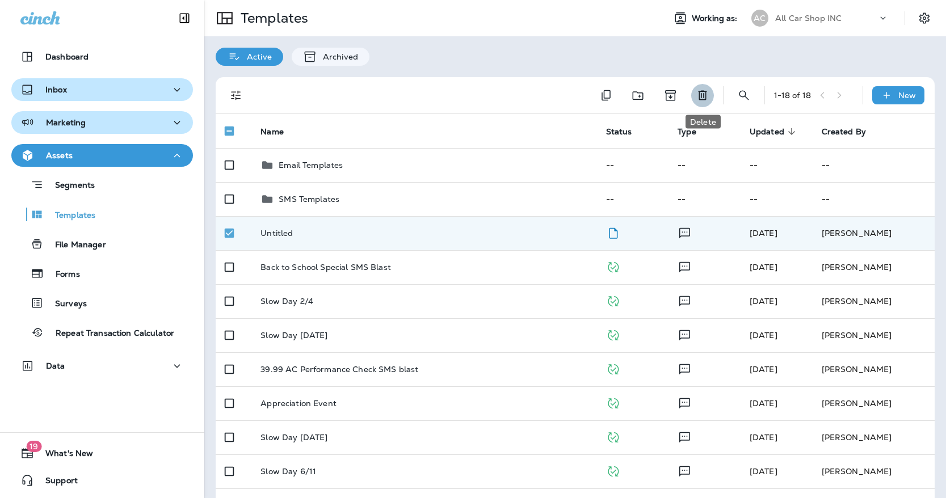
click at [704, 95] on icon "Delete" at bounding box center [702, 96] width 9 height 10
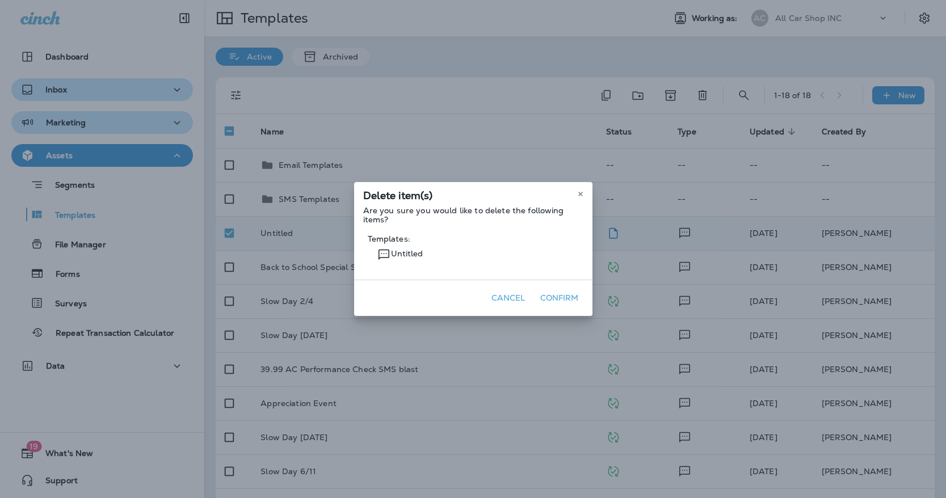
click at [567, 296] on button "Confirm" at bounding box center [560, 299] width 48 height 18
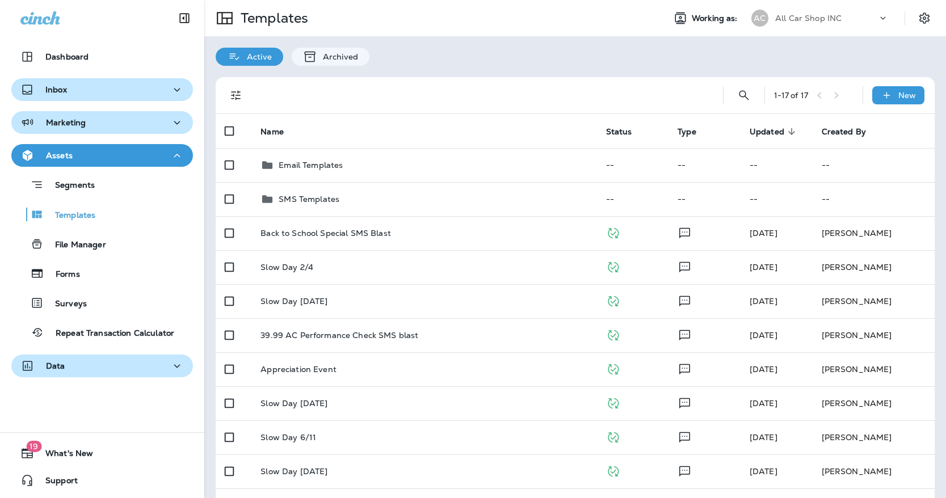
click at [100, 366] on div "Data" at bounding box center [102, 366] width 164 height 14
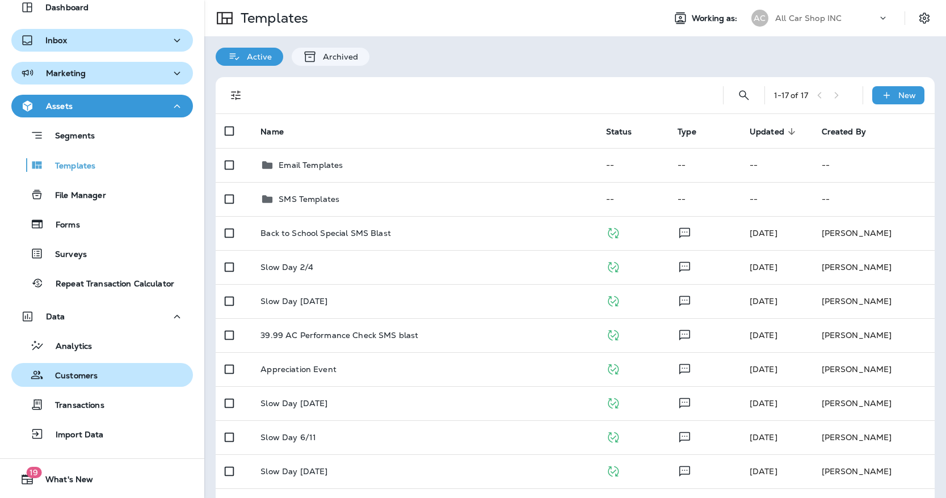
scroll to position [76, 0]
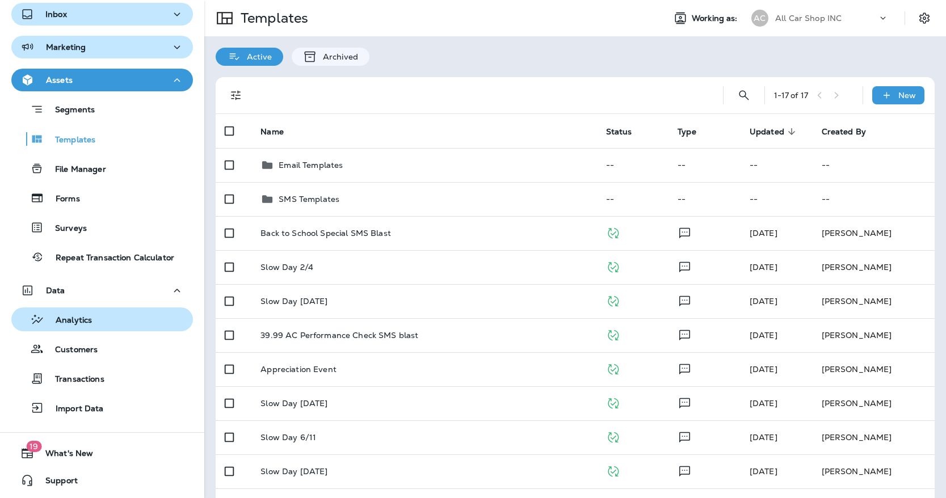
click at [65, 319] on p "Analytics" at bounding box center [68, 321] width 48 height 11
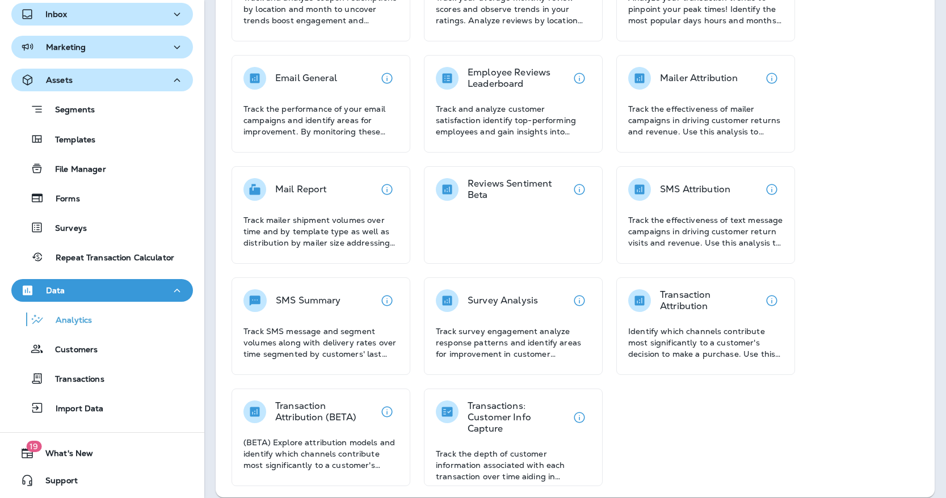
scroll to position [156, 0]
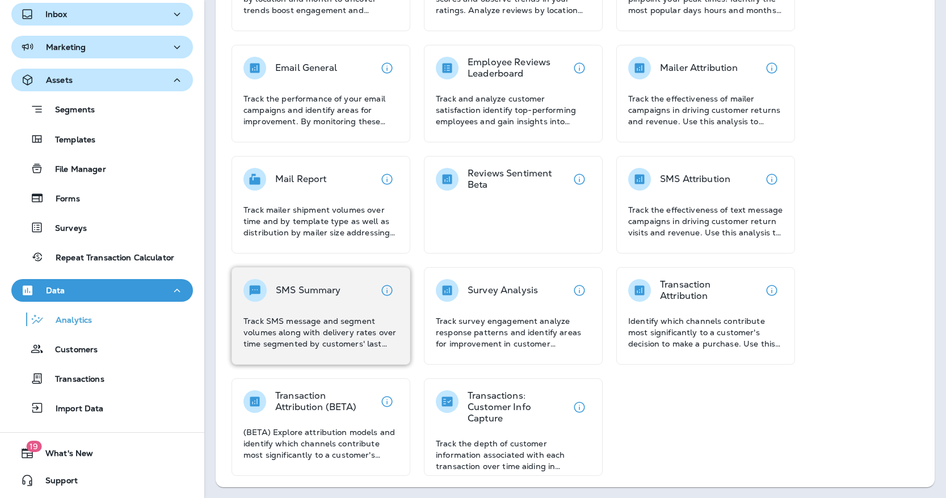
click at [315, 307] on div "SMS Summary Track SMS message and segment volumes along with delivery rates ove…" at bounding box center [321, 314] width 155 height 70
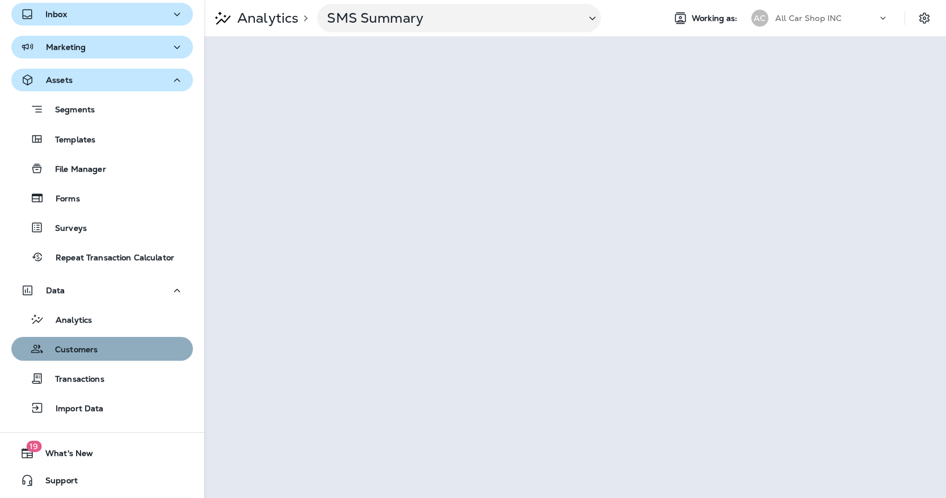
click at [92, 352] on p "Customers" at bounding box center [71, 350] width 54 height 11
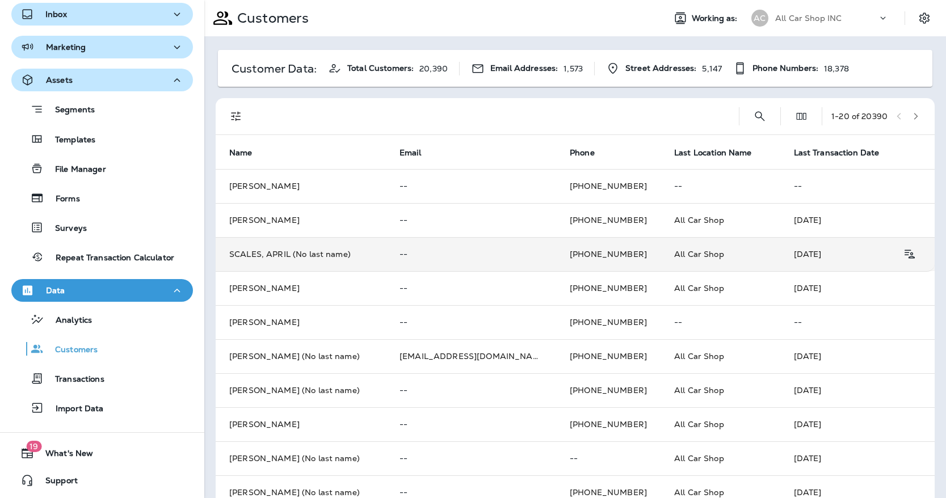
scroll to position [37, 0]
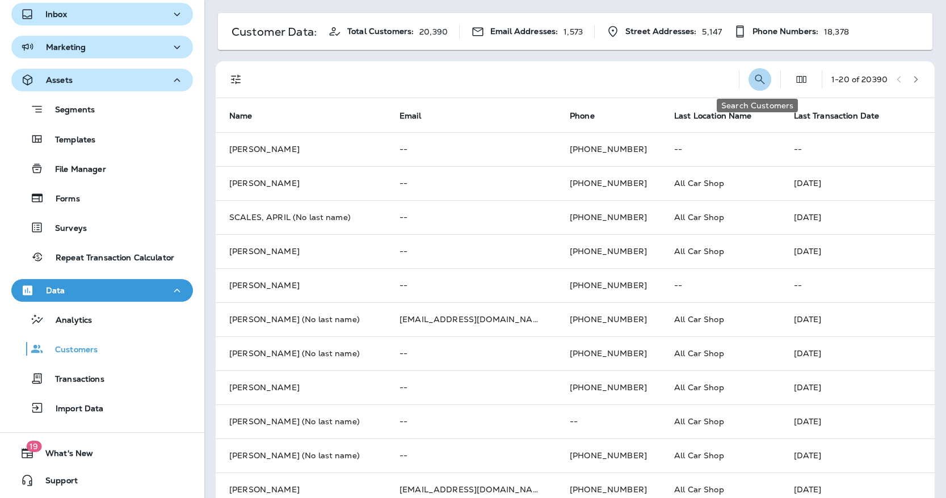
click at [753, 78] on icon "Search Customers" at bounding box center [760, 80] width 14 height 14
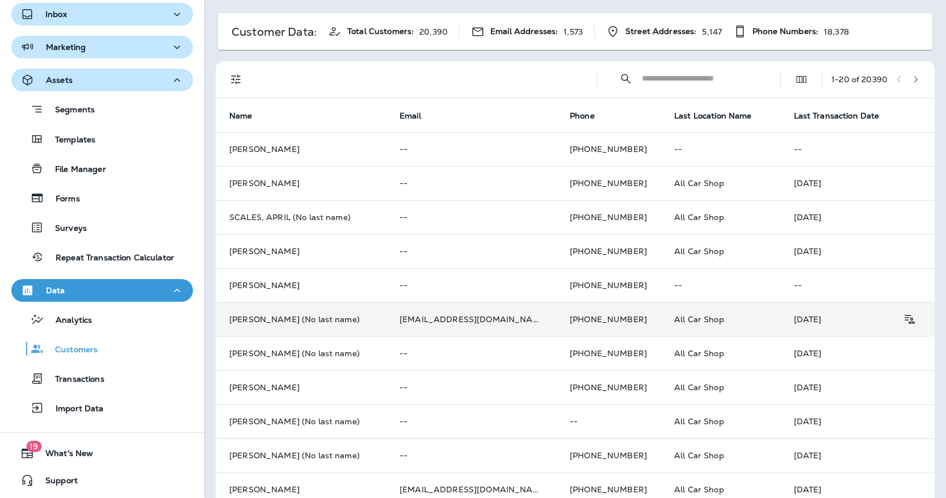
click at [308, 326] on td "[PERSON_NAME] (No last name)" at bounding box center [301, 320] width 170 height 34
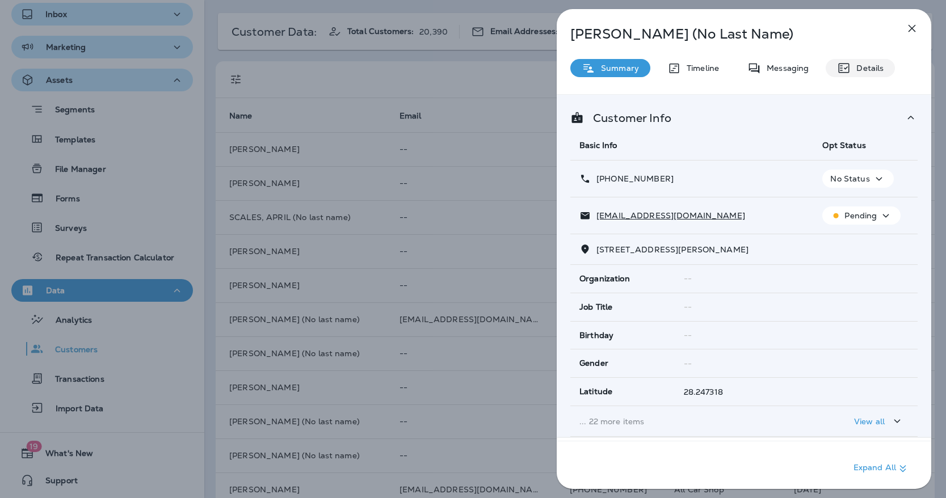
click at [851, 65] on p "Details" at bounding box center [867, 68] width 33 height 9
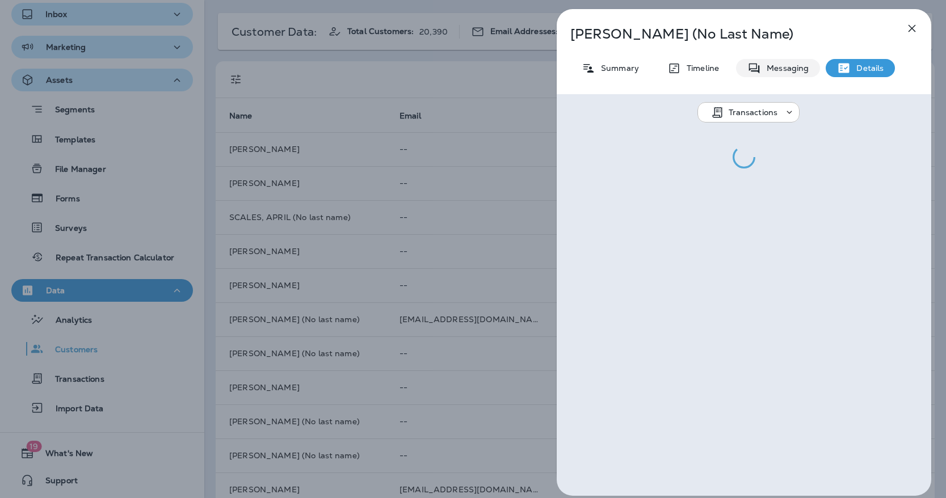
click at [769, 66] on p "Messaging" at bounding box center [785, 68] width 48 height 9
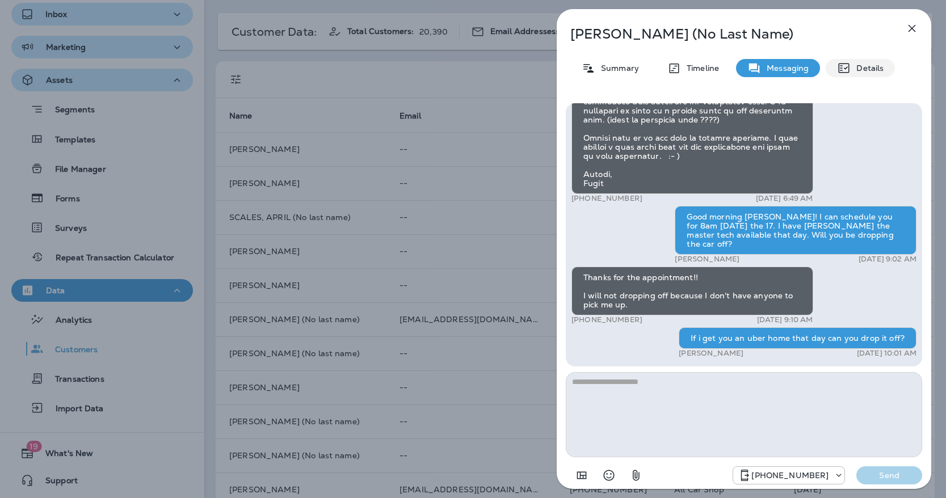
click at [879, 72] on p "Details" at bounding box center [867, 68] width 33 height 9
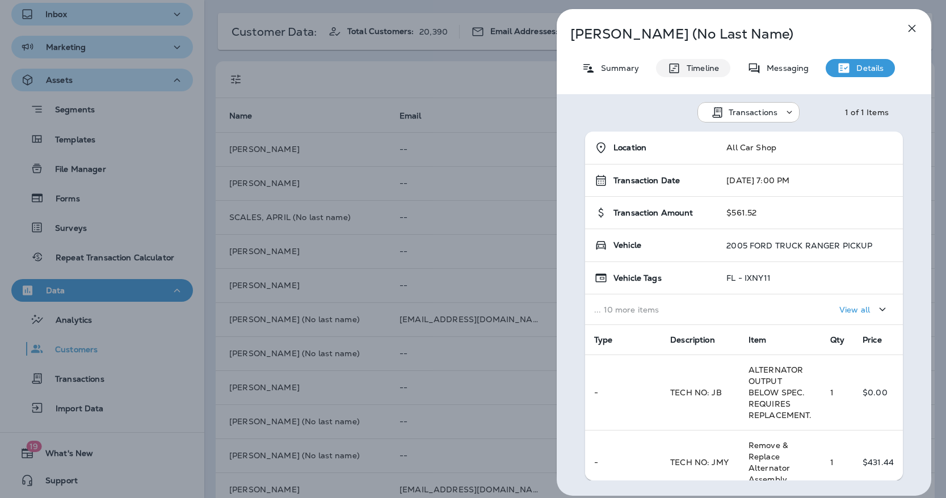
click at [678, 69] on icon at bounding box center [675, 68] width 14 height 14
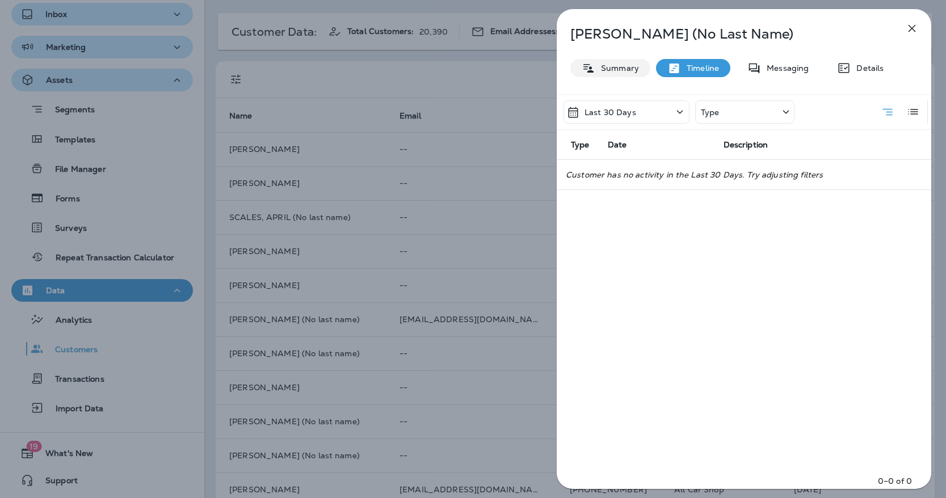
click at [620, 68] on p "Summary" at bounding box center [618, 68] width 44 height 9
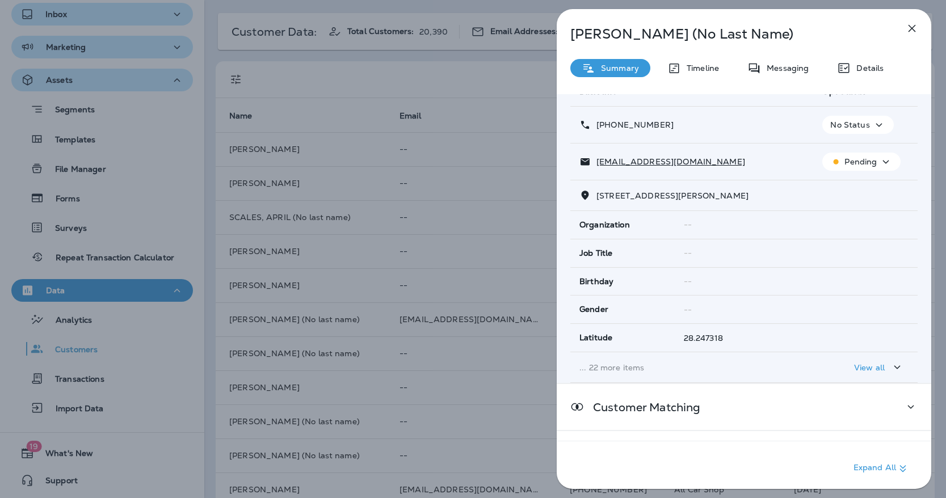
scroll to position [146, 0]
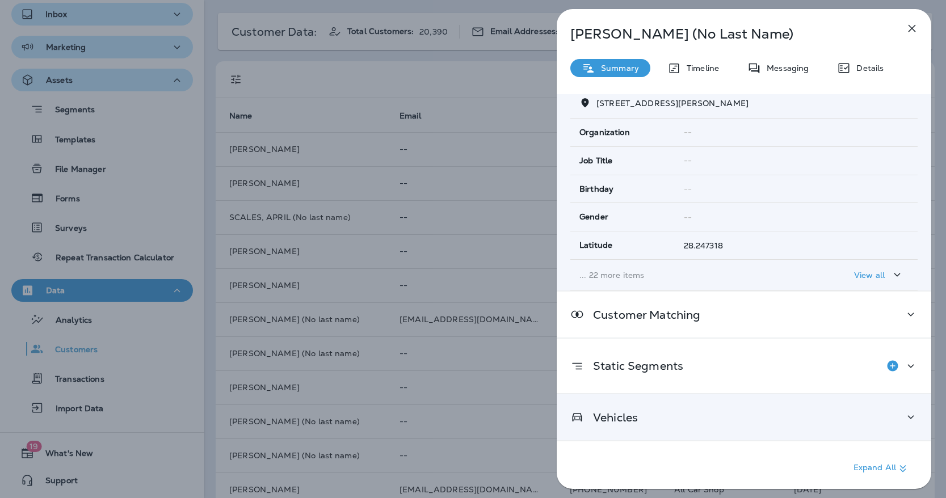
click at [674, 412] on div "Vehicles" at bounding box center [744, 417] width 347 height 14
click at [916, 27] on icon "button" at bounding box center [913, 29] width 14 height 14
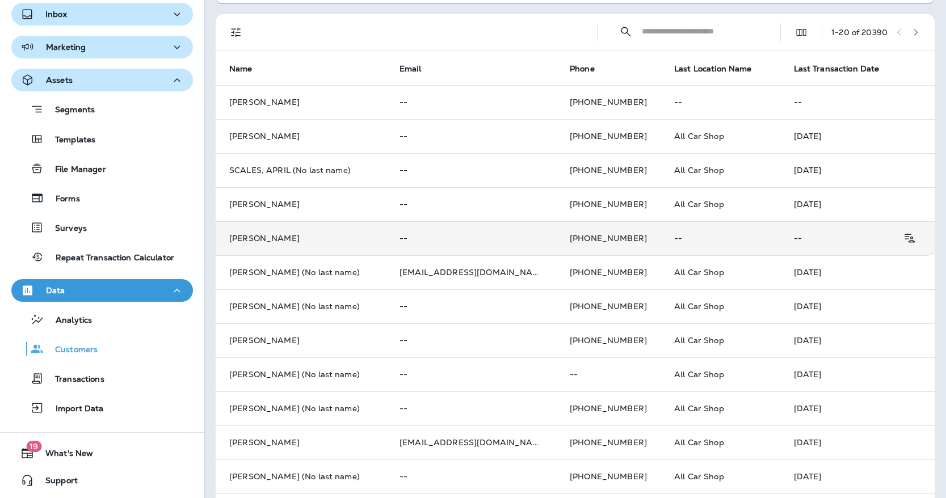
scroll to position [86, 0]
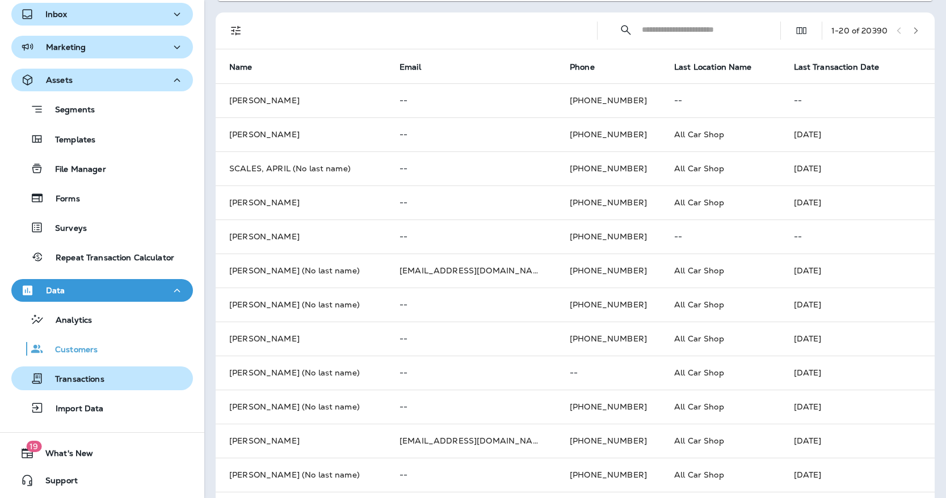
click at [91, 368] on button "Transactions" at bounding box center [102, 379] width 182 height 24
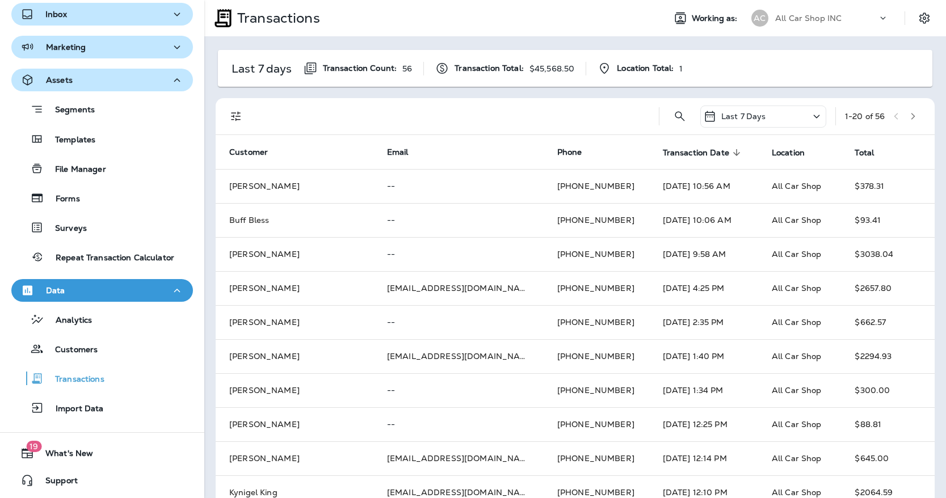
click at [743, 112] on p "Last 7 Days" at bounding box center [744, 116] width 45 height 9
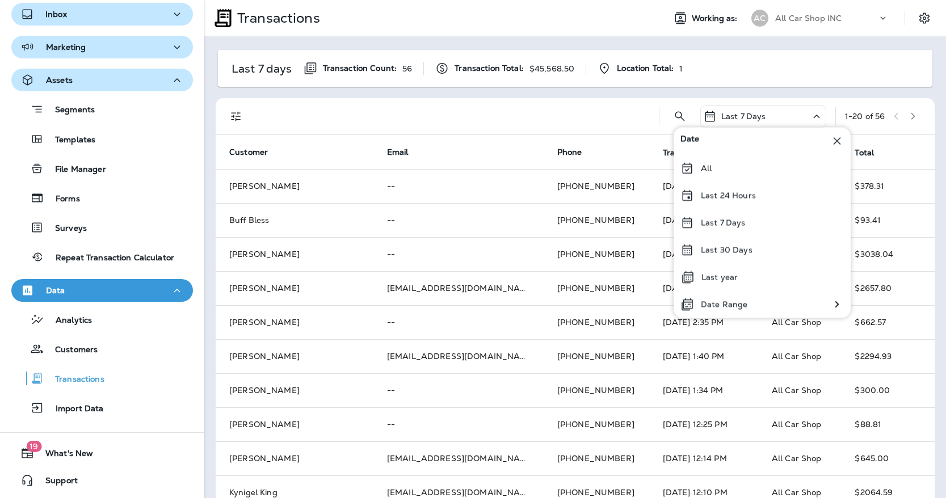
click at [580, 116] on div at bounding box center [453, 116] width 393 height 36
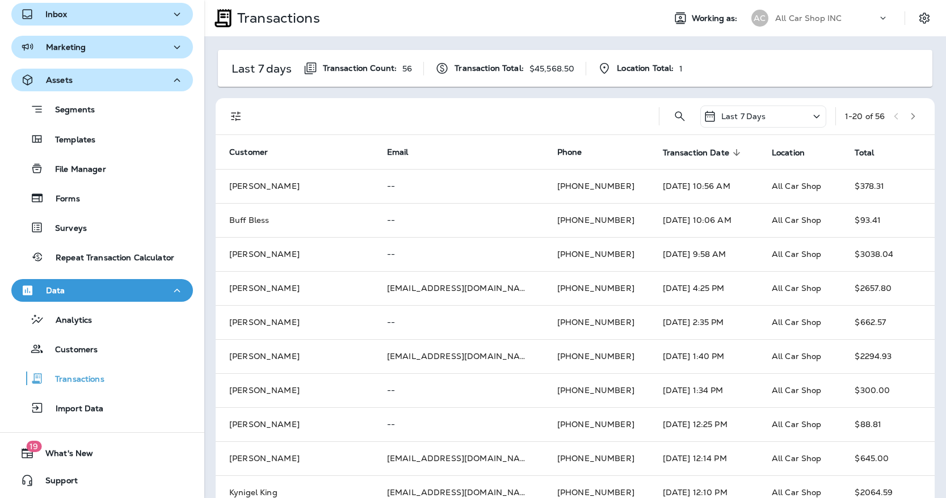
click at [77, 75] on div "Assets" at bounding box center [102, 80] width 164 height 14
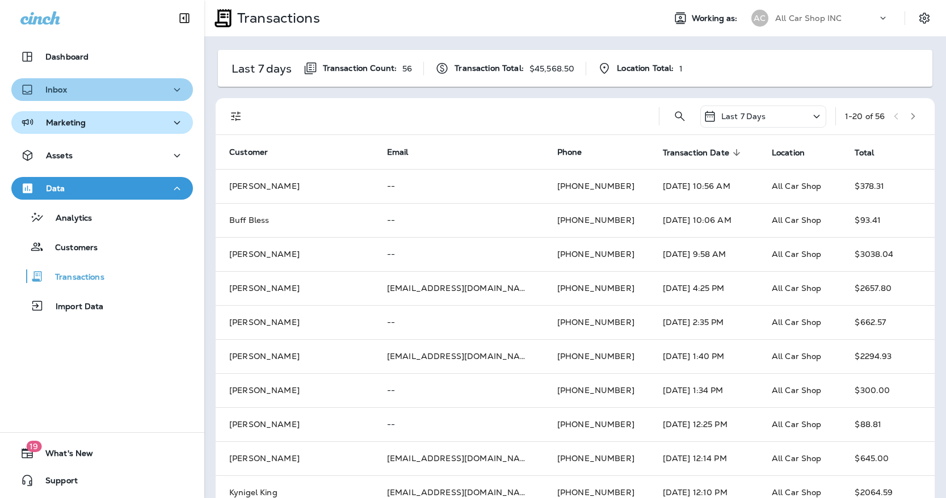
click at [74, 94] on div "Inbox" at bounding box center [102, 90] width 164 height 14
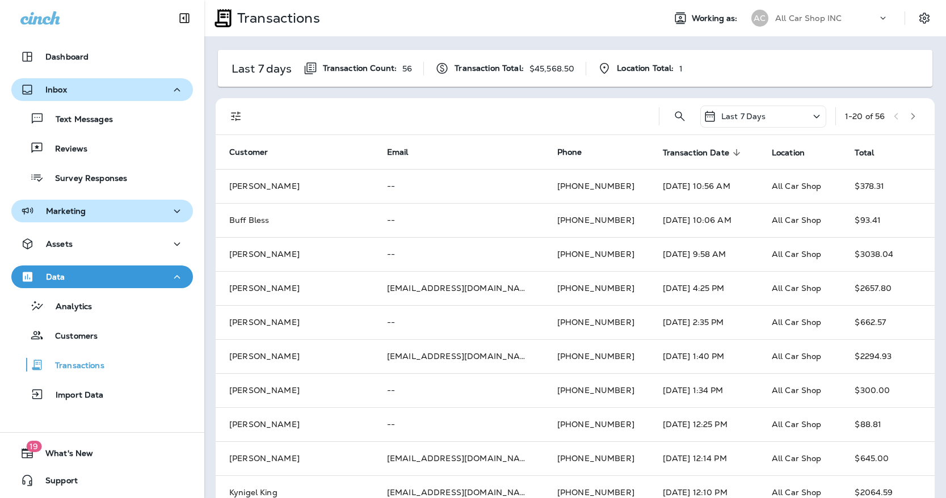
click at [76, 97] on button "Inbox" at bounding box center [102, 89] width 182 height 23
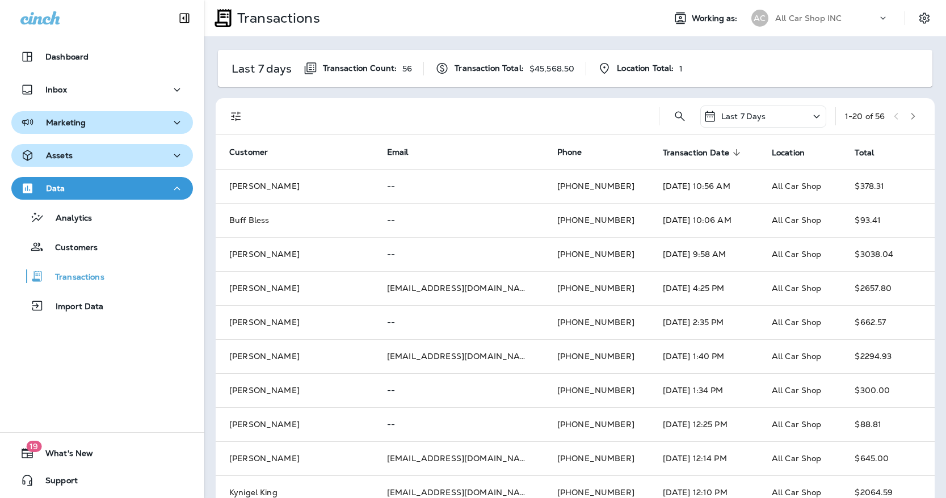
click at [77, 156] on div "Assets" at bounding box center [102, 156] width 164 height 14
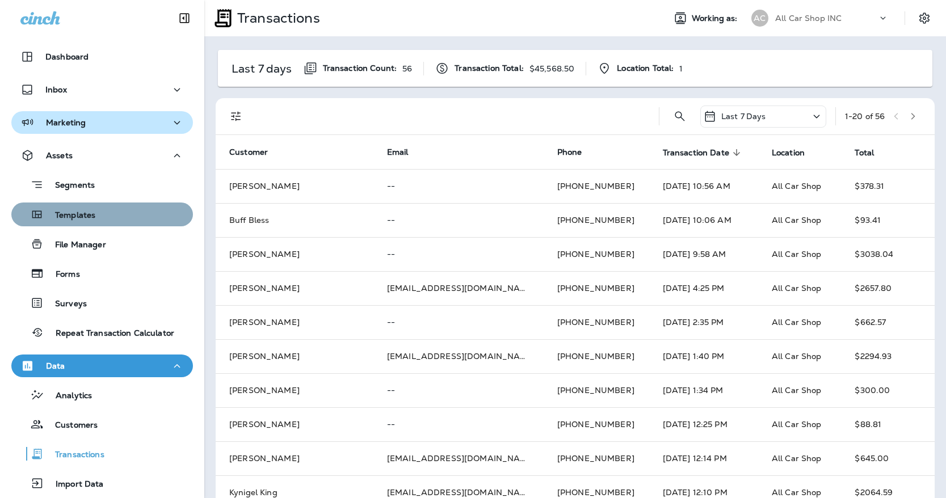
click at [78, 221] on p "Templates" at bounding box center [70, 216] width 52 height 11
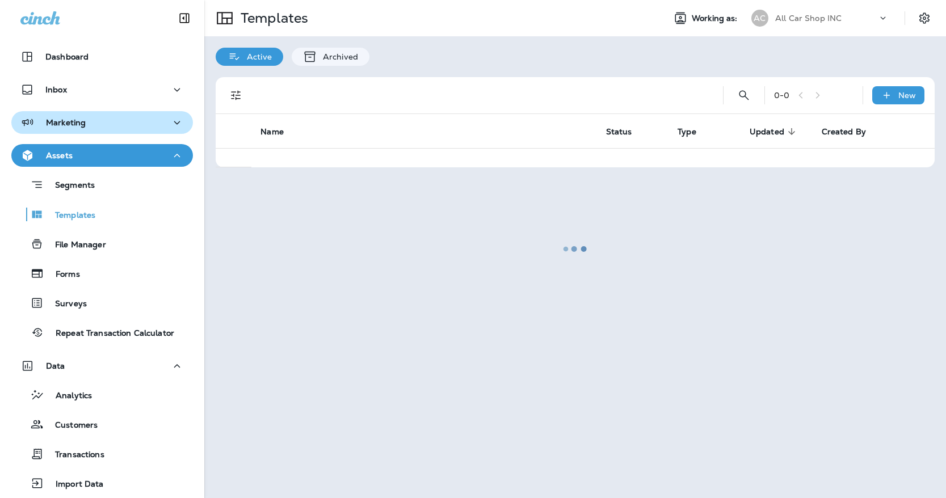
click at [75, 157] on div "Assets" at bounding box center [102, 156] width 164 height 14
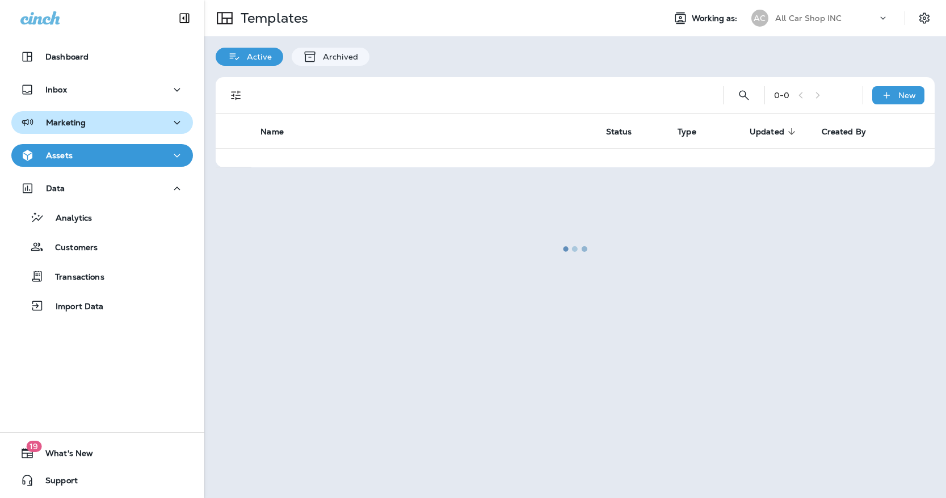
click at [69, 119] on p "Marketing" at bounding box center [66, 122] width 40 height 9
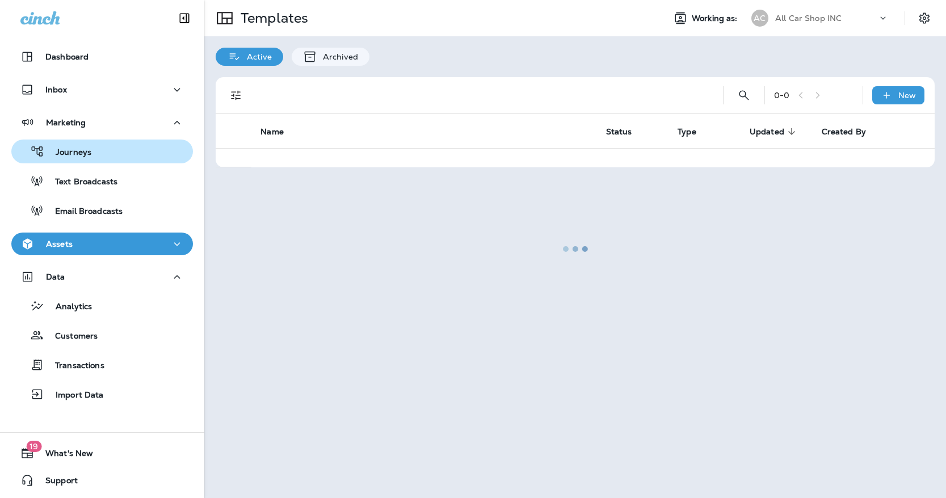
click at [68, 155] on p "Journeys" at bounding box center [67, 153] width 47 height 11
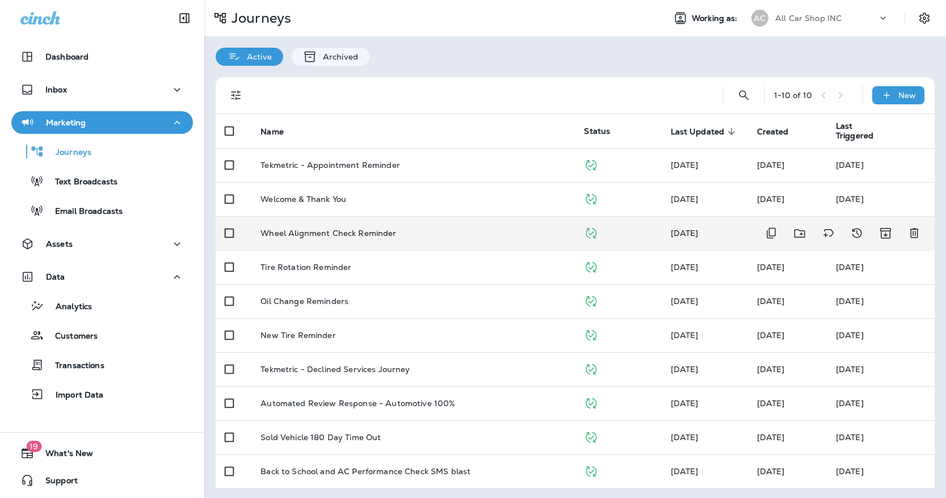
click at [364, 236] on p "Wheel Alignment Check Reminder" at bounding box center [329, 233] width 136 height 9
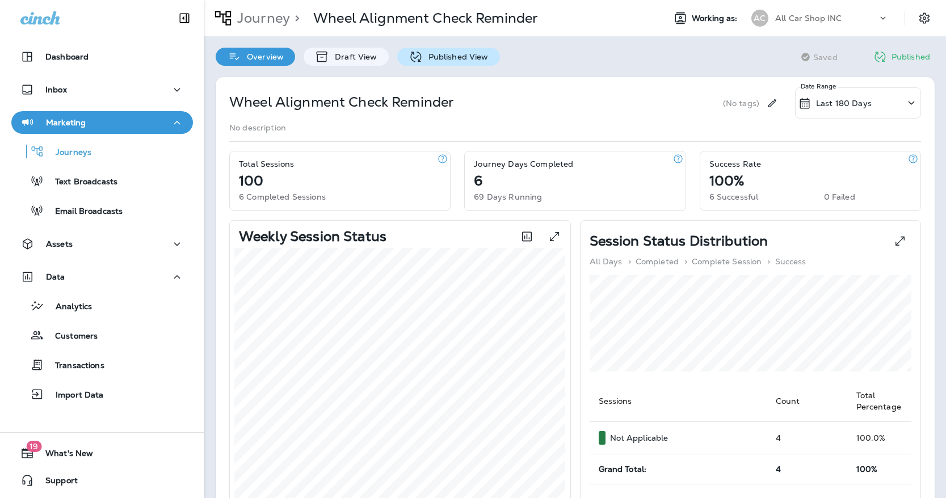
click at [422, 62] on div "Published View" at bounding box center [448, 57] width 103 height 18
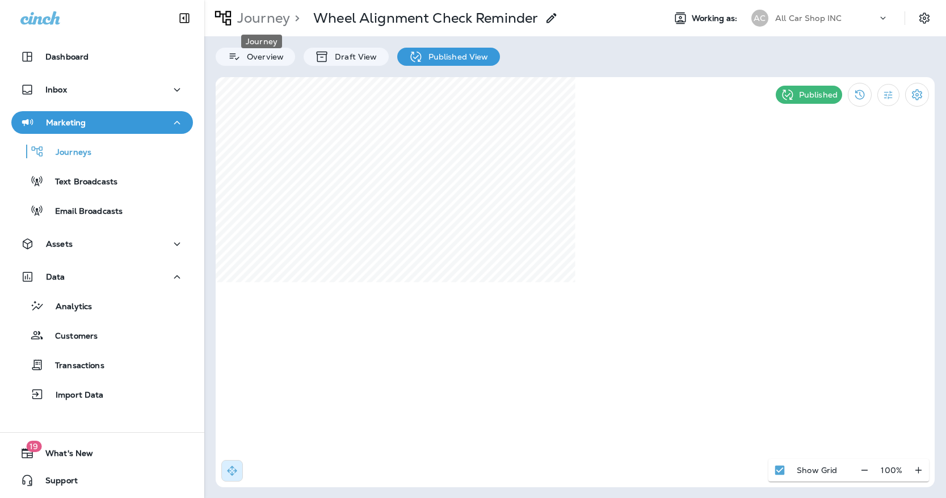
click at [244, 15] on p "Journey" at bounding box center [261, 18] width 57 height 17
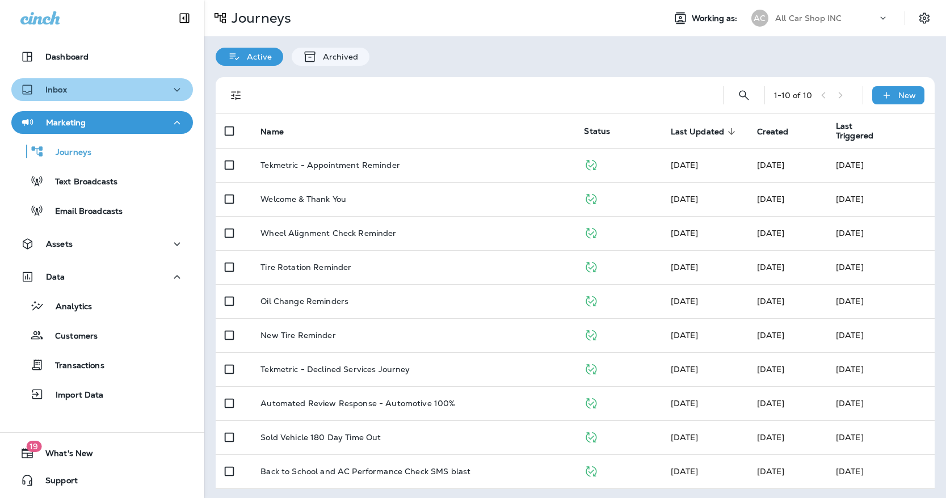
click at [112, 99] on button "Inbox" at bounding box center [102, 89] width 182 height 23
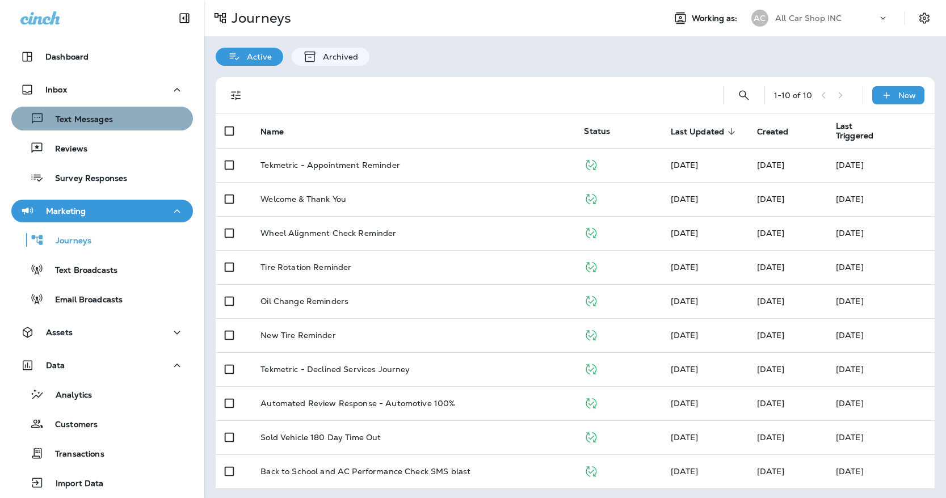
click at [100, 119] on p "Text Messages" at bounding box center [78, 120] width 69 height 11
